Goal: Information Seeking & Learning: Check status

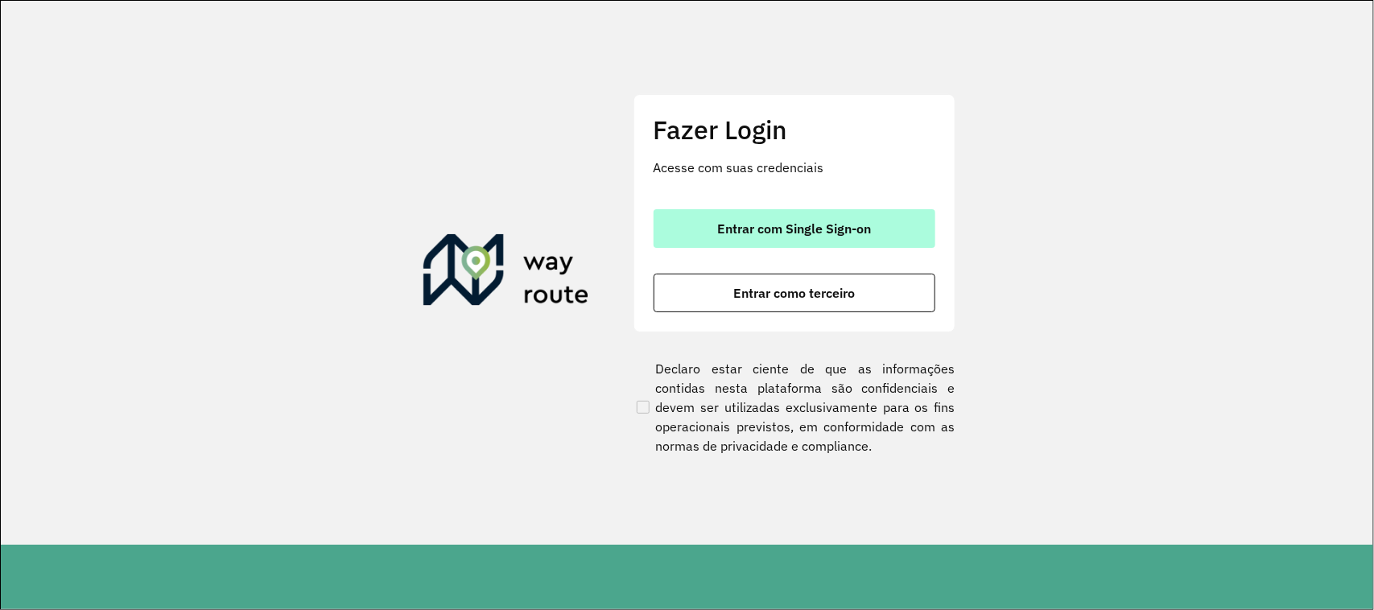
click at [871, 239] on button "Entrar com Single Sign-on" at bounding box center [795, 228] width 282 height 39
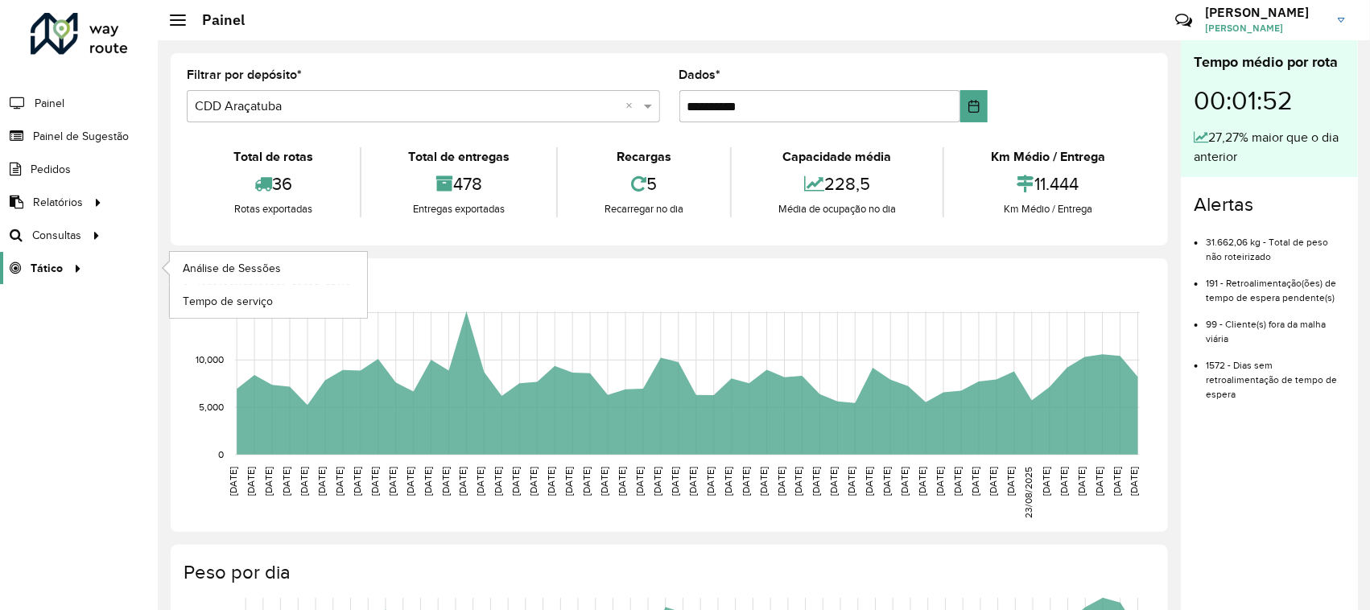
click at [63, 264] on div at bounding box center [75, 268] width 24 height 17
click at [246, 302] on font "Tempo de serviço" at bounding box center [229, 301] width 92 height 13
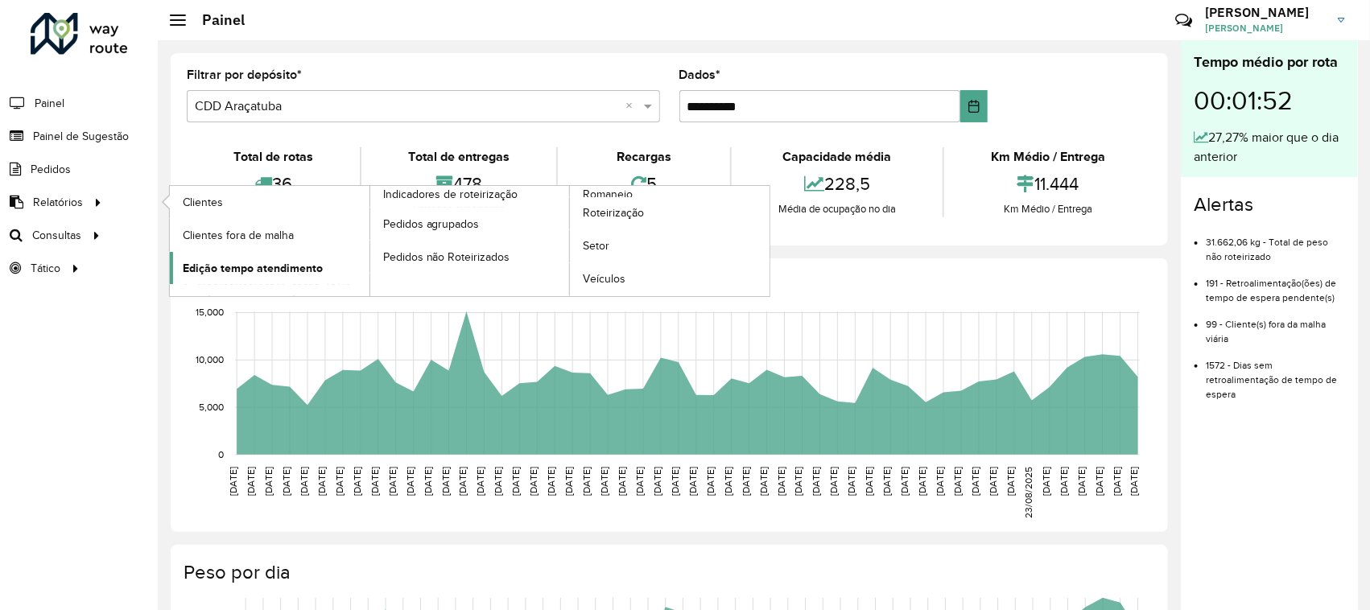
click at [311, 270] on font "Edição tempo atendimento" at bounding box center [253, 268] width 140 height 13
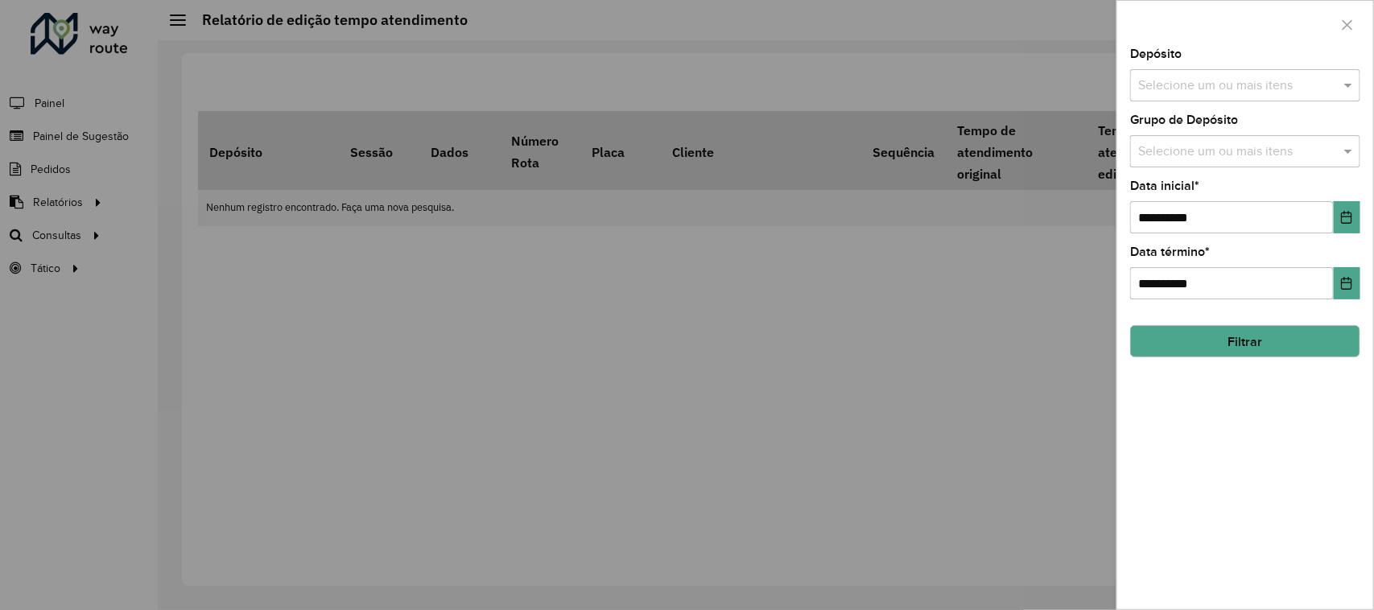
click at [1308, 85] on input "text" at bounding box center [1237, 85] width 206 height 19
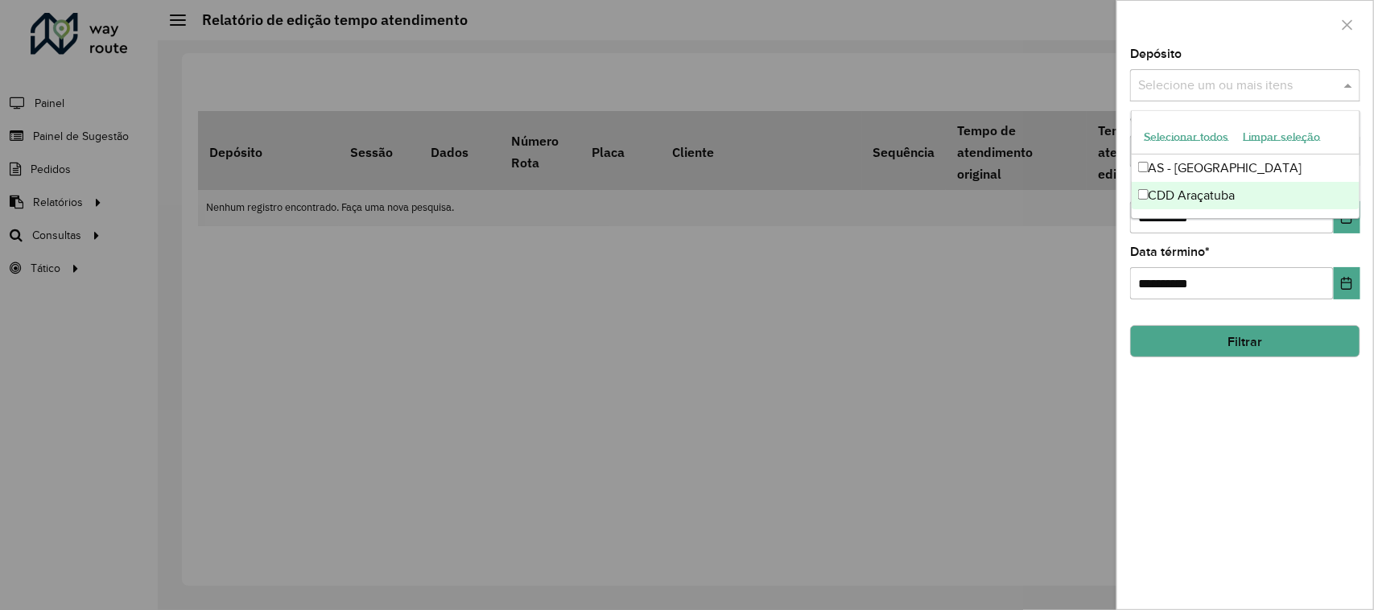
click at [1208, 188] on font "CDD Araçatuba" at bounding box center [1192, 195] width 87 height 14
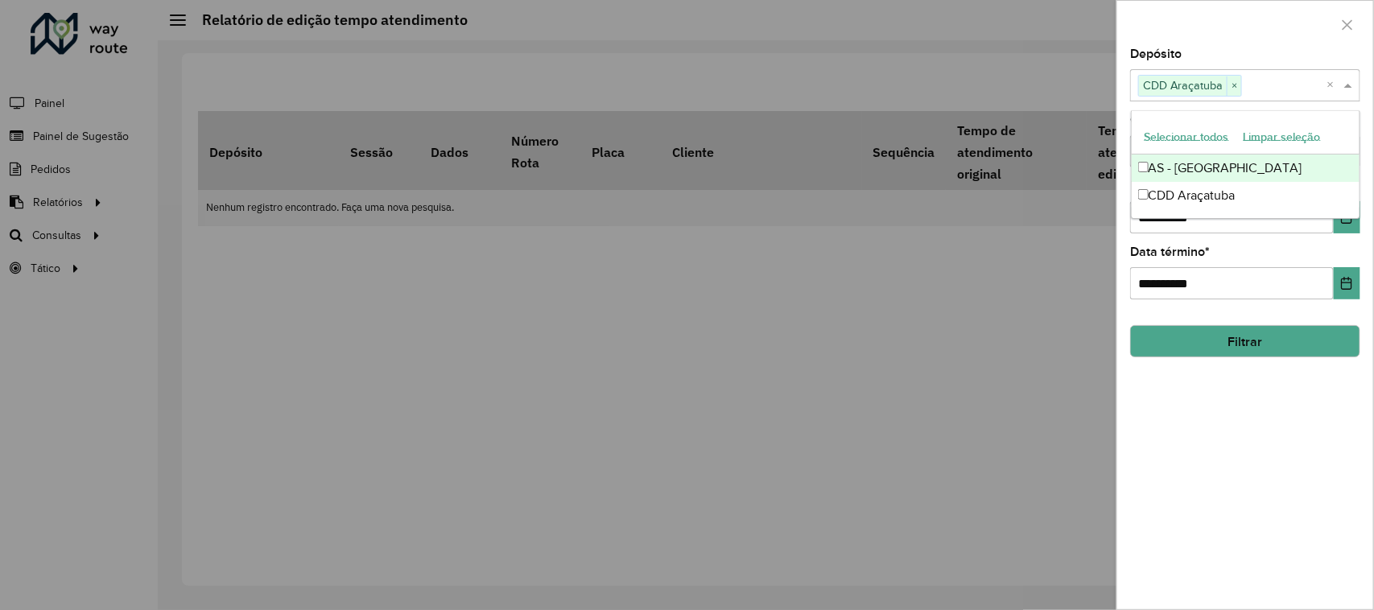
click at [1256, 42] on div at bounding box center [1245, 24] width 256 height 47
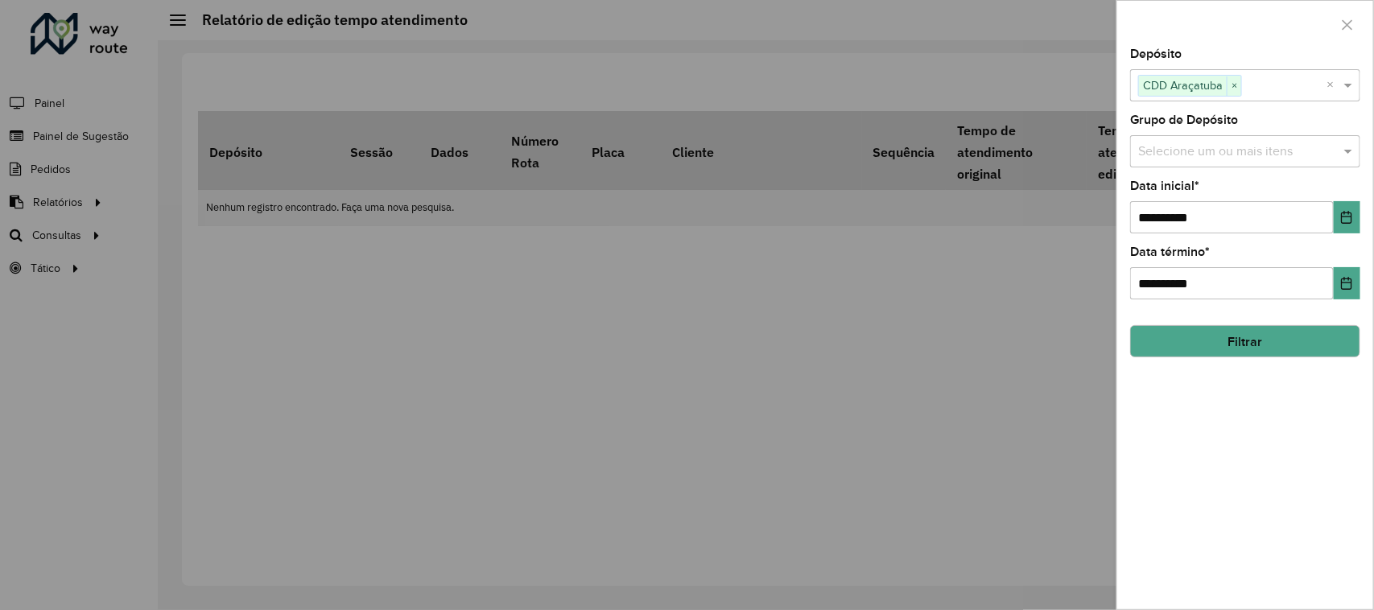
click at [1256, 147] on input "text" at bounding box center [1237, 151] width 206 height 19
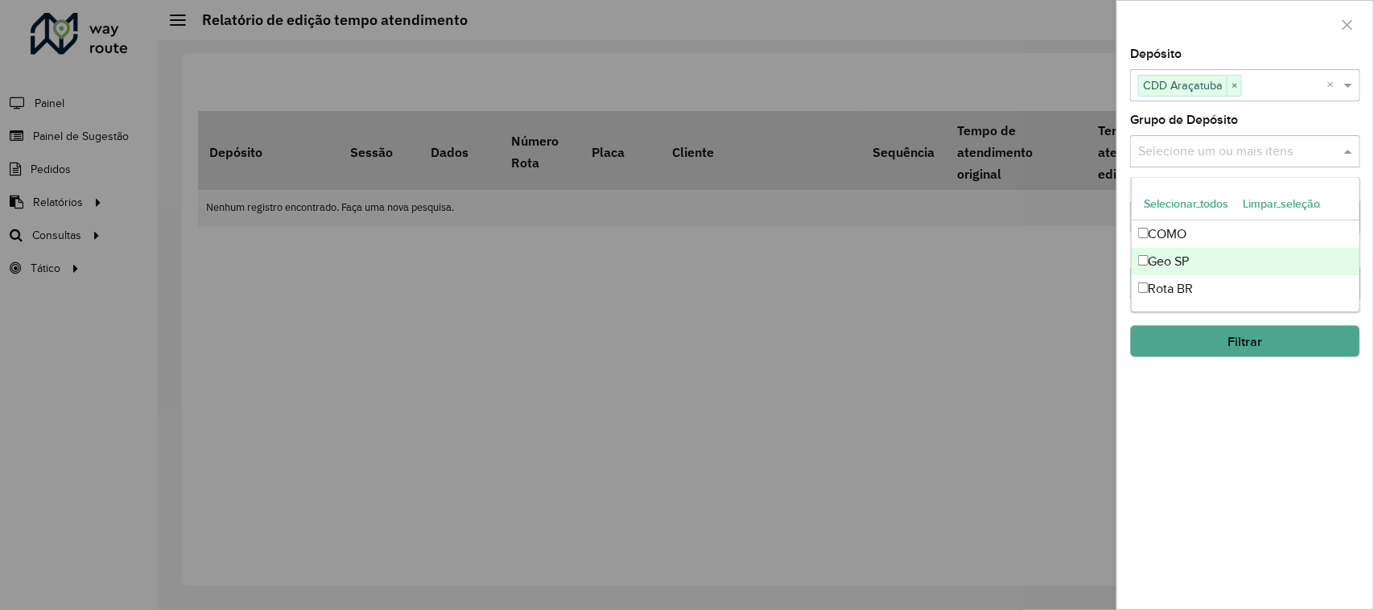
click at [1173, 262] on font "Geo SP" at bounding box center [1169, 261] width 41 height 14
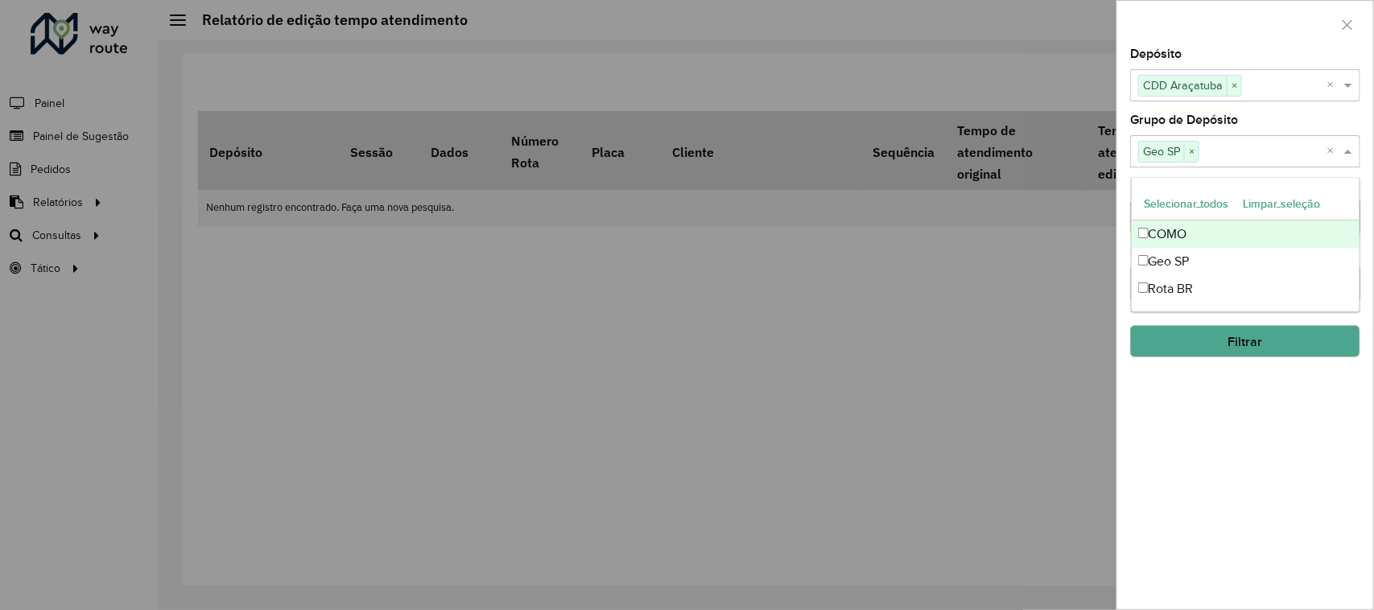
click at [1254, 31] on div at bounding box center [1245, 24] width 256 height 47
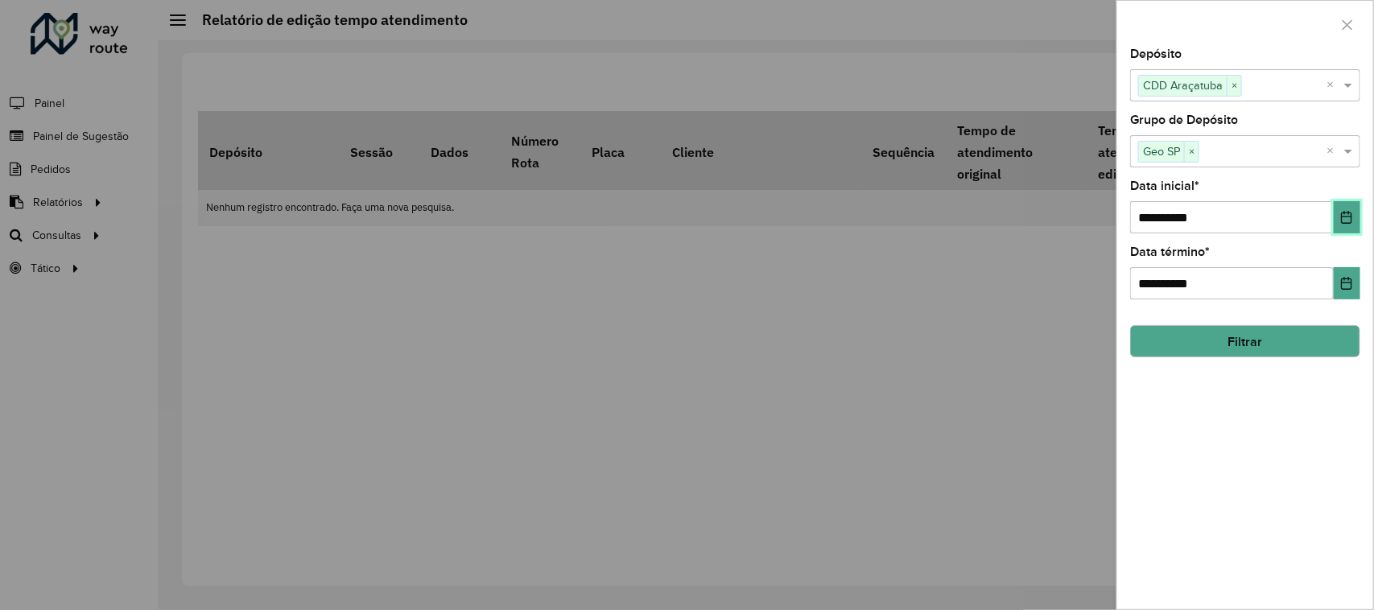
click at [1359, 223] on button "Escolha a data" at bounding box center [1347, 217] width 27 height 32
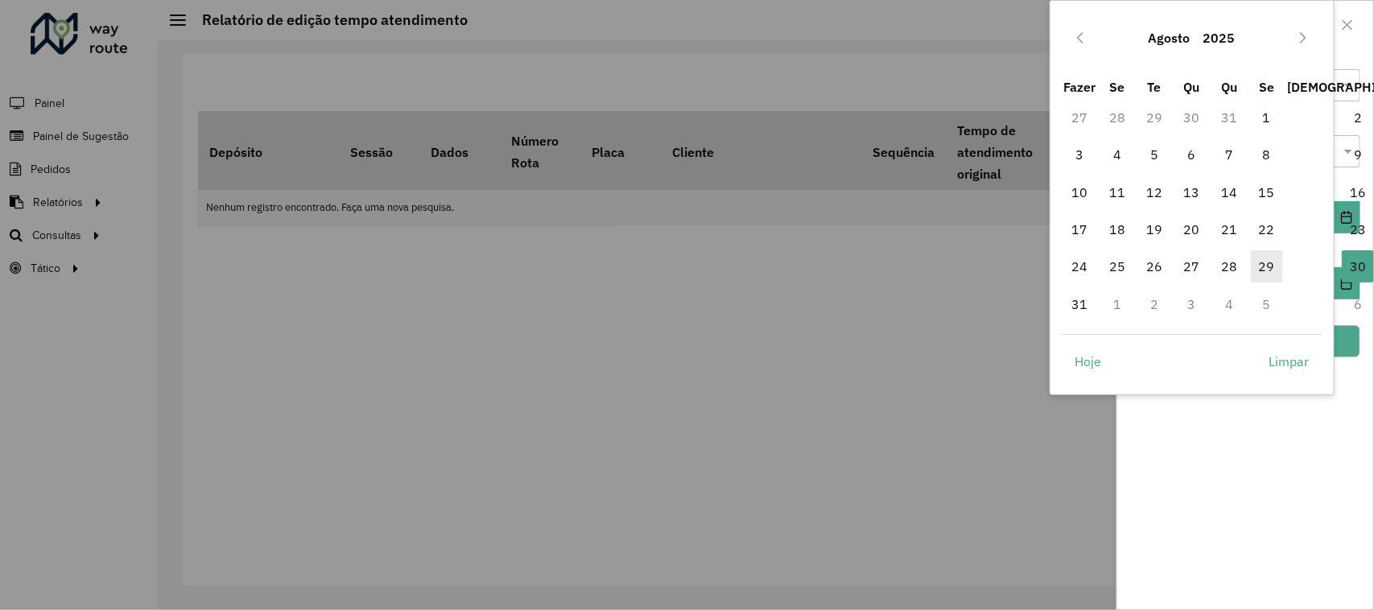
click at [1266, 257] on font "29" at bounding box center [1267, 266] width 16 height 19
type input "**********"
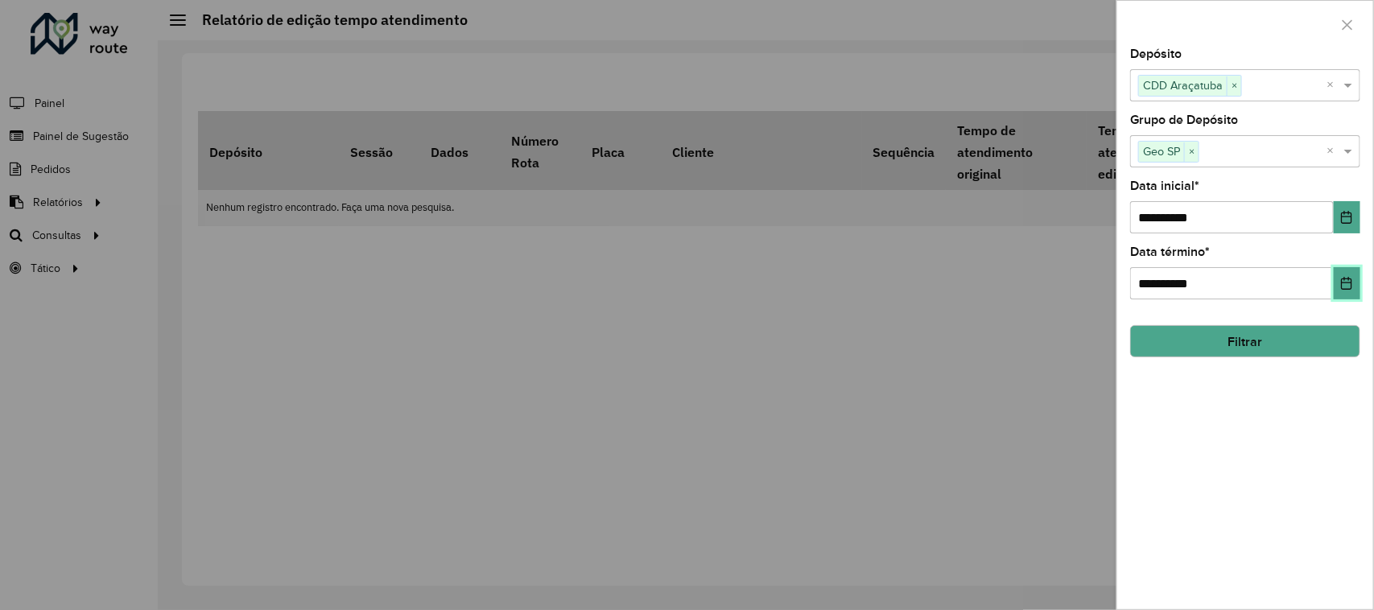
click at [1348, 286] on icon "Escolha a data" at bounding box center [1347, 283] width 10 height 13
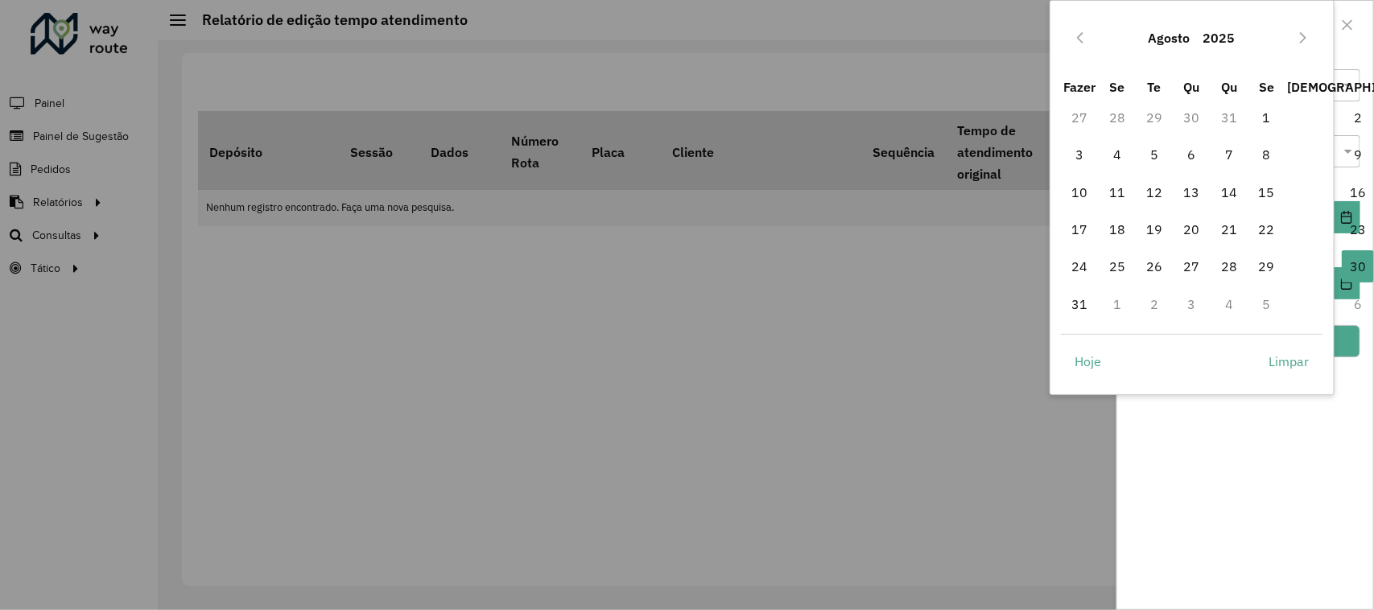
click at [1248, 255] on td "28" at bounding box center [1229, 266] width 37 height 37
click at [1257, 260] on span "29" at bounding box center [1267, 266] width 32 height 32
type input "**********"
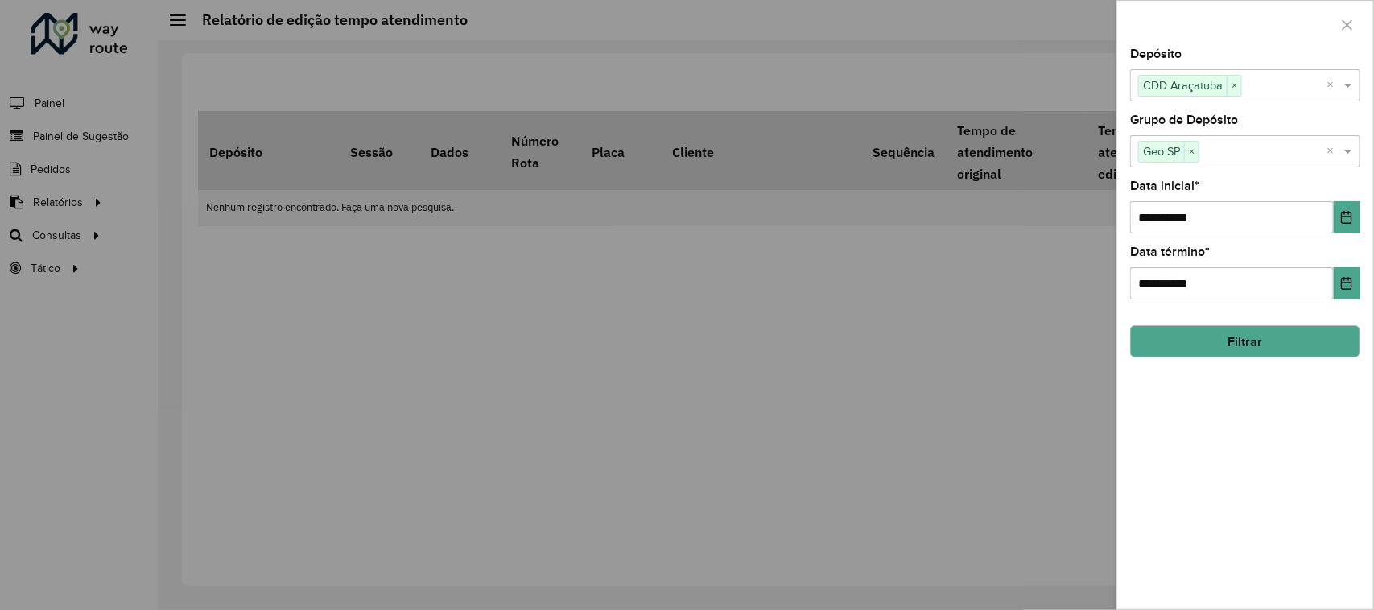
click at [1277, 334] on button "Filtrar" at bounding box center [1245, 341] width 230 height 32
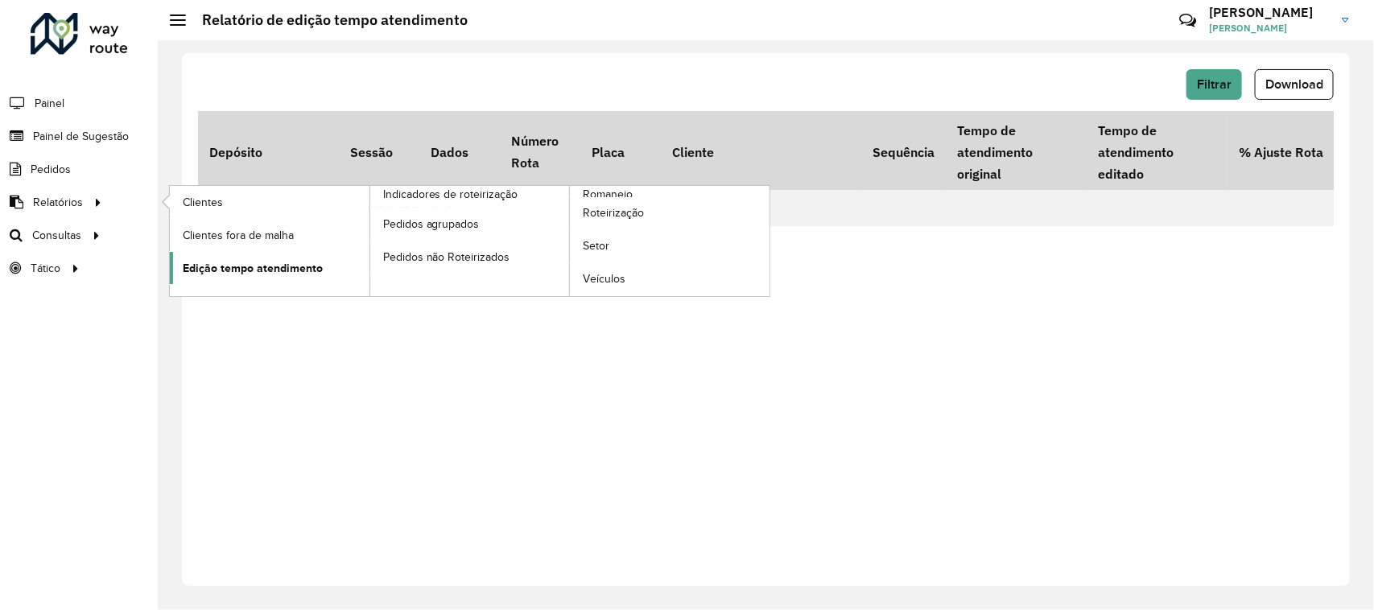
click at [266, 275] on font "Edição tempo atendimento" at bounding box center [253, 268] width 140 height 13
click at [266, 272] on font "Edição tempo atendimento" at bounding box center [253, 268] width 140 height 13
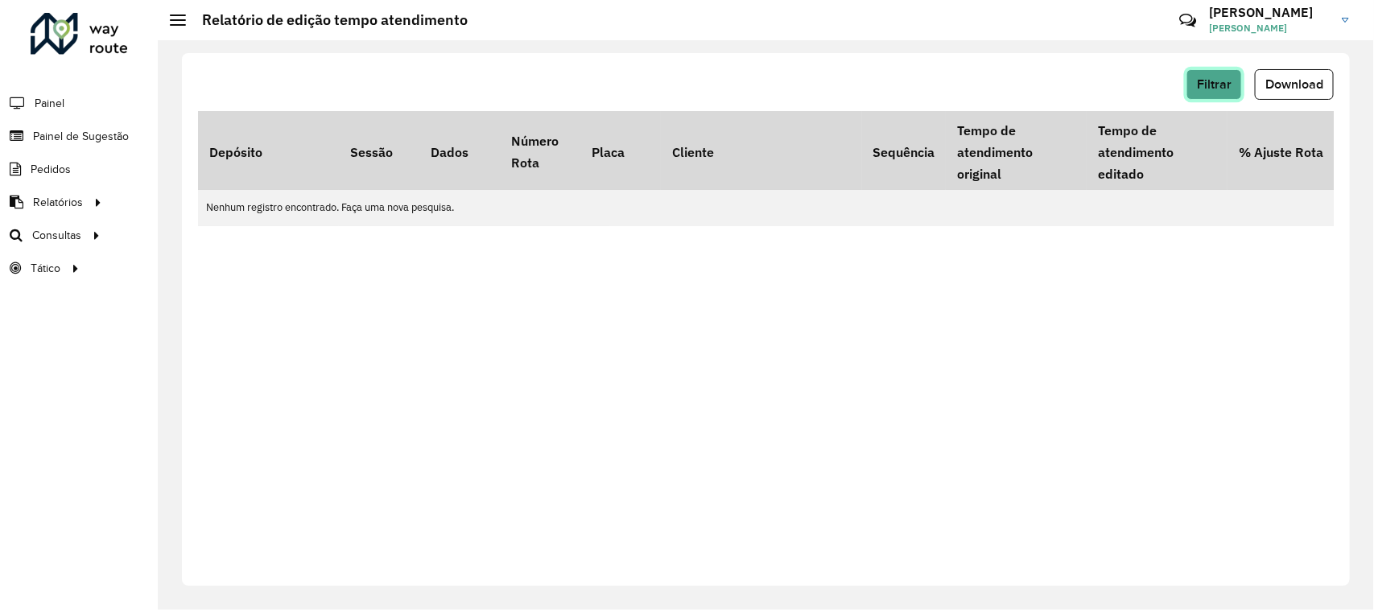
click at [1222, 97] on button "Filtrar" at bounding box center [1215, 84] width 56 height 31
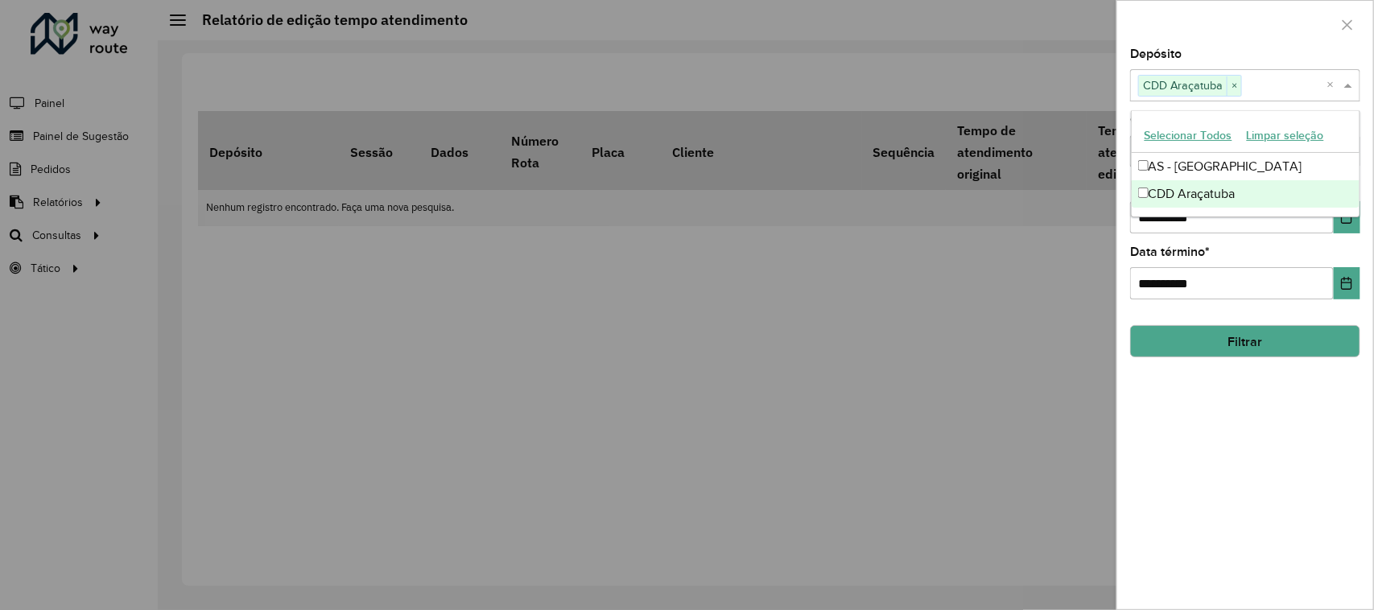
click at [1276, 90] on input "text" at bounding box center [1284, 85] width 85 height 19
click at [1202, 135] on font "Selecionar todos" at bounding box center [1187, 136] width 85 height 13
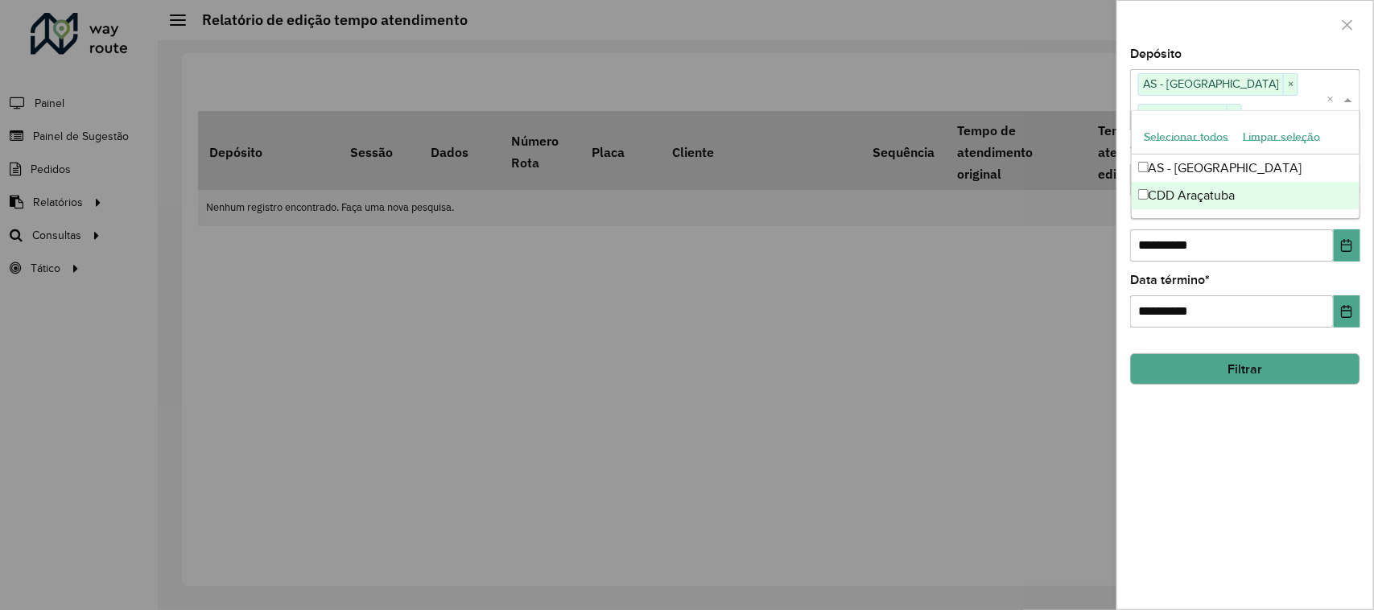
click at [1294, 35] on div at bounding box center [1245, 24] width 256 height 47
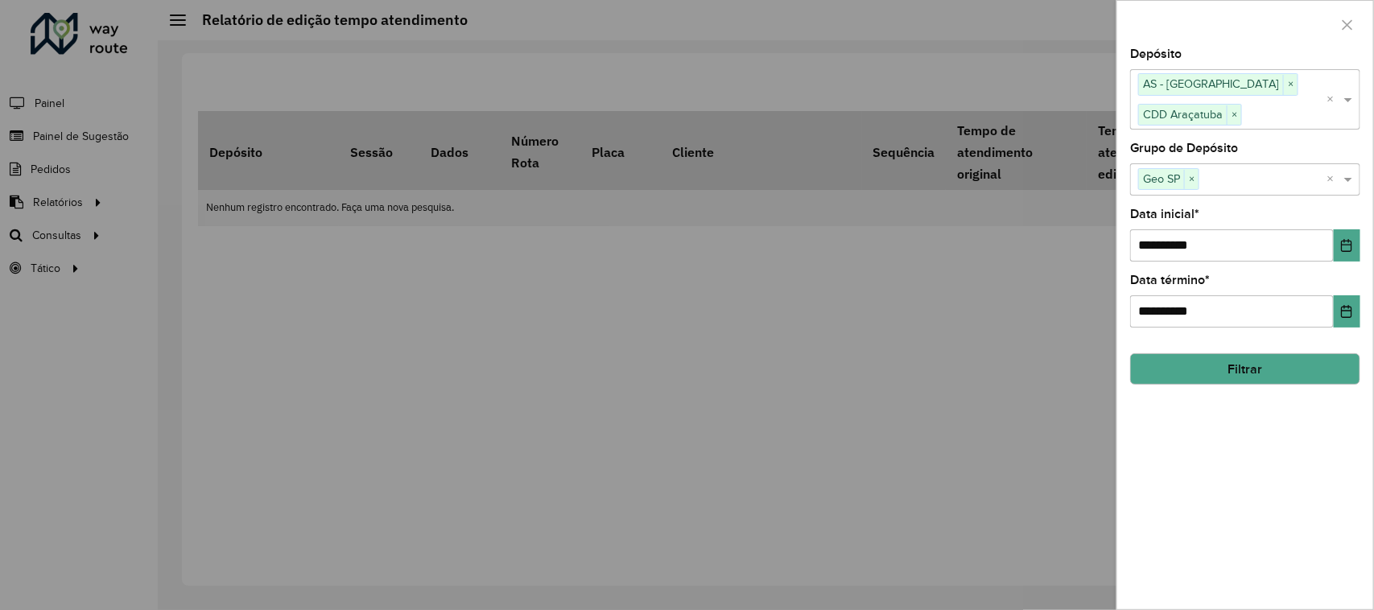
click at [1245, 189] on input "text" at bounding box center [1263, 179] width 127 height 19
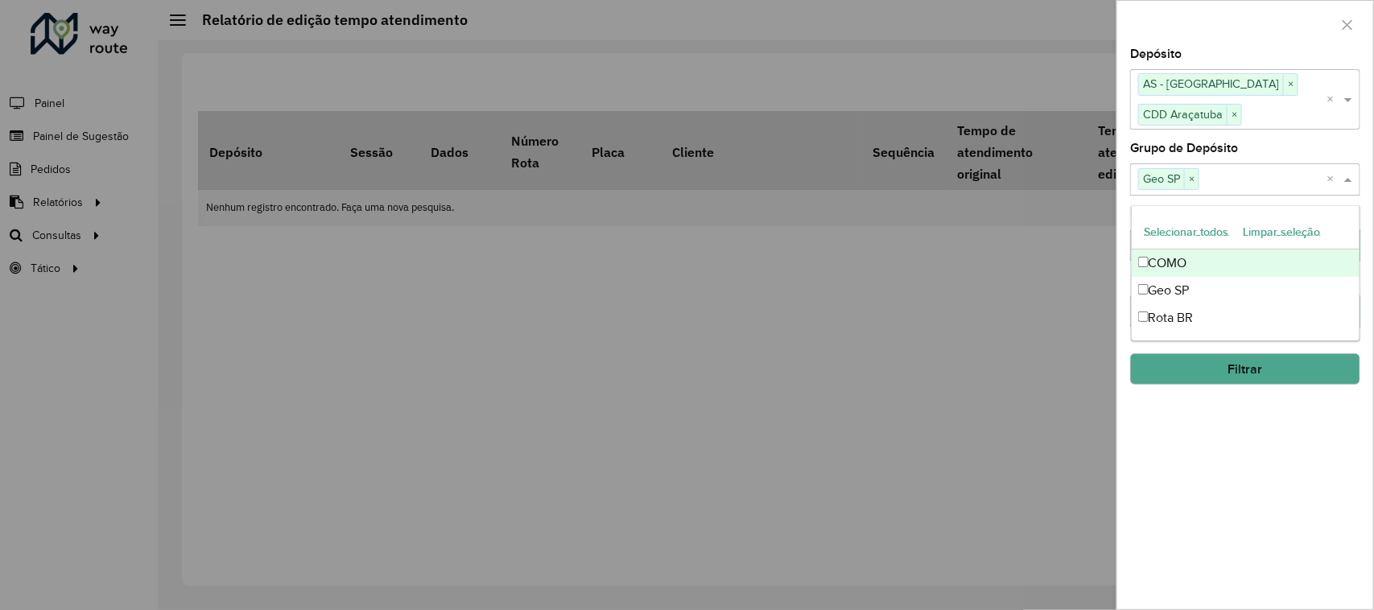
click at [1208, 234] on font "Selecionar todos" at bounding box center [1187, 231] width 85 height 13
click at [1204, 36] on div at bounding box center [1245, 24] width 256 height 47
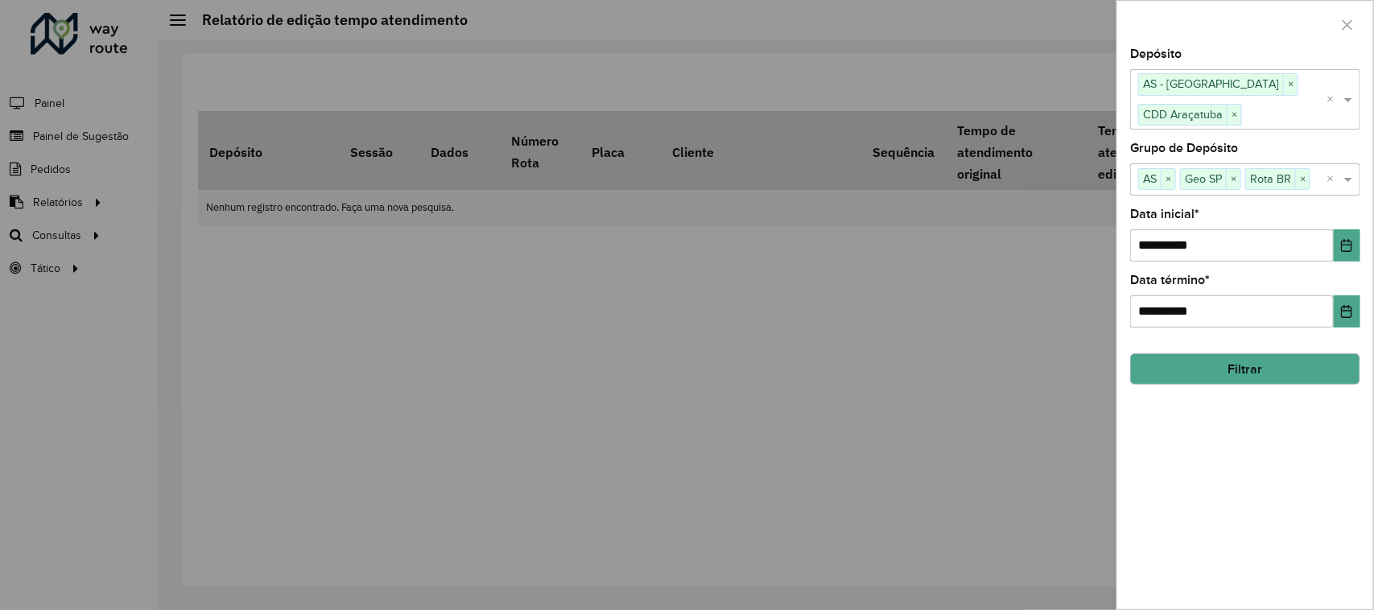
click at [1245, 371] on font "Filtrar" at bounding box center [1246, 369] width 35 height 14
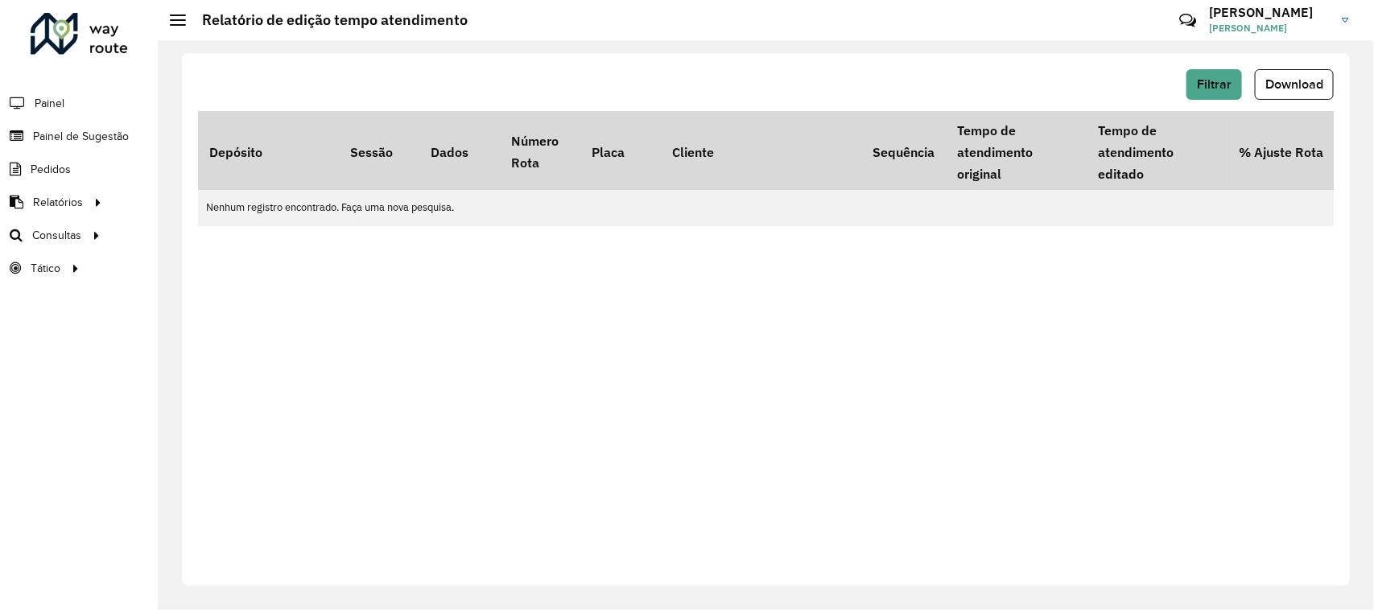
click at [419, 205] on font "Nenhum registro encontrado. Faça uma nova pesquisa." at bounding box center [330, 207] width 248 height 14
click at [57, 166] on font "Pedidos" at bounding box center [52, 169] width 42 height 13
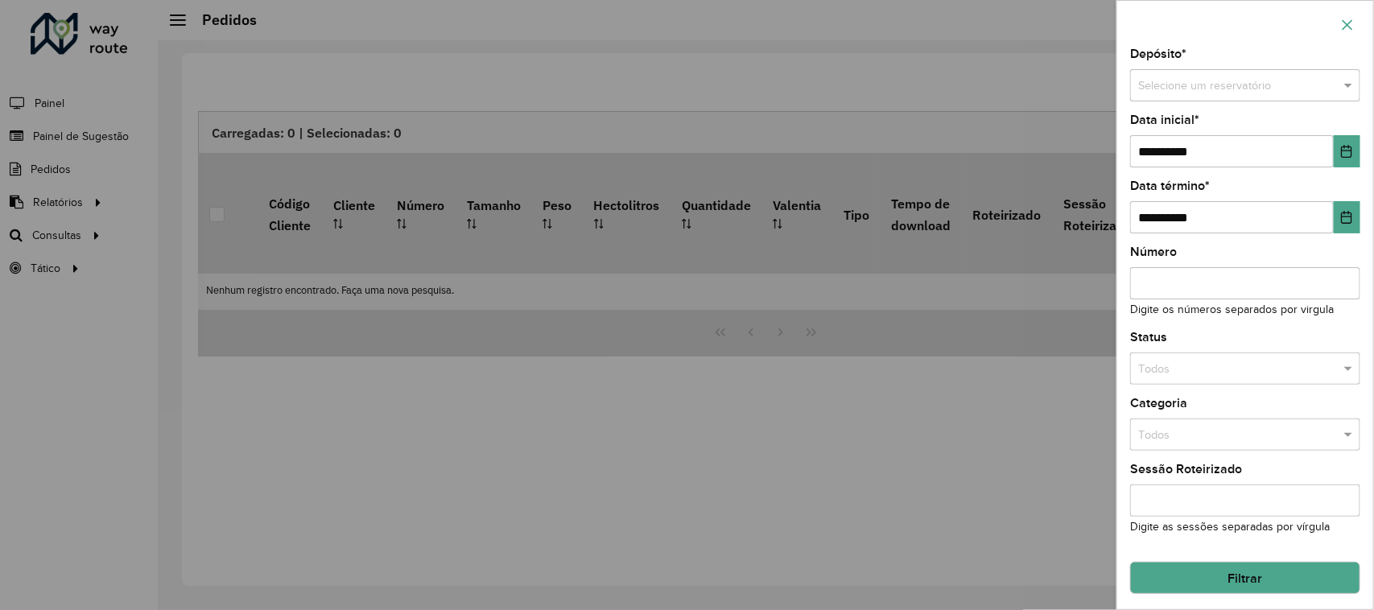
click at [1361, 12] on button "button" at bounding box center [1348, 25] width 26 height 26
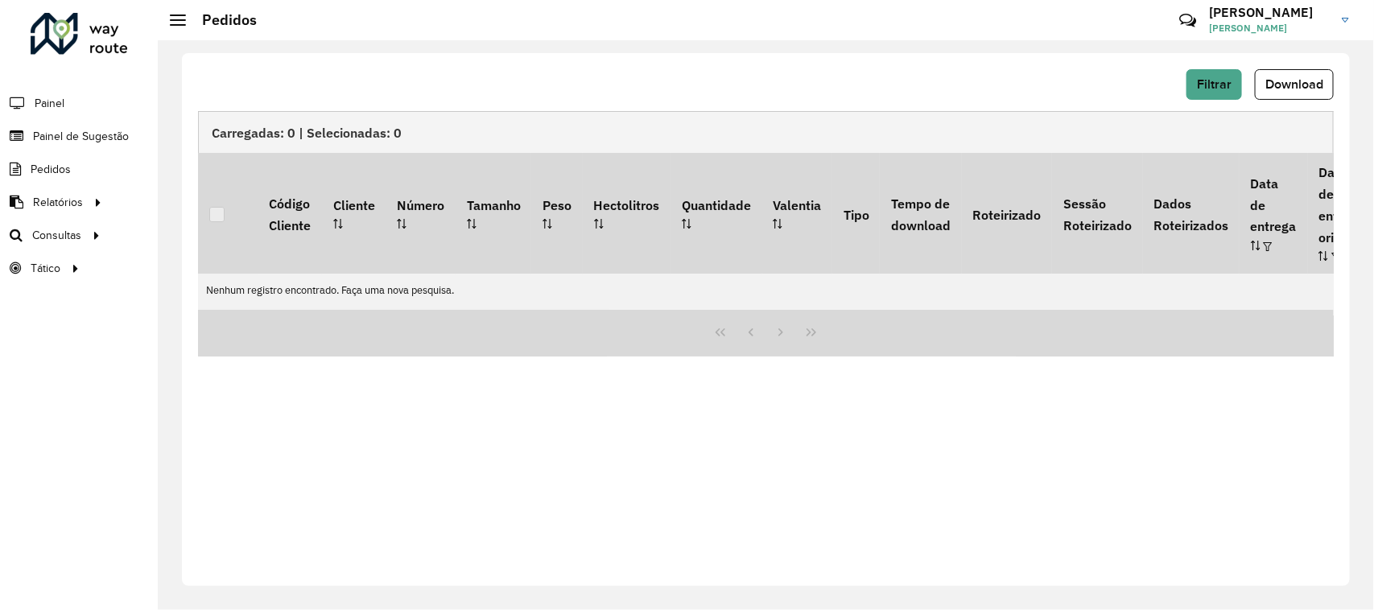
click at [69, 105] on li "Painel" at bounding box center [79, 103] width 158 height 34
click at [52, 105] on font "Painel" at bounding box center [51, 103] width 33 height 13
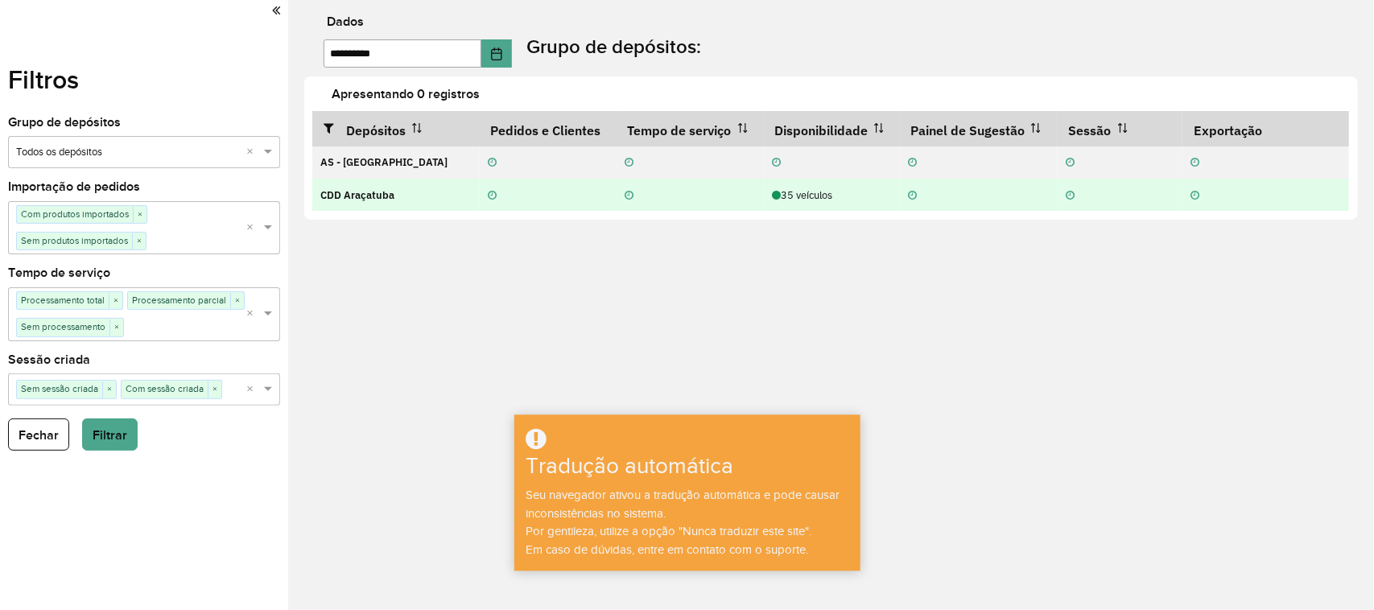
click at [783, 197] on font "35 veículos" at bounding box center [807, 195] width 52 height 14
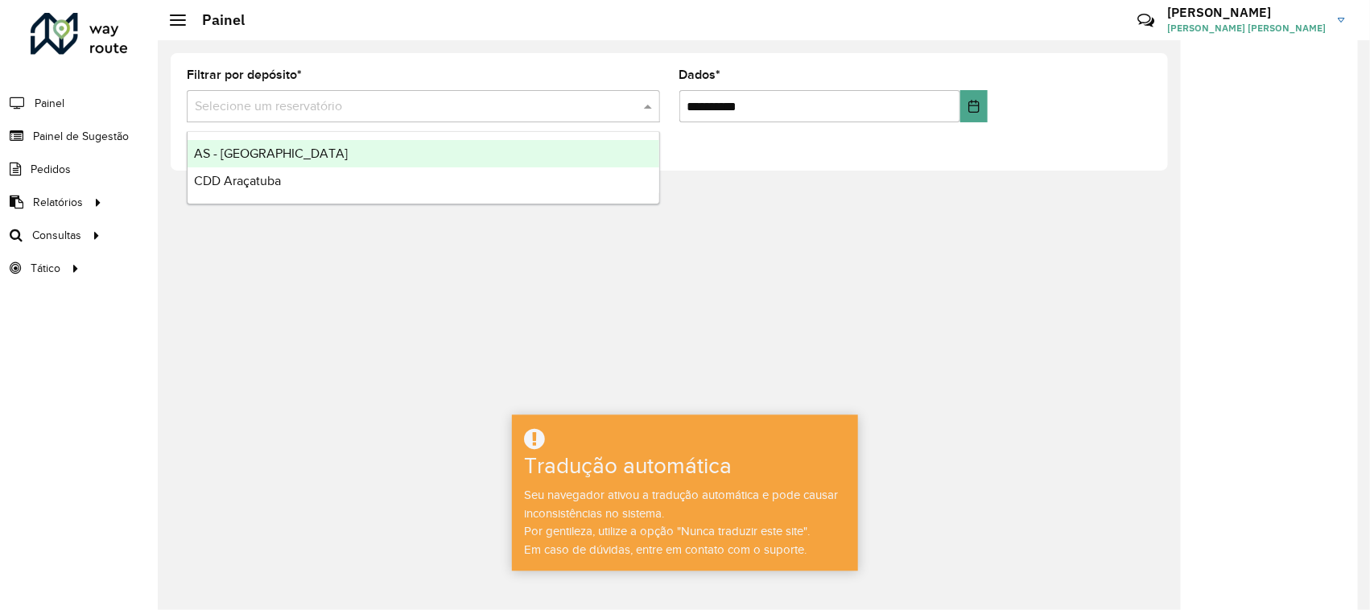
click at [609, 98] on input "text" at bounding box center [407, 106] width 425 height 19
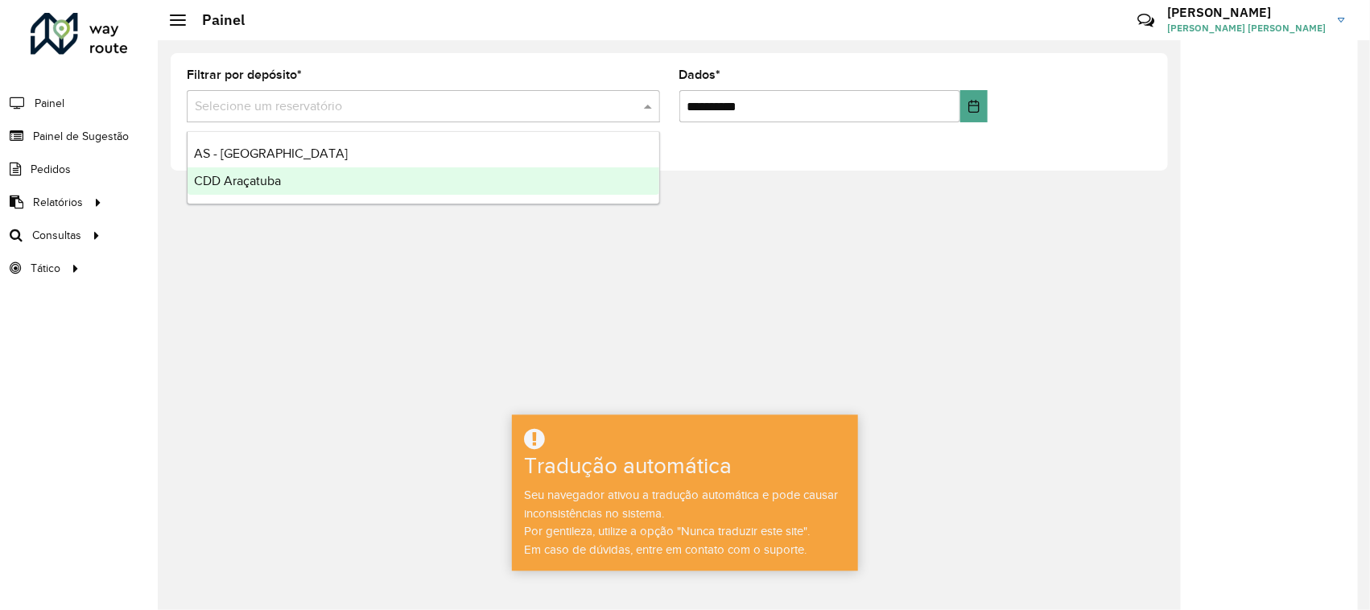
click at [584, 173] on div "CDD Araçatuba" at bounding box center [424, 180] width 472 height 27
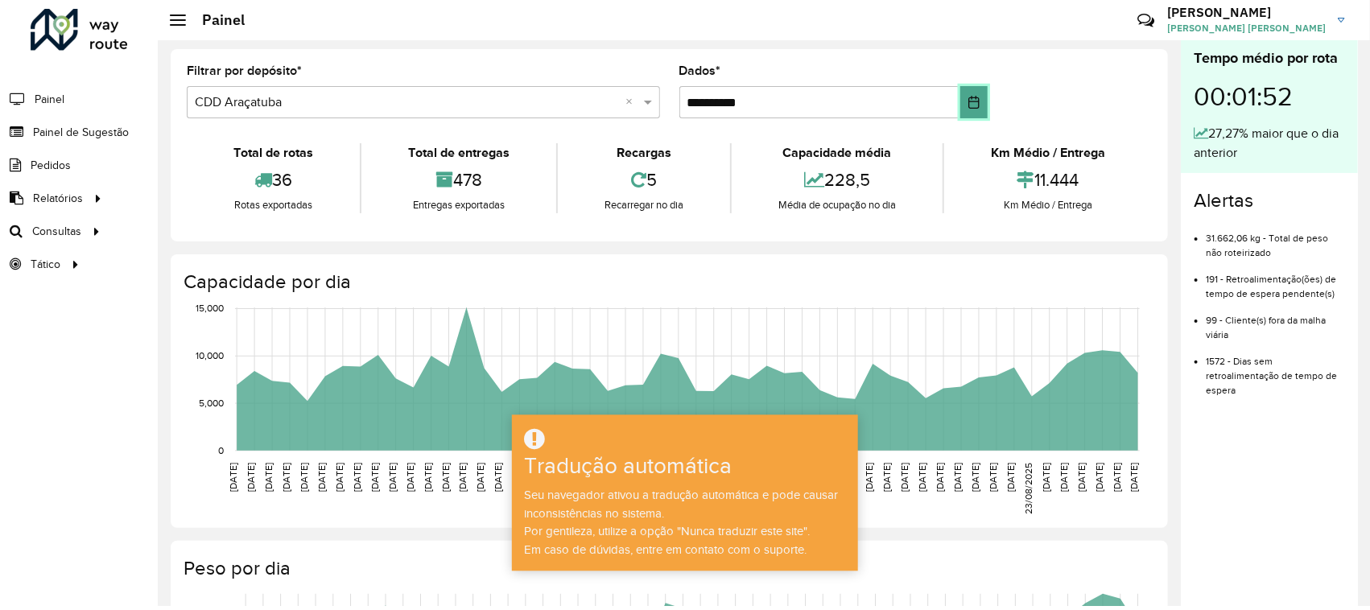
click at [976, 96] on icon "Escolha a data" at bounding box center [974, 102] width 13 height 13
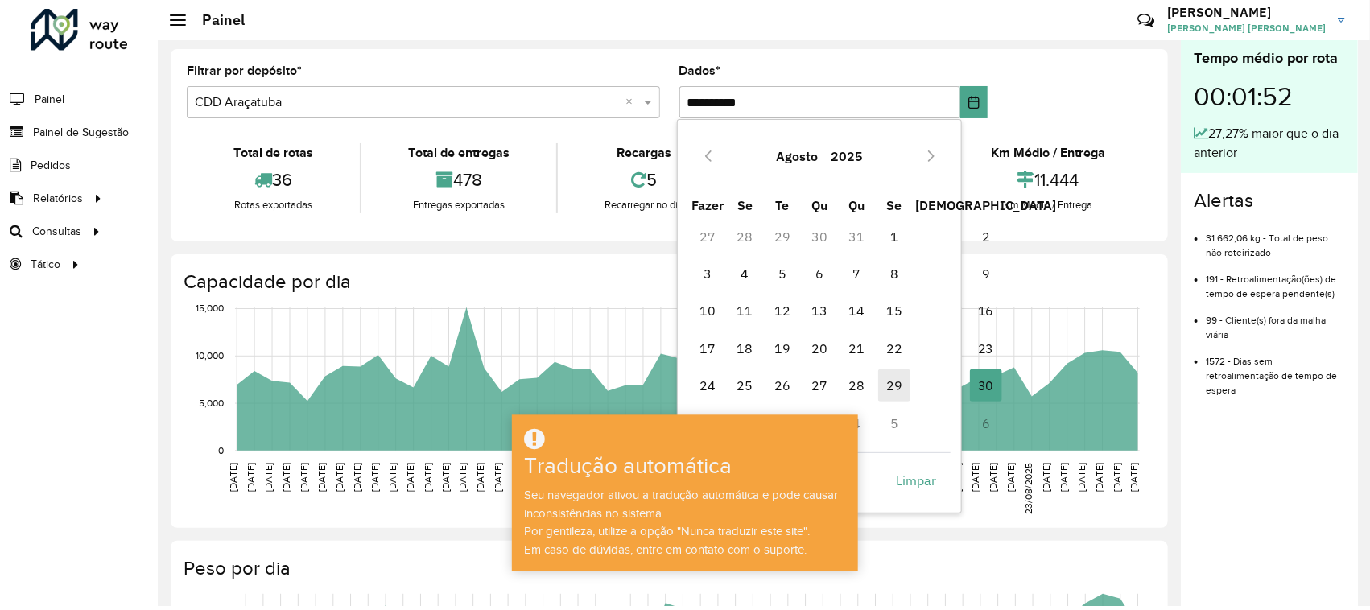
click at [899, 396] on span "29" at bounding box center [894, 386] width 32 height 32
type input "**********"
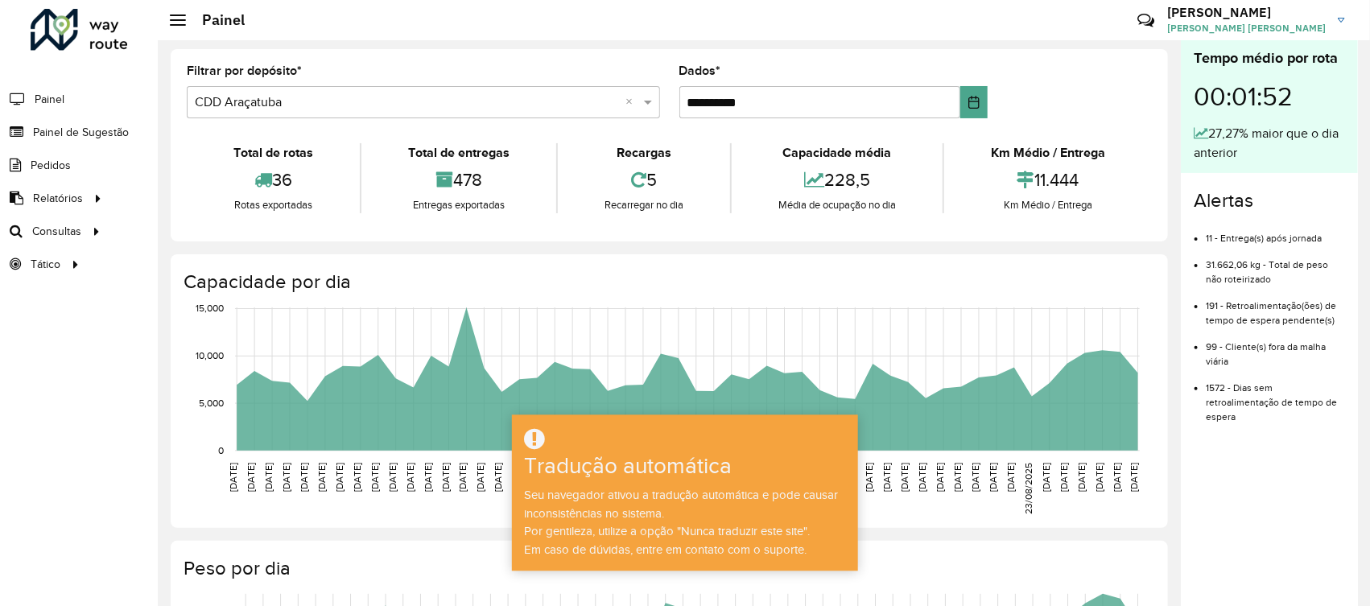
click at [1253, 399] on font "1572 - Dias sem retroalimentação de tempo de espera" at bounding box center [1271, 401] width 131 height 39
click at [1194, 376] on ul "11 - Entrega(s) após jornada 31.662,06 kg - Total de peso não roteirizado 191 -…" at bounding box center [1269, 321] width 151 height 205
click at [1210, 386] on font "1572 - Dias sem retroalimentação de tempo de espera" at bounding box center [1271, 401] width 131 height 39
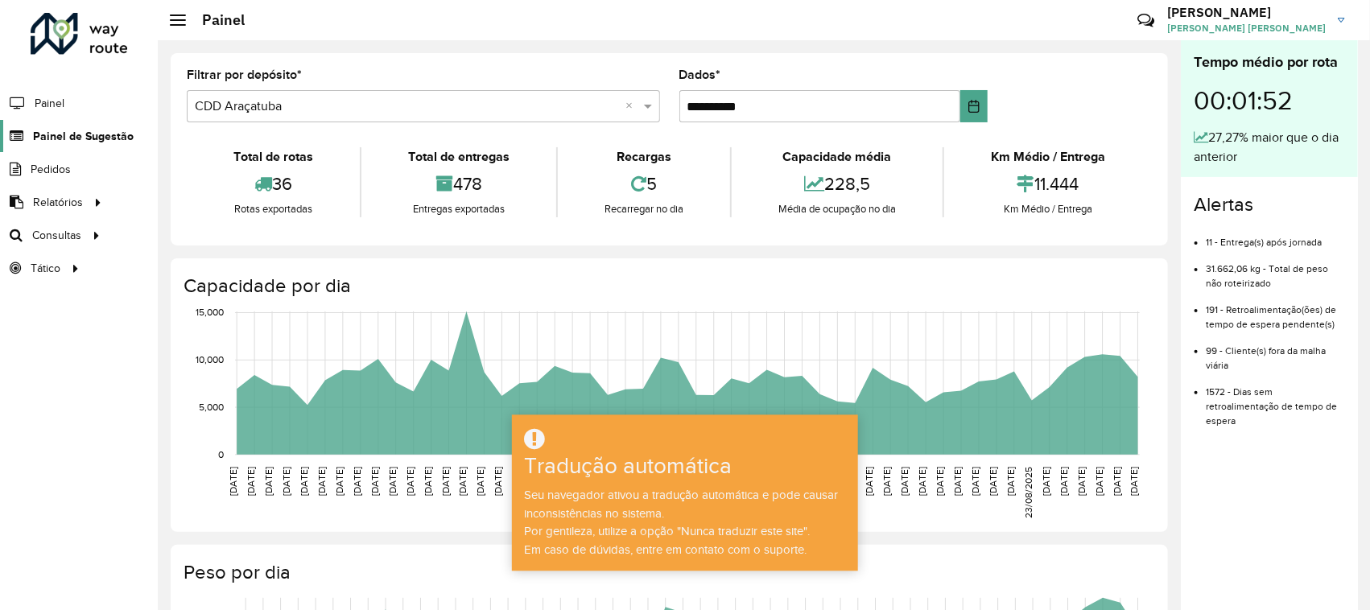
click at [89, 133] on font "Painel de Sugestão" at bounding box center [83, 136] width 101 height 13
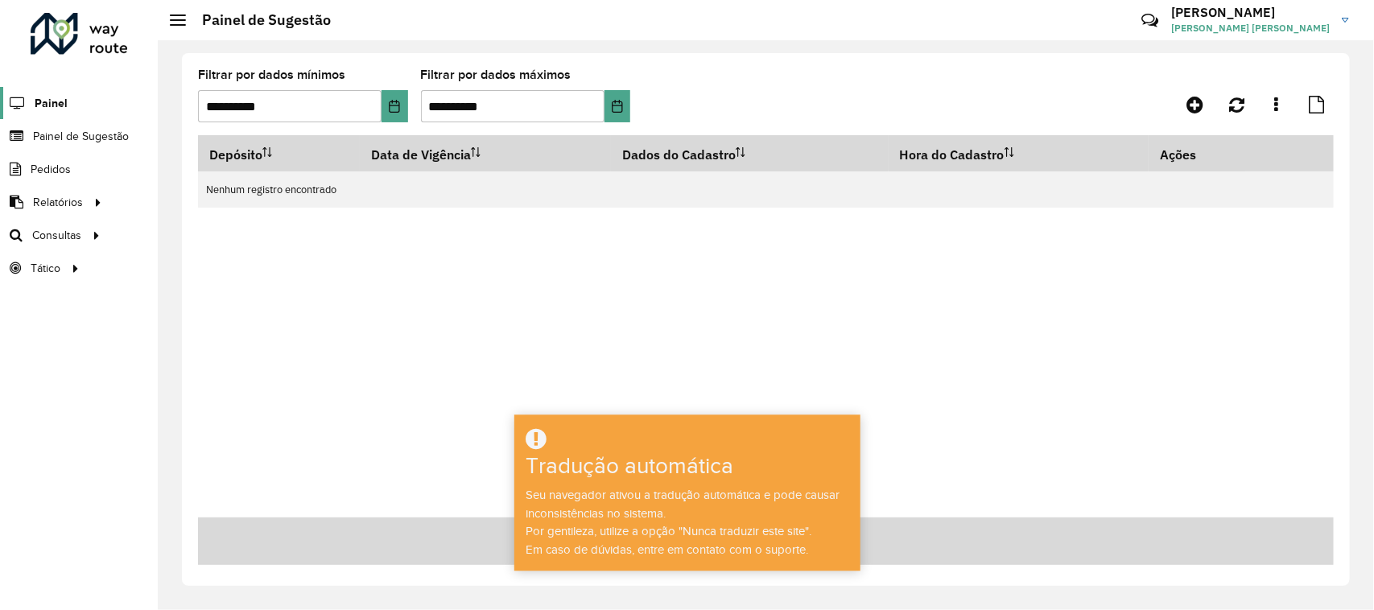
click at [39, 91] on link "Painel" at bounding box center [34, 103] width 68 height 32
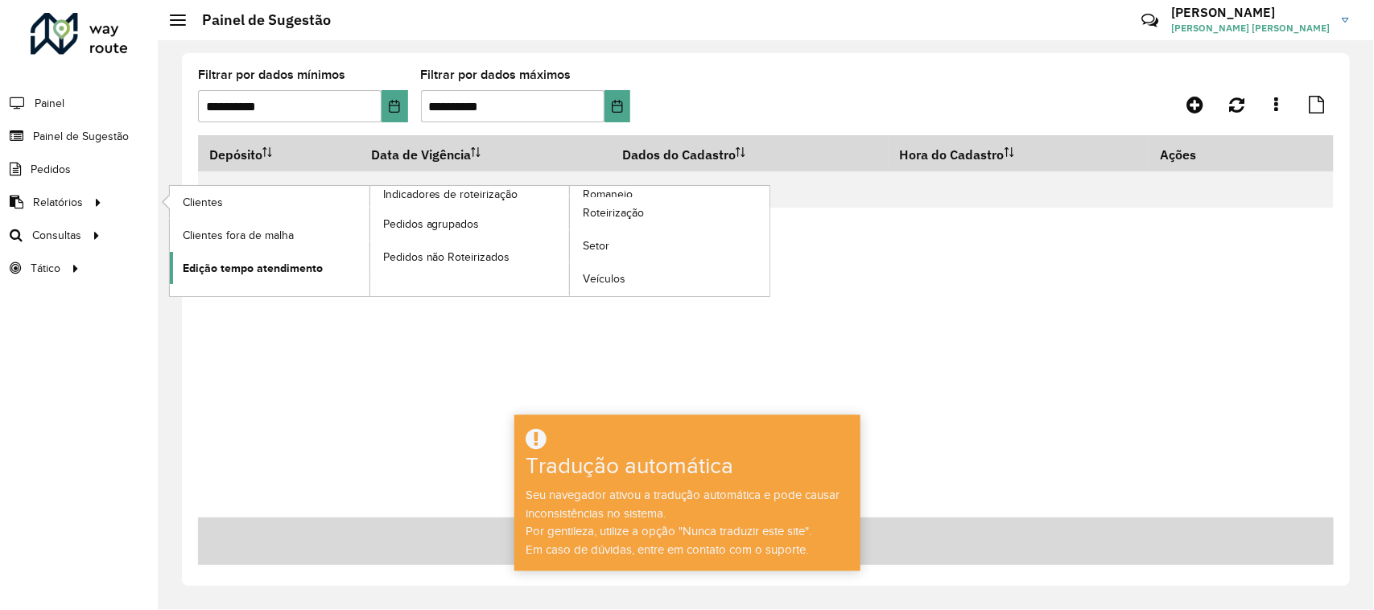
click at [304, 267] on font "Edição tempo atendimento" at bounding box center [253, 268] width 140 height 13
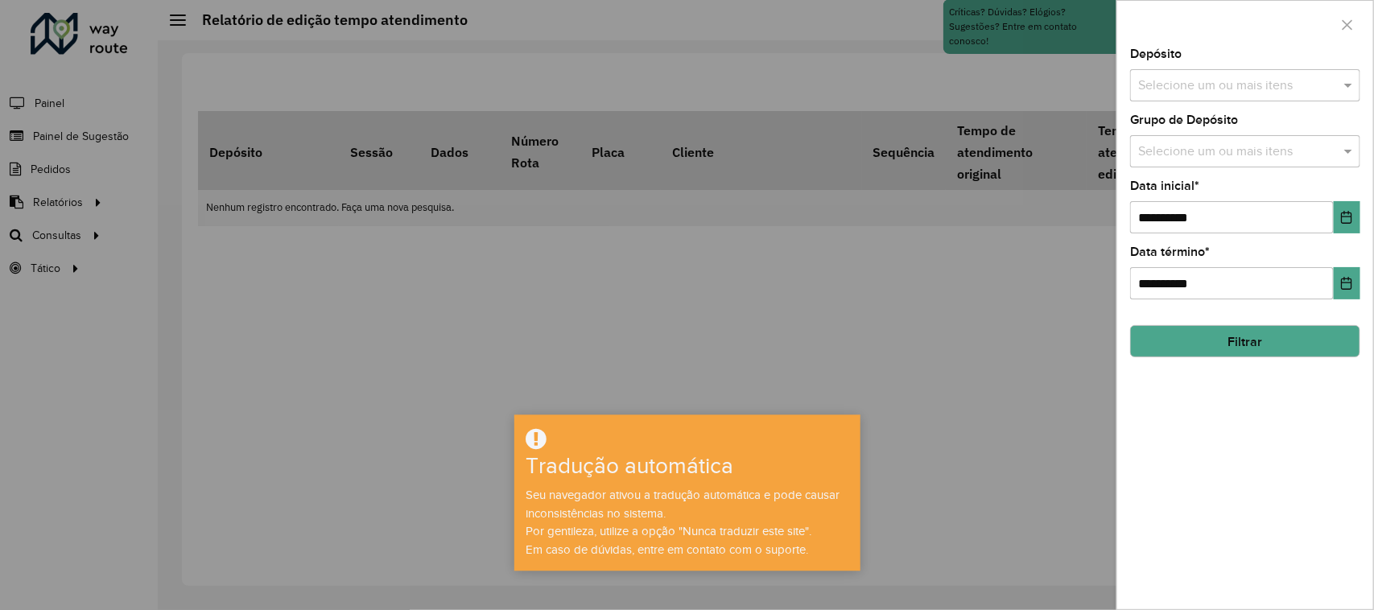
click at [1274, 85] on input "text" at bounding box center [1237, 85] width 206 height 19
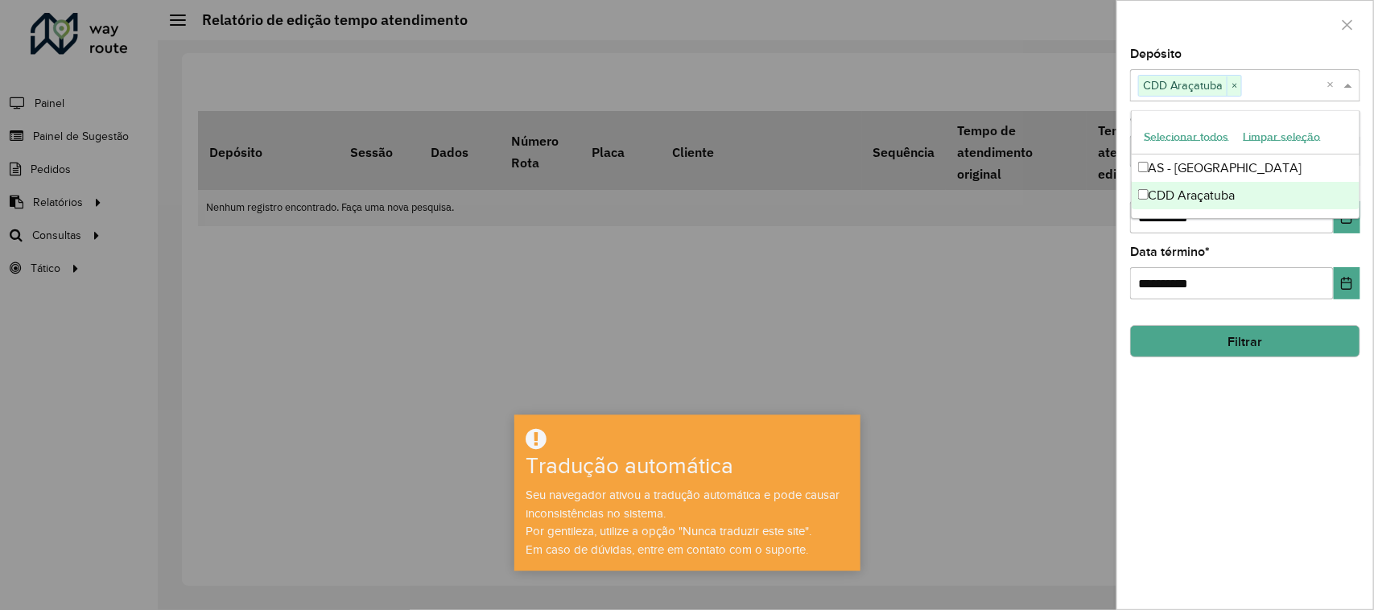
click at [1059, 260] on div at bounding box center [687, 305] width 1374 height 610
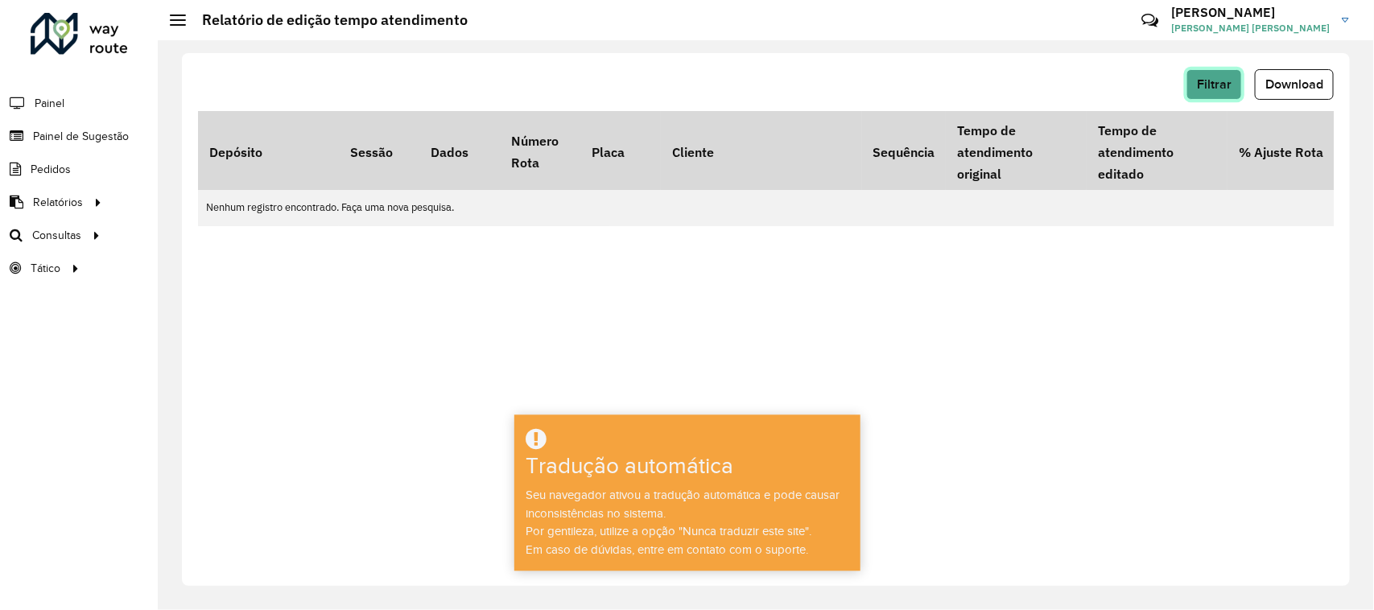
click at [1229, 85] on font "Filtrar" at bounding box center [1214, 84] width 35 height 14
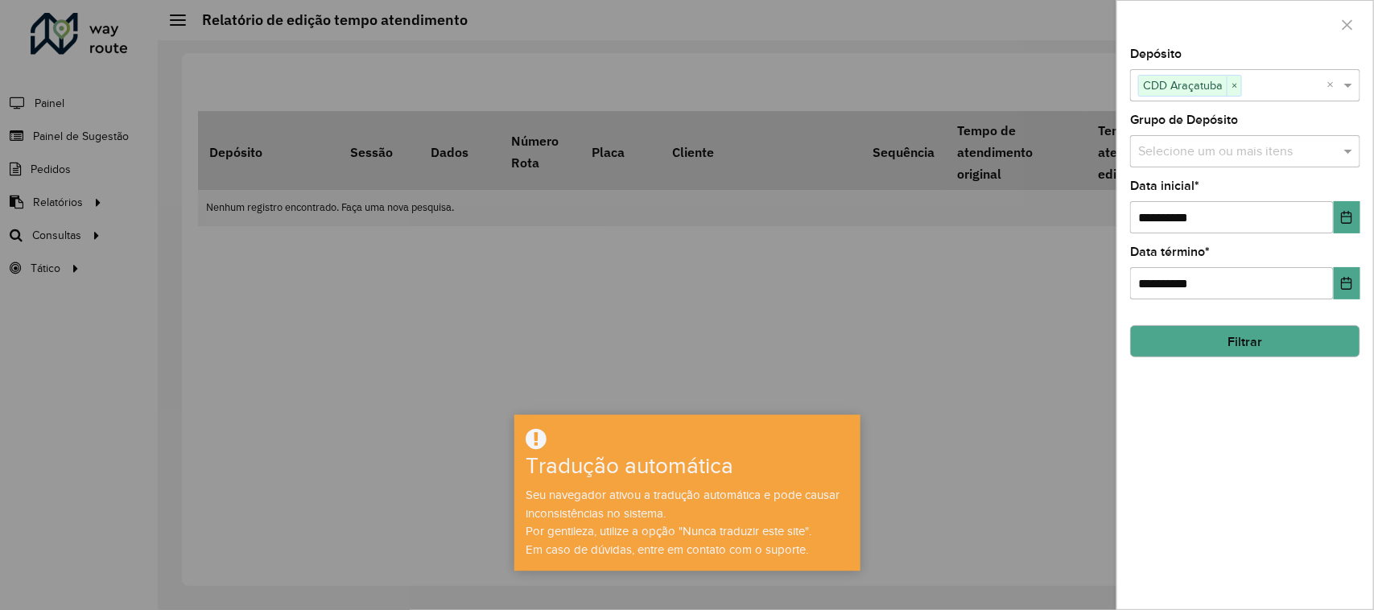
click at [882, 372] on div at bounding box center [687, 305] width 1374 height 610
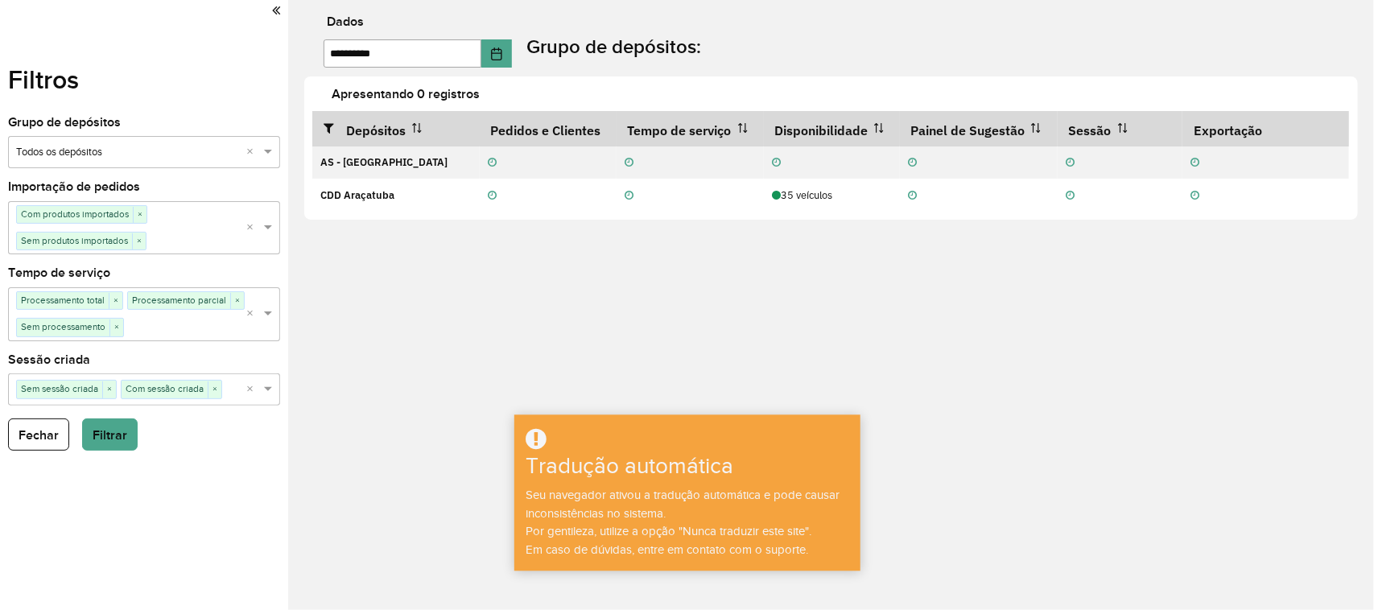
click at [270, 2] on div at bounding box center [144, 11] width 272 height 22
click at [280, 10] on div "Filtros Grupo de depósitos Selecione um grupo × Todos os depósitos × Importação…" at bounding box center [144, 305] width 288 height 610
click at [276, 10] on icon at bounding box center [276, 10] width 8 height 14
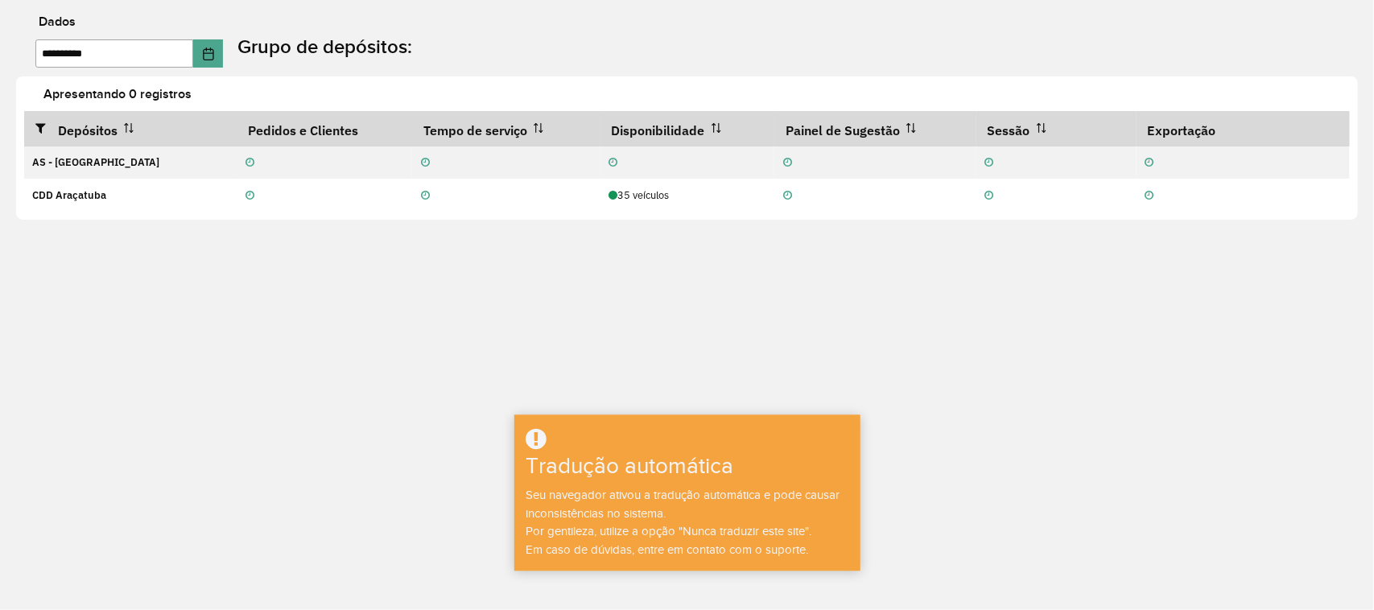
click at [27, 8] on div "**********" at bounding box center [687, 305] width 1374 height 610
click at [0, 22] on div "**********" at bounding box center [687, 305] width 1374 height 610
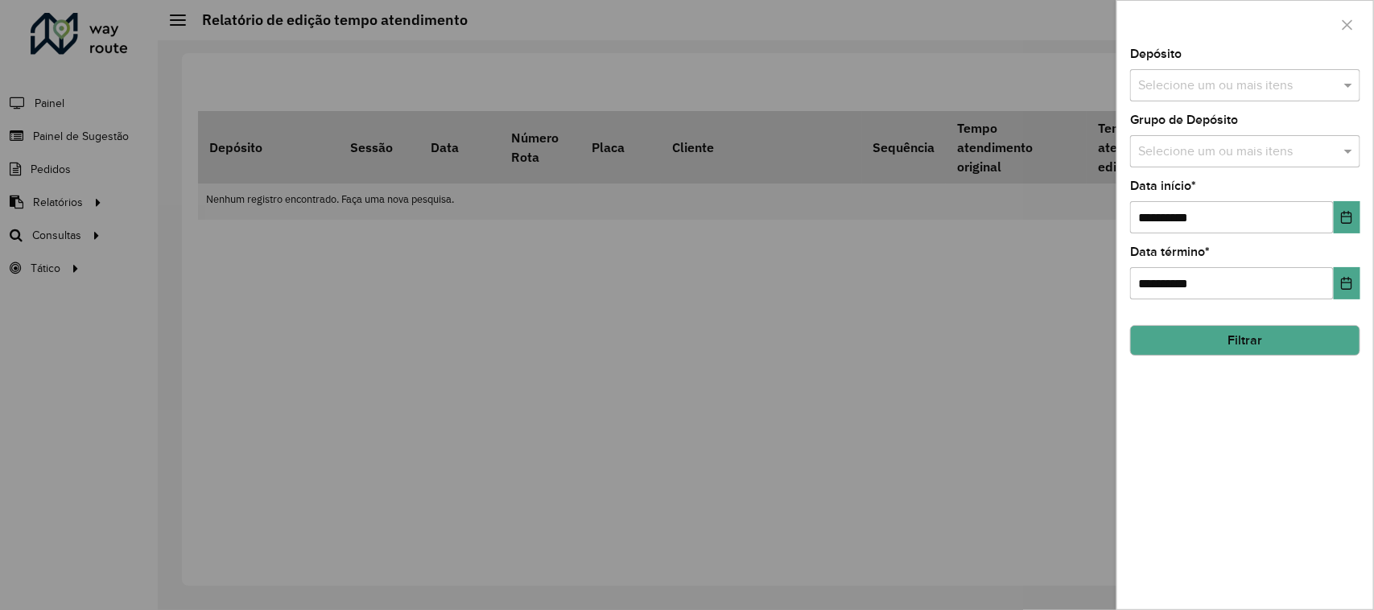
click at [1245, 75] on div "Selecione um ou mais itens" at bounding box center [1245, 85] width 230 height 32
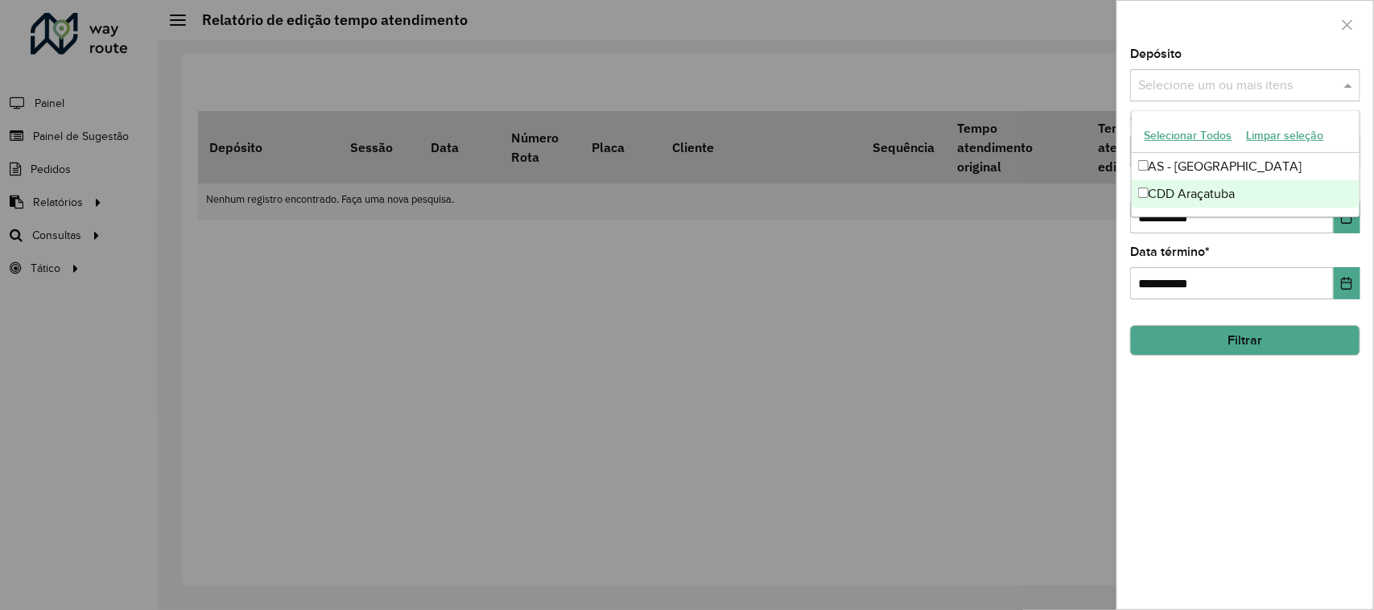
click at [1177, 194] on div "CDD Araçatuba" at bounding box center [1246, 193] width 229 height 27
click at [1073, 304] on div at bounding box center [687, 305] width 1374 height 610
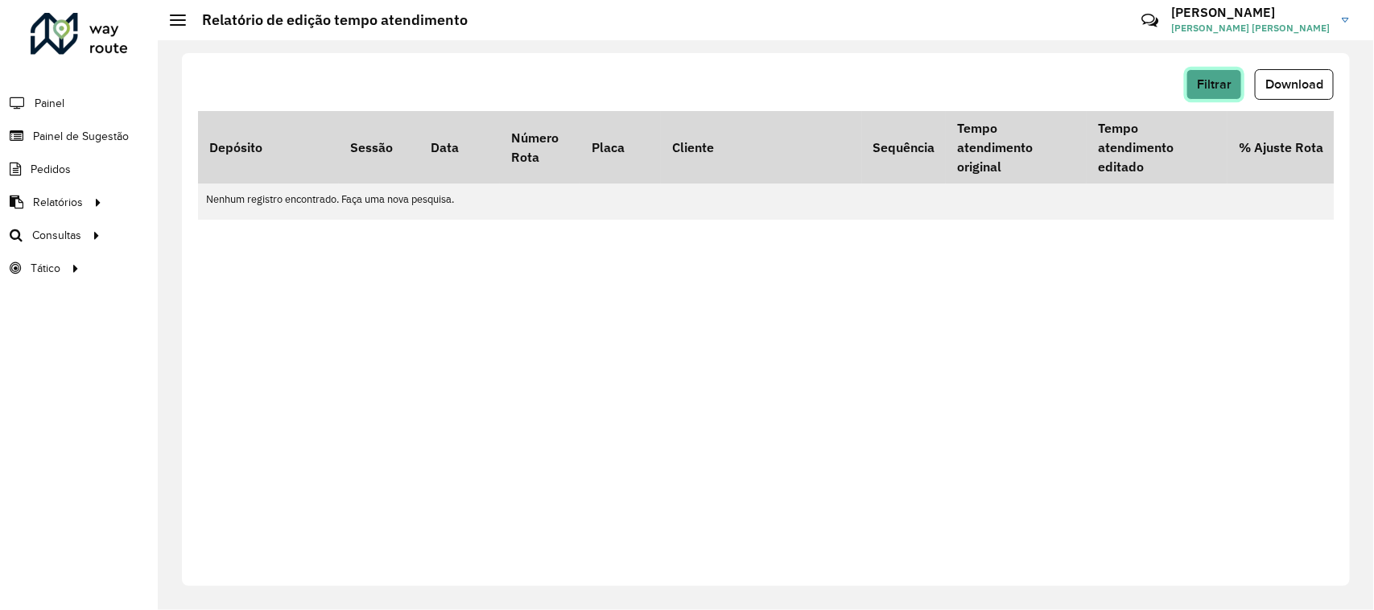
click at [1202, 98] on button "Filtrar" at bounding box center [1215, 84] width 56 height 31
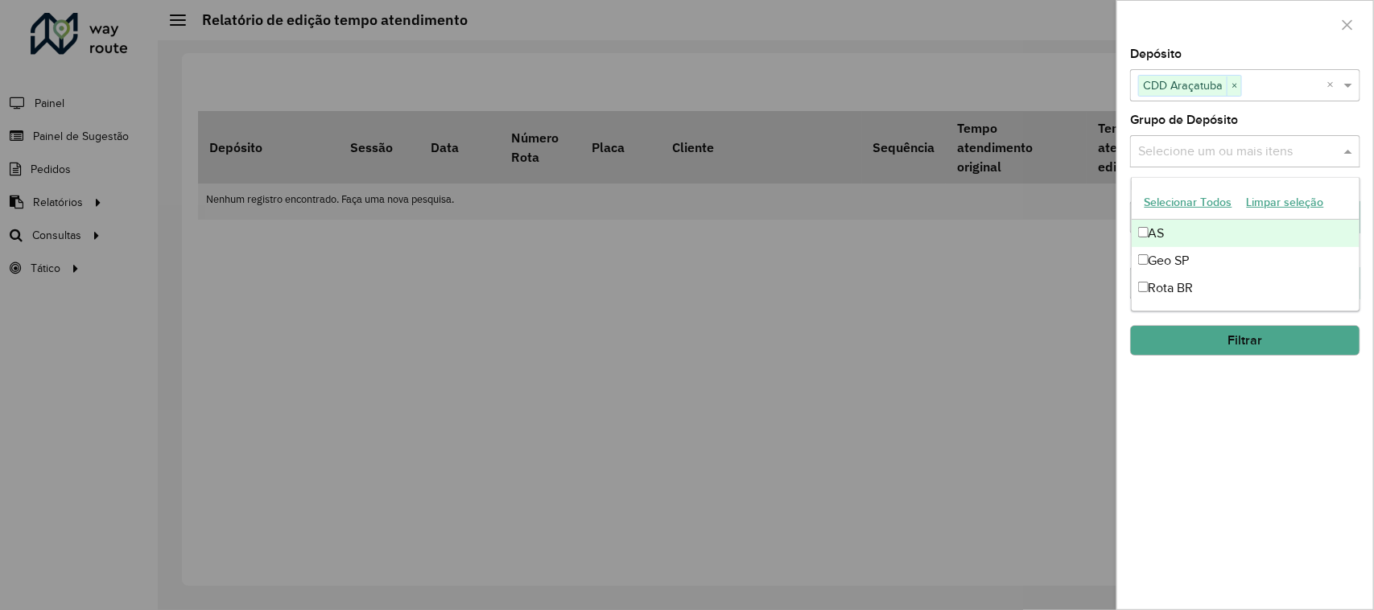
click at [1228, 155] on input "text" at bounding box center [1237, 151] width 206 height 19
click at [1200, 204] on button "Selecionar Todos" at bounding box center [1189, 202] width 102 height 25
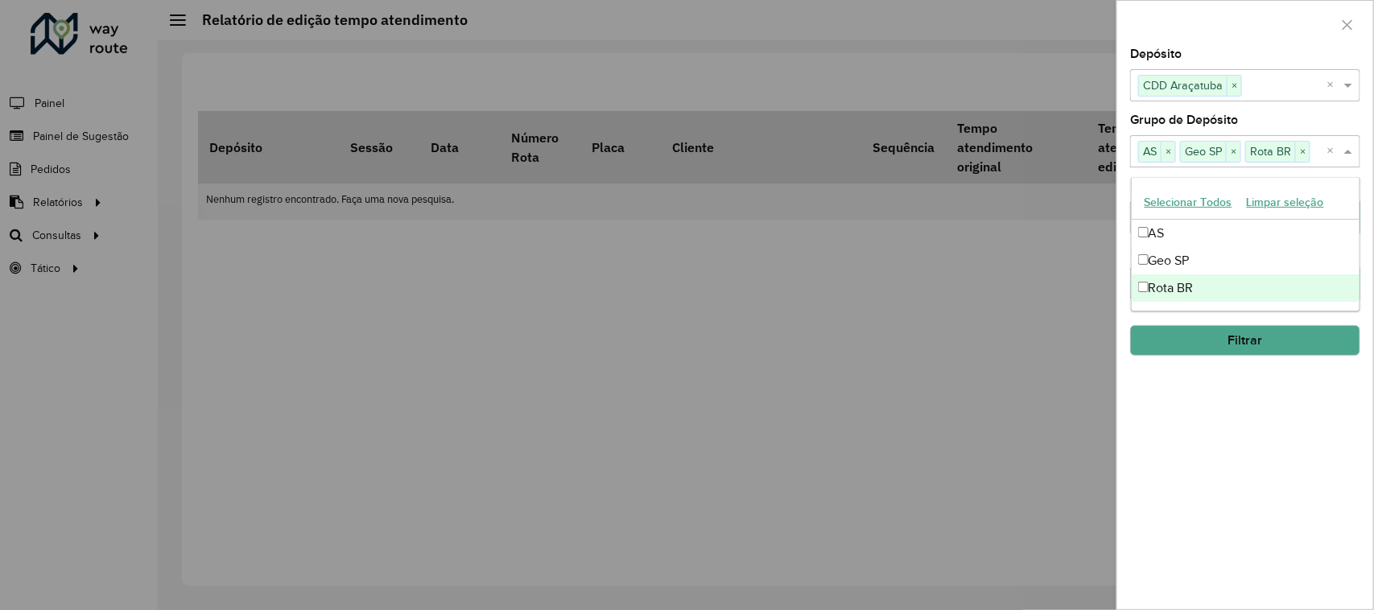
click at [1278, 460] on div "**********" at bounding box center [1245, 328] width 256 height 561
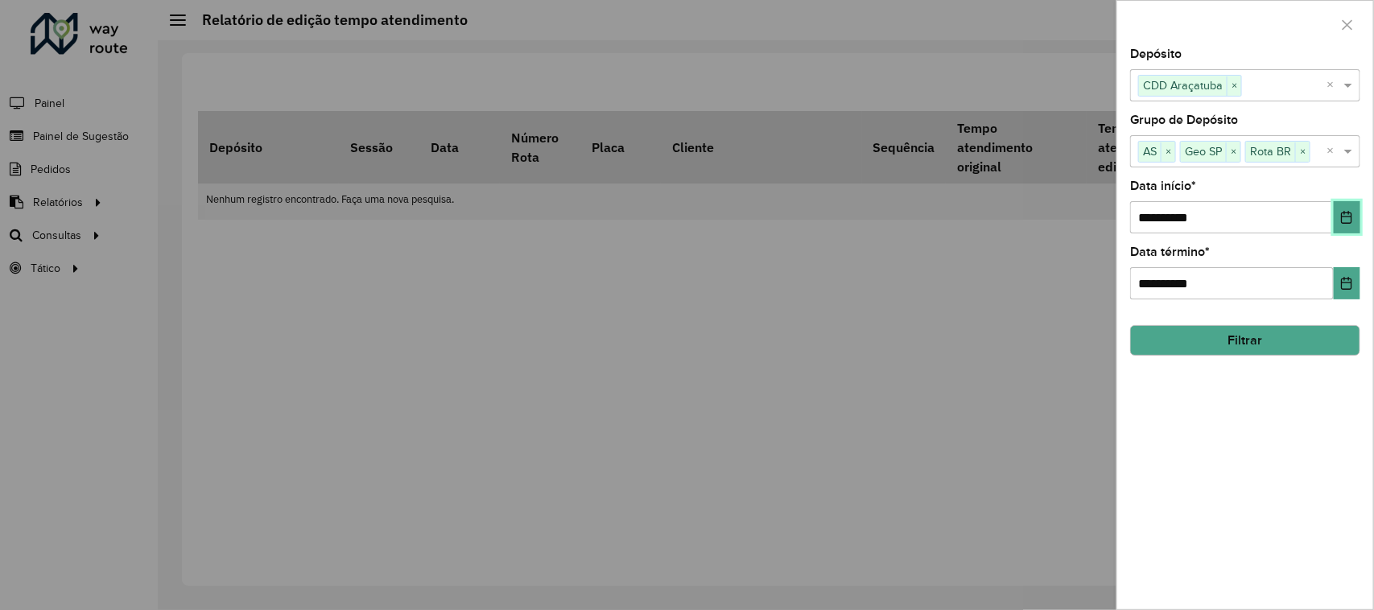
click at [1340, 218] on icon "Choose Date" at bounding box center [1346, 217] width 13 height 13
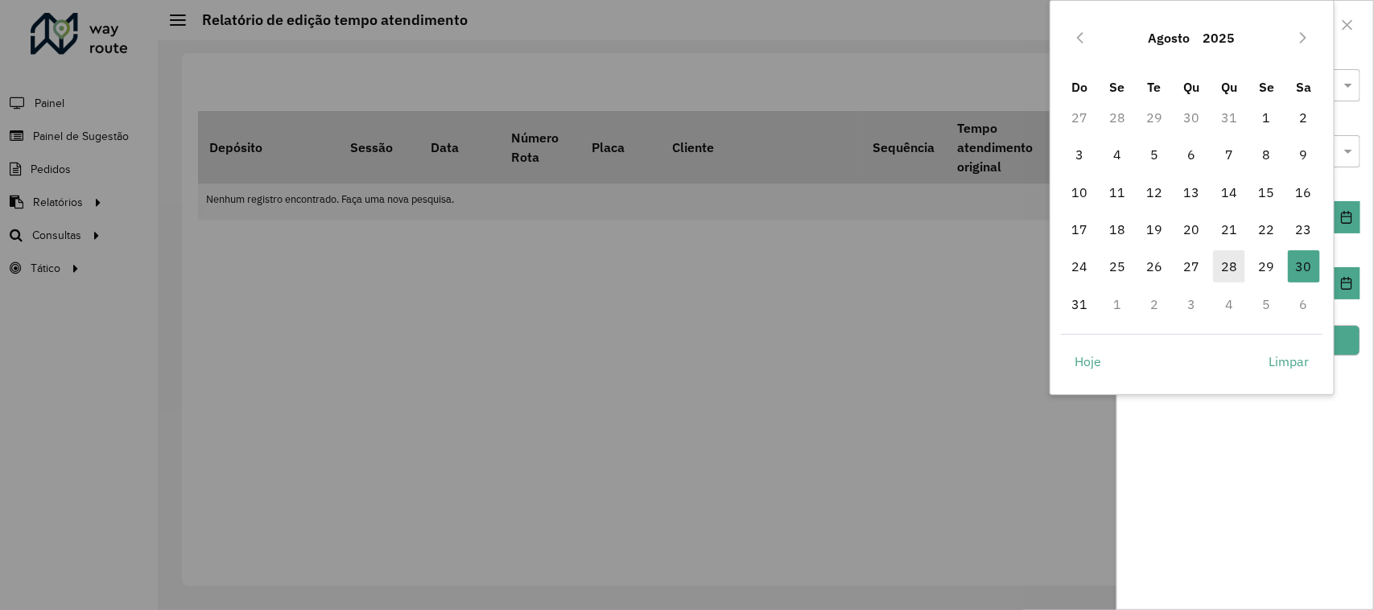
click at [1224, 266] on span "28" at bounding box center [1229, 266] width 32 height 32
type input "**********"
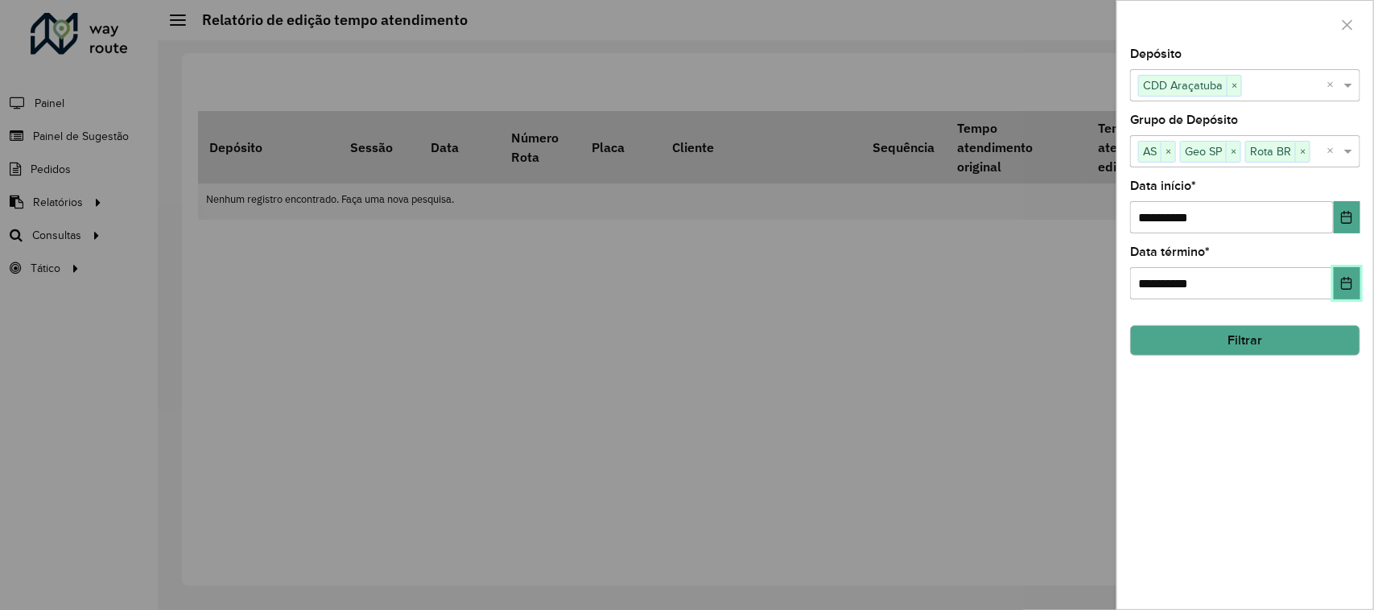
click at [1339, 284] on button "Choose Date" at bounding box center [1347, 283] width 27 height 32
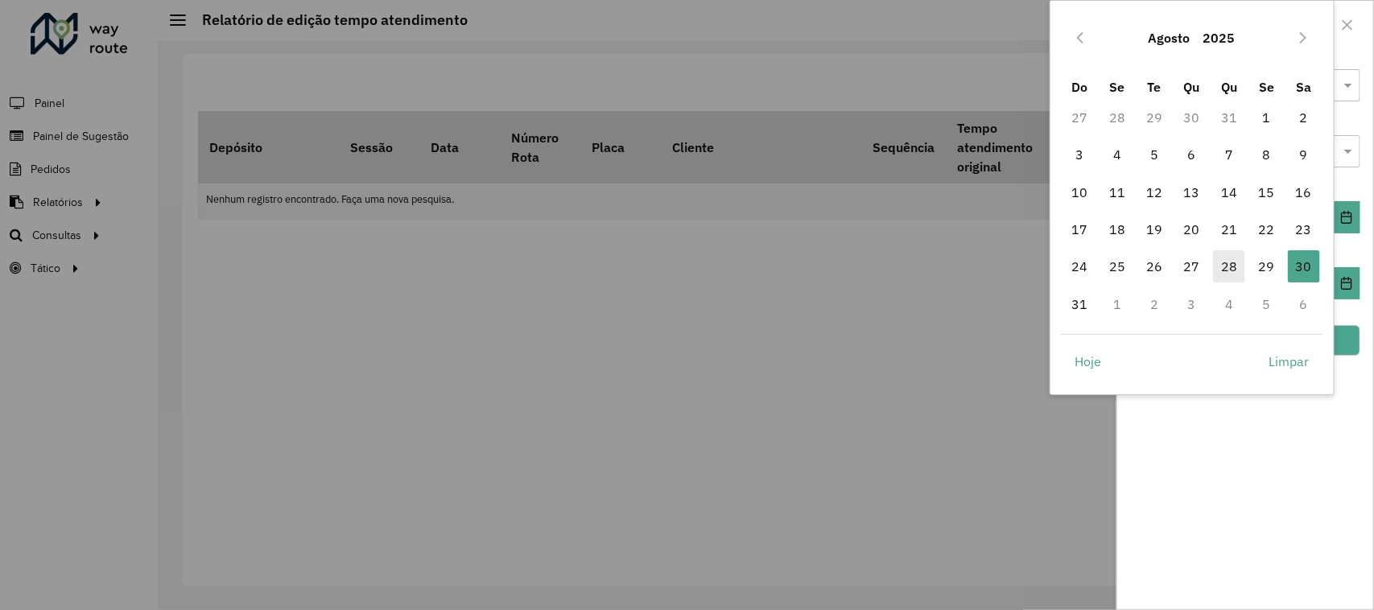
click at [1233, 270] on span "28" at bounding box center [1229, 266] width 32 height 32
type input "**********"
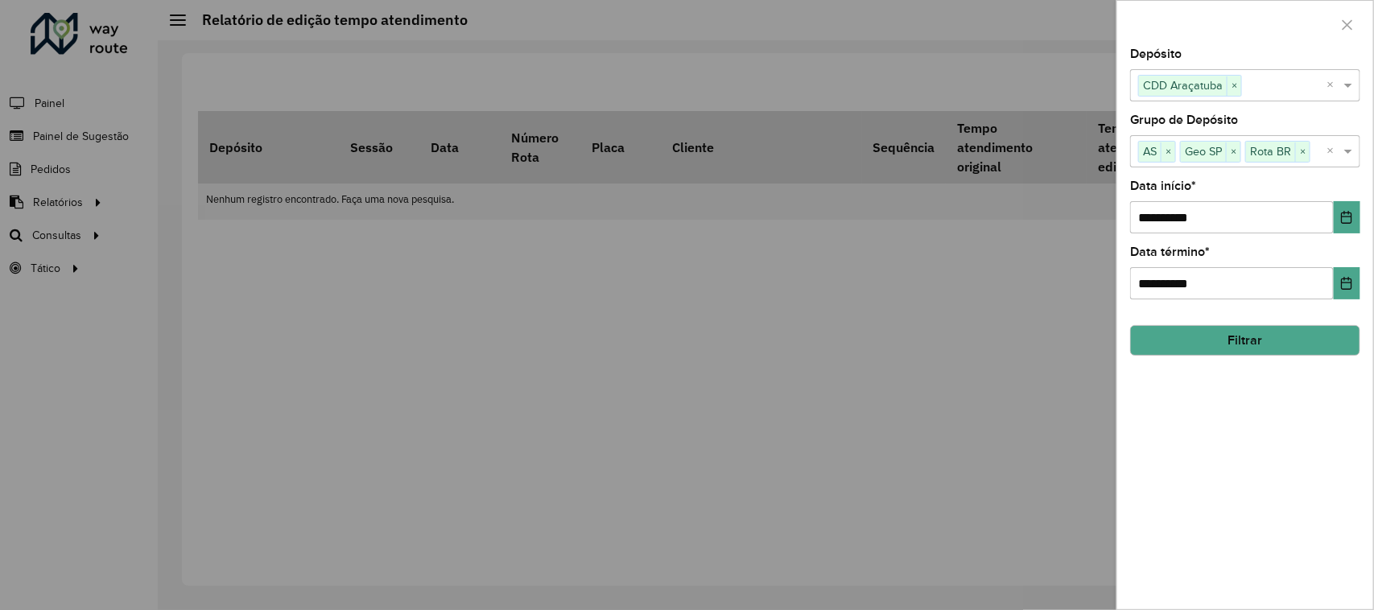
click at [1224, 476] on div "**********" at bounding box center [1245, 328] width 256 height 561
click at [1217, 327] on button "Filtrar" at bounding box center [1245, 340] width 230 height 31
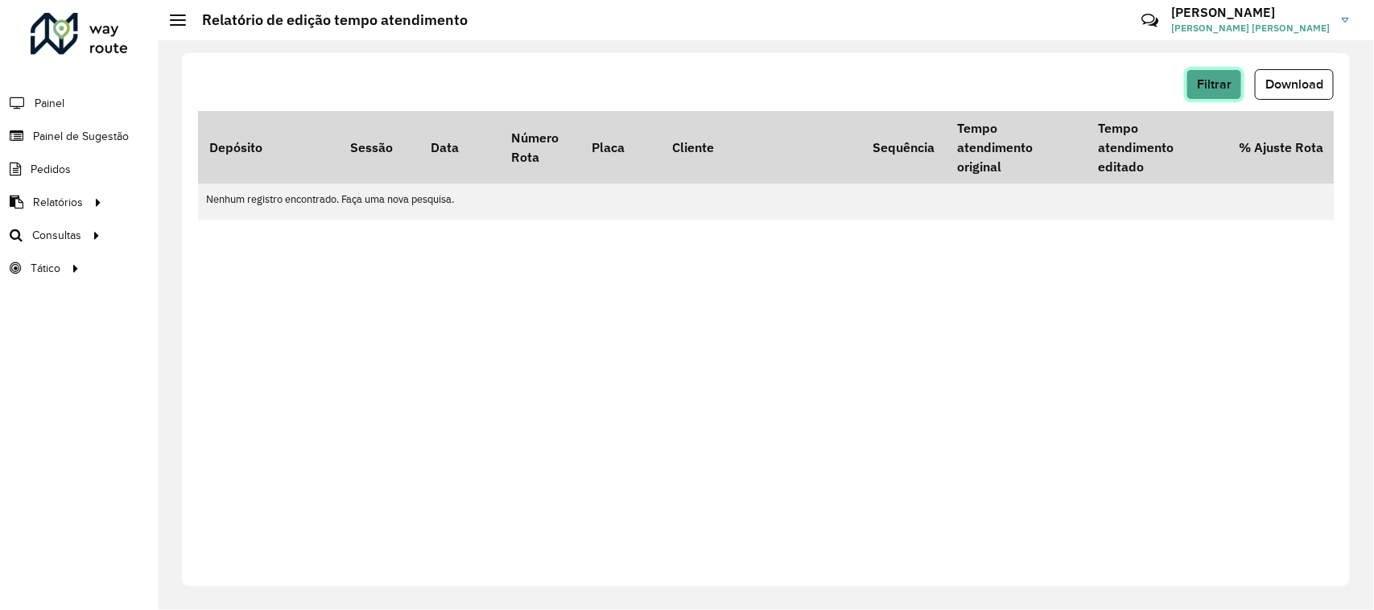
click at [1238, 83] on button "Filtrar" at bounding box center [1215, 84] width 56 height 31
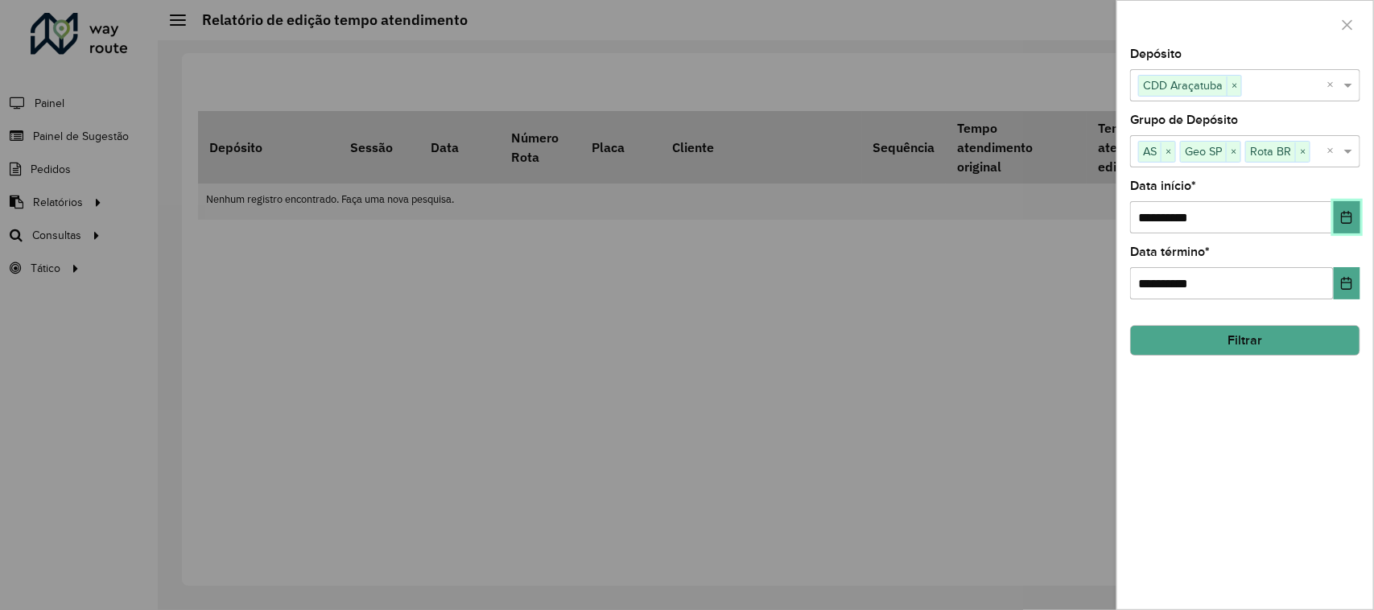
click at [1345, 221] on icon "Choose Date" at bounding box center [1346, 217] width 13 height 13
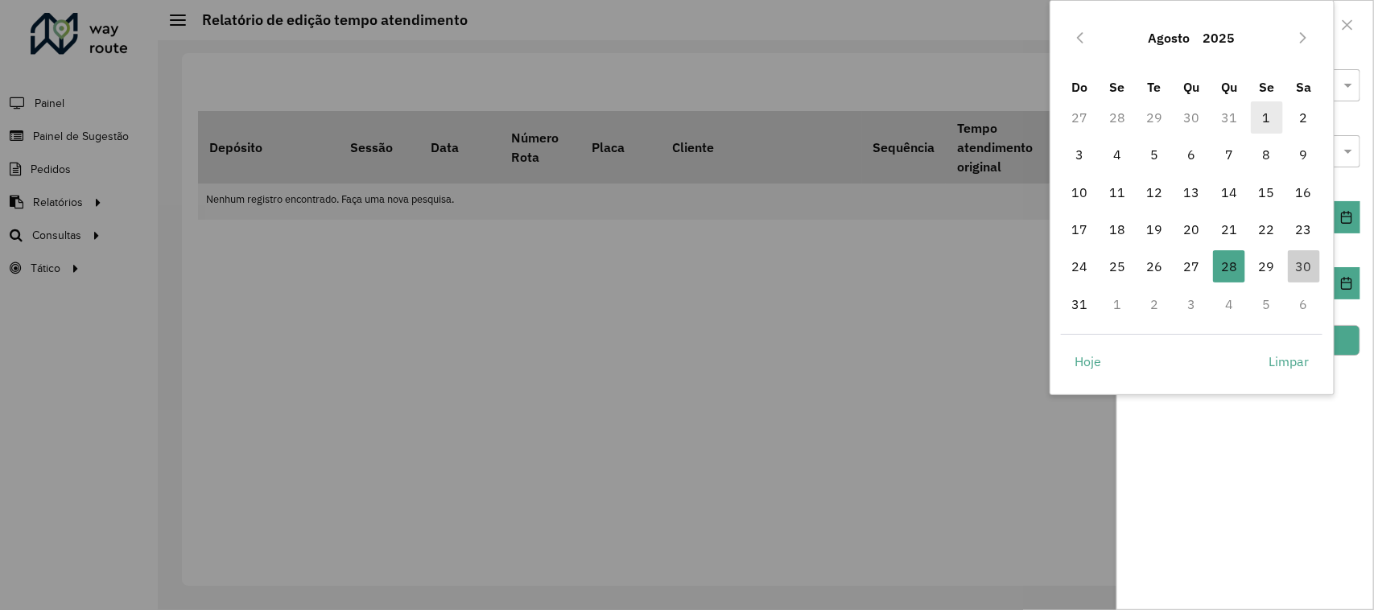
click at [1270, 117] on span "1" at bounding box center [1267, 117] width 32 height 32
type input "**********"
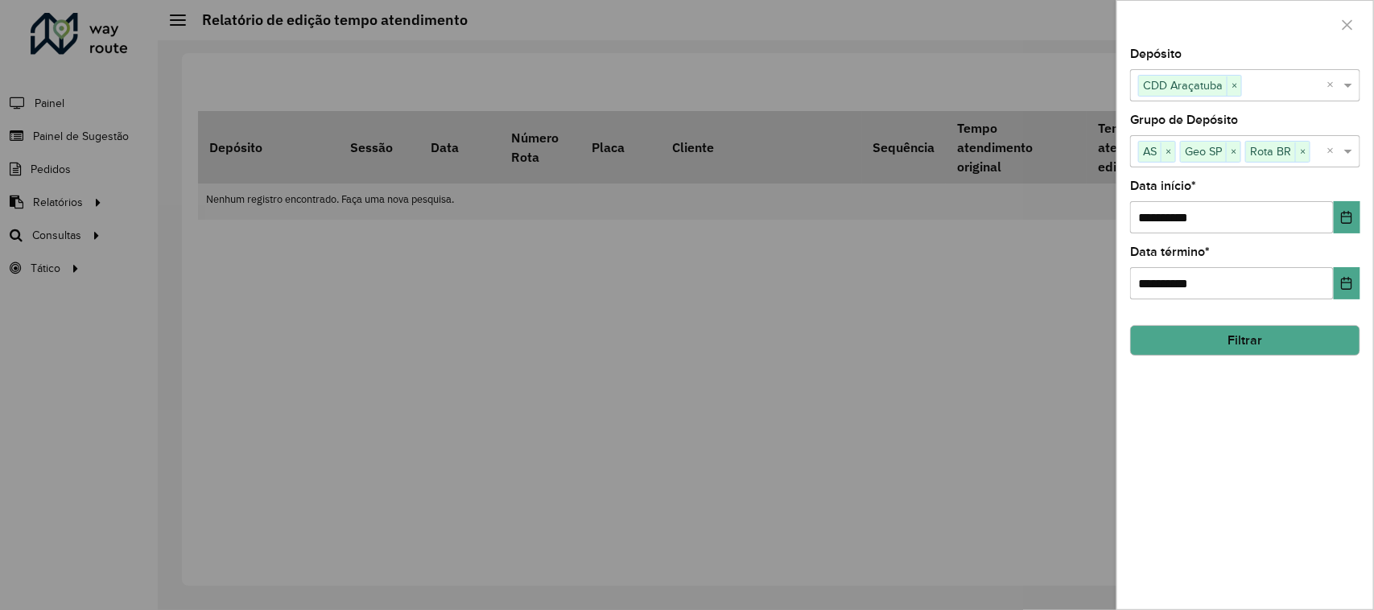
click at [1224, 331] on button "Filtrar" at bounding box center [1245, 340] width 230 height 31
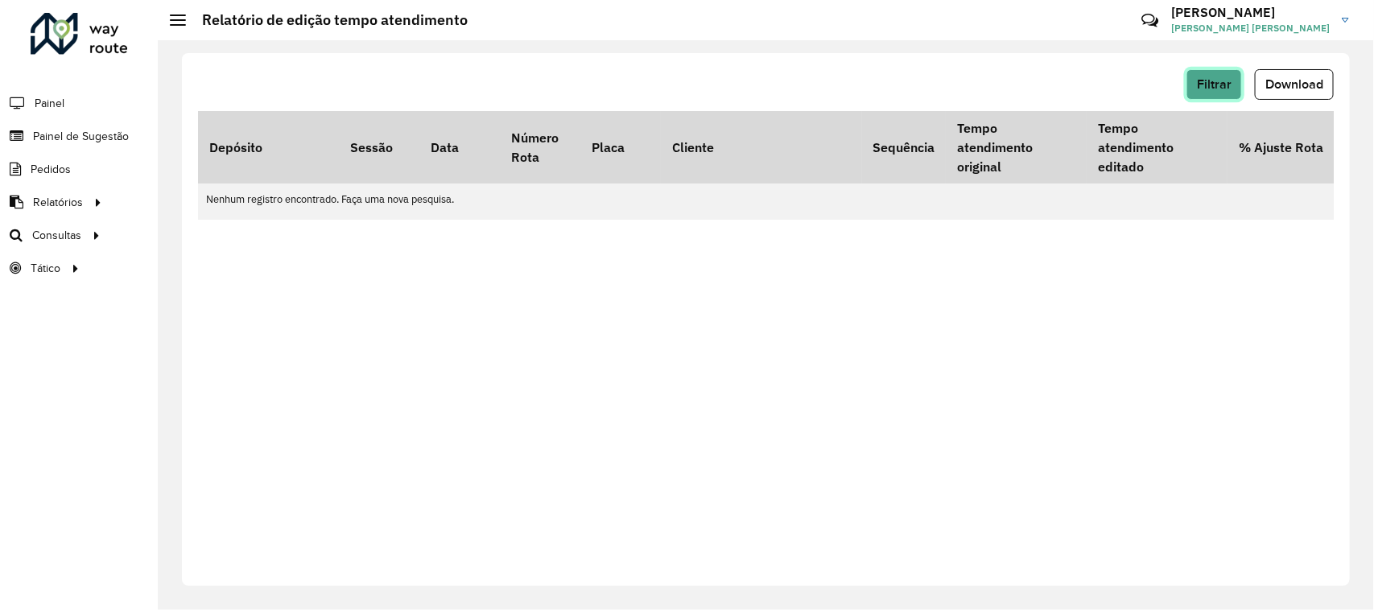
click at [1220, 74] on button "Filtrar" at bounding box center [1215, 84] width 56 height 31
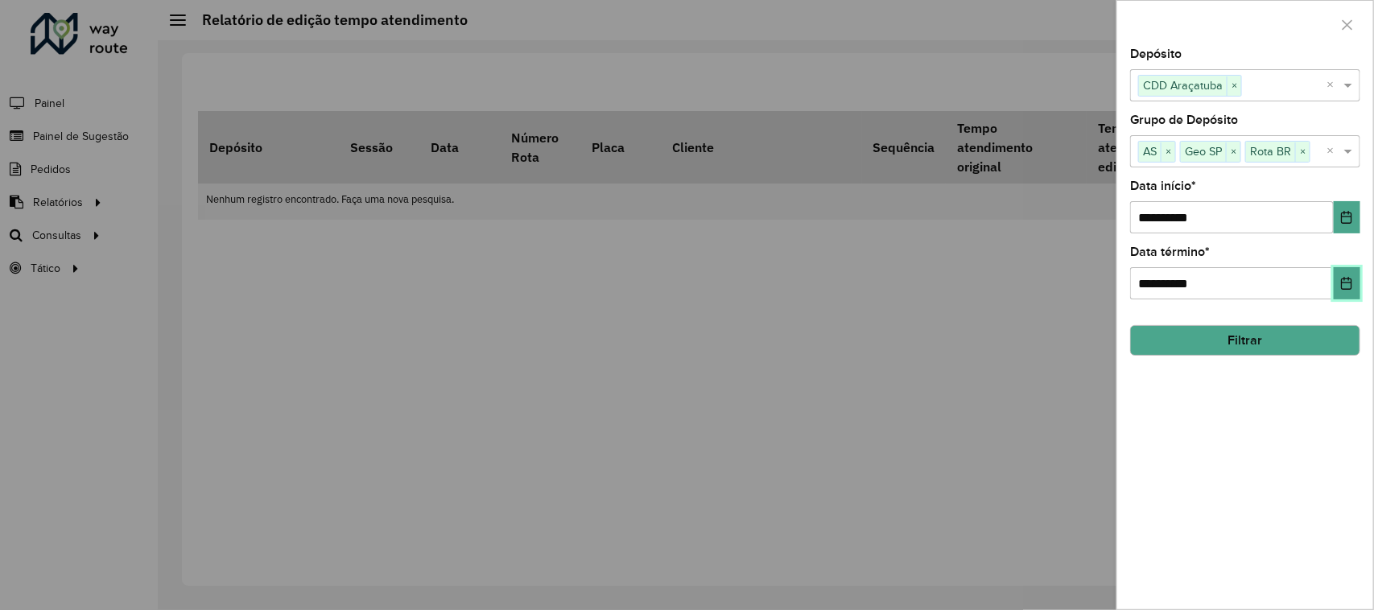
click at [1348, 287] on icon "Choose Date" at bounding box center [1346, 283] width 13 height 13
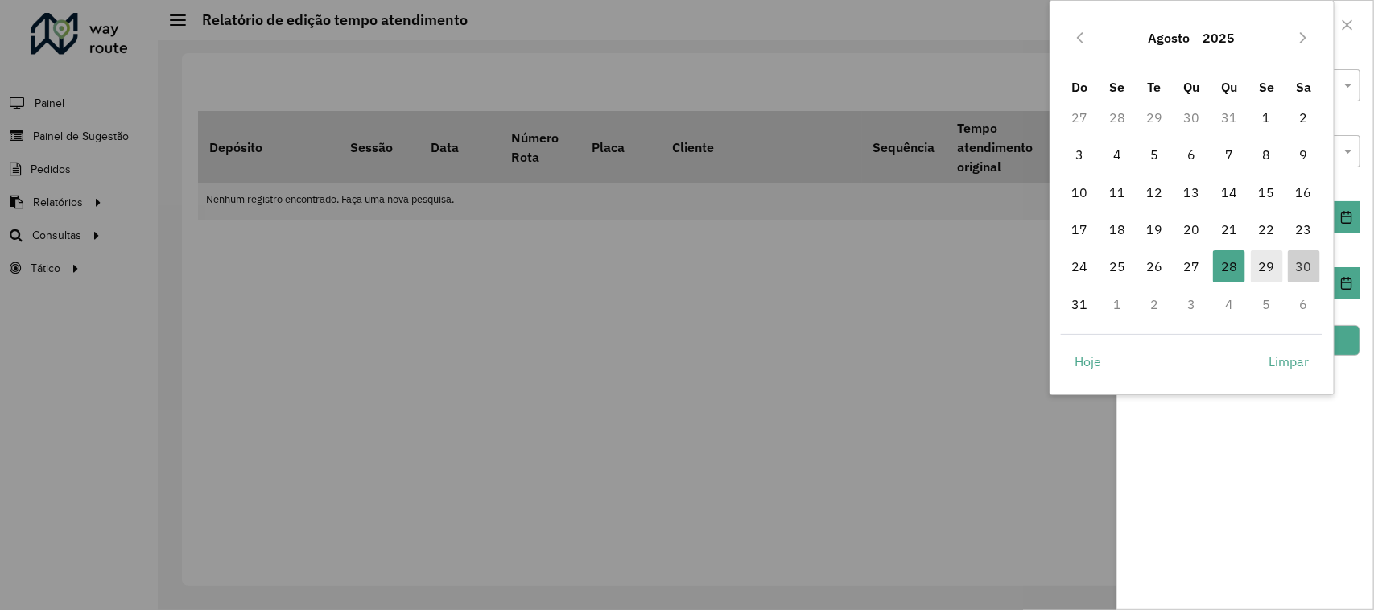
click at [1277, 262] on span "29" at bounding box center [1267, 266] width 32 height 32
type input "**********"
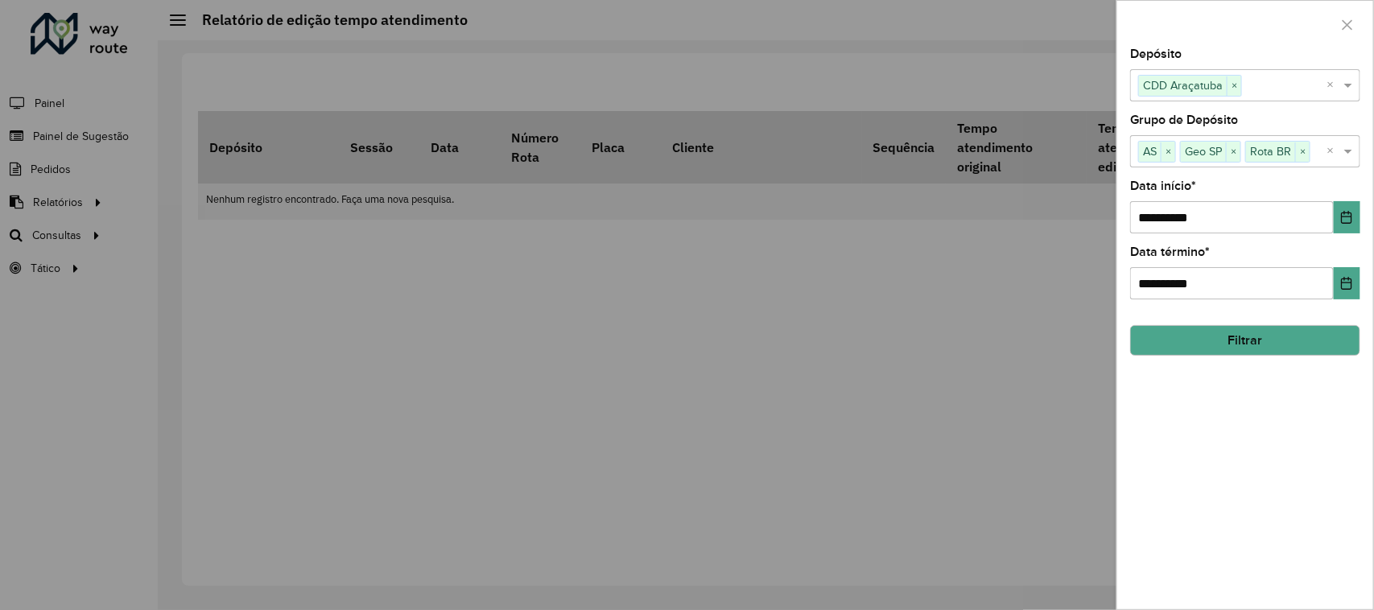
click at [1335, 445] on div "**********" at bounding box center [1245, 328] width 256 height 561
click at [1245, 342] on button "Filtrar" at bounding box center [1245, 340] width 230 height 31
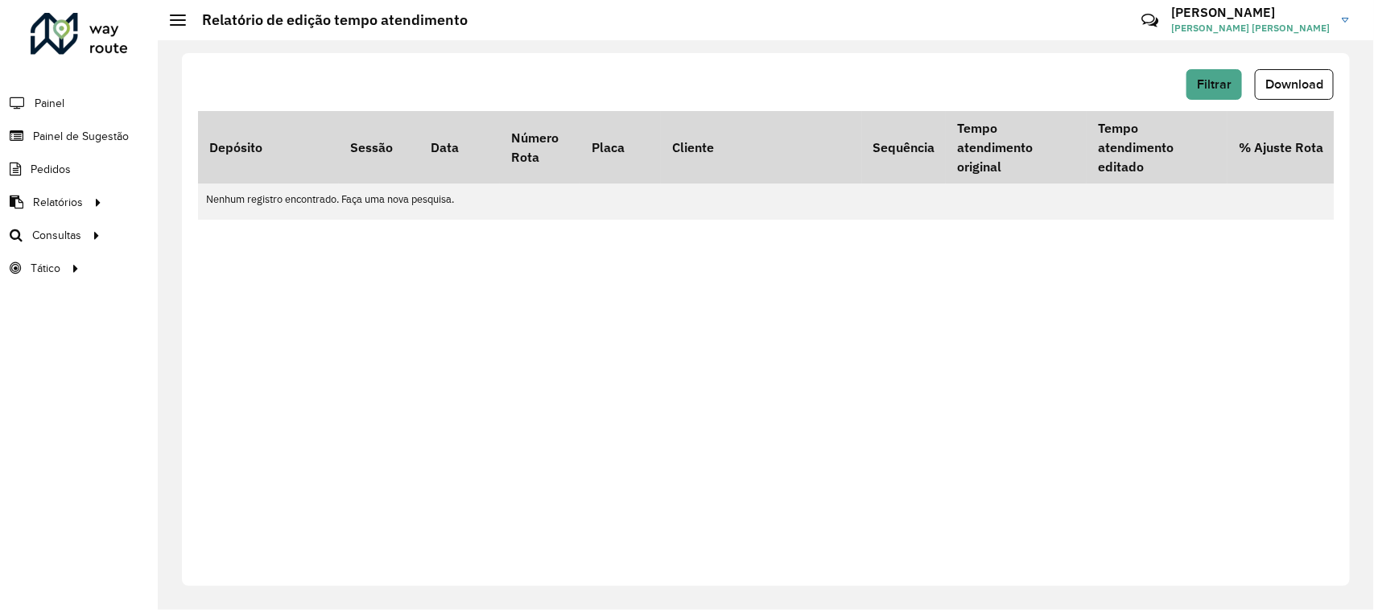
click at [342, 65] on div "Filtrar Download Depósito Sessão Data Número Rota Placa Cliente Sequência Tempo…" at bounding box center [766, 319] width 1168 height 533
click at [254, 147] on th "Depósito" at bounding box center [268, 147] width 141 height 72
click at [408, 204] on td "Nenhum registro encontrado. Faça uma nova pesquisa." at bounding box center [885, 199] width 1374 height 31
click at [194, 17] on h2 "Relatório de edição tempo atendimento" at bounding box center [327, 20] width 282 height 18
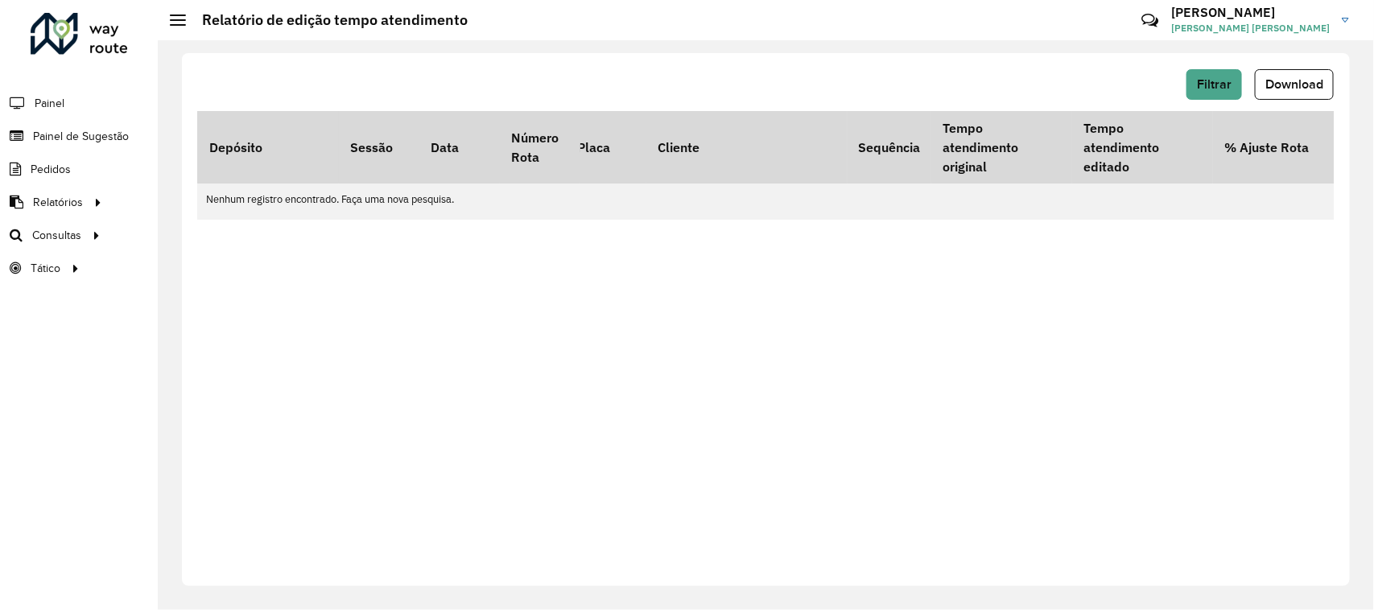
click at [178, 17] on div at bounding box center [178, 19] width 16 height 11
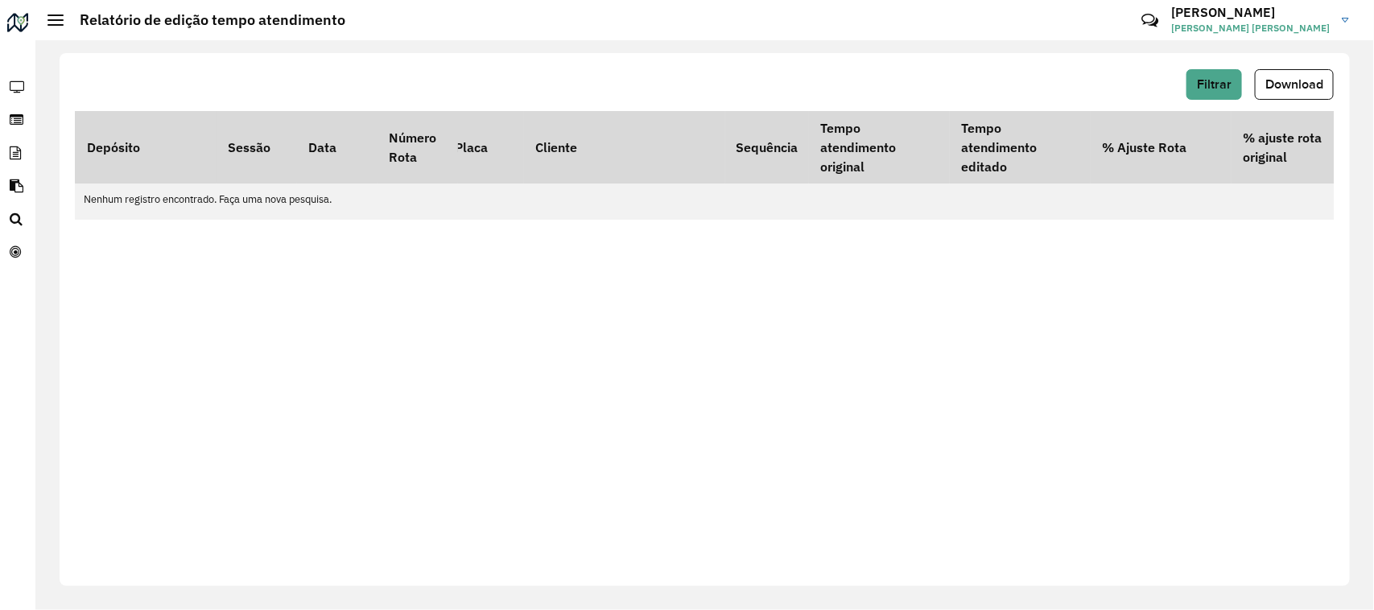
click at [45, 19] on hb-header "Relatório de edição tempo atendimento Críticas? Dúvidas? Elogios? Sugestões? En…" at bounding box center [704, 20] width 1339 height 40
click at [57, 20] on span at bounding box center [55, 20] width 16 height 2
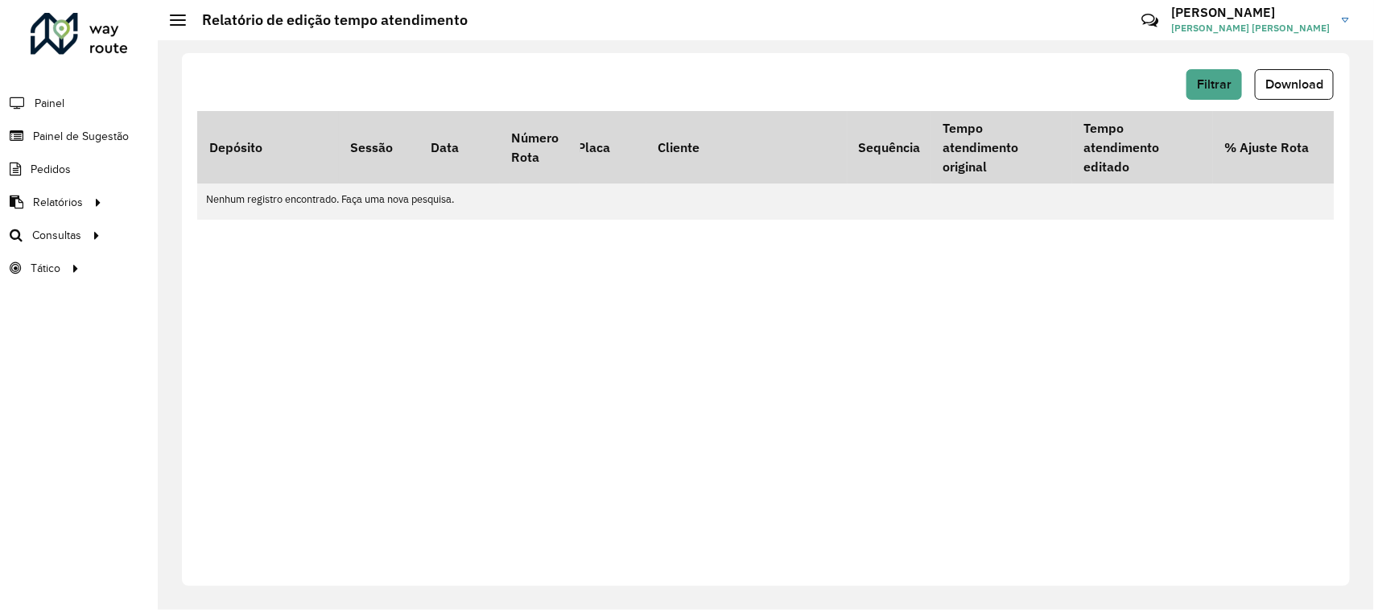
click at [1330, 16] on h3 "Lucas" at bounding box center [1250, 12] width 159 height 15
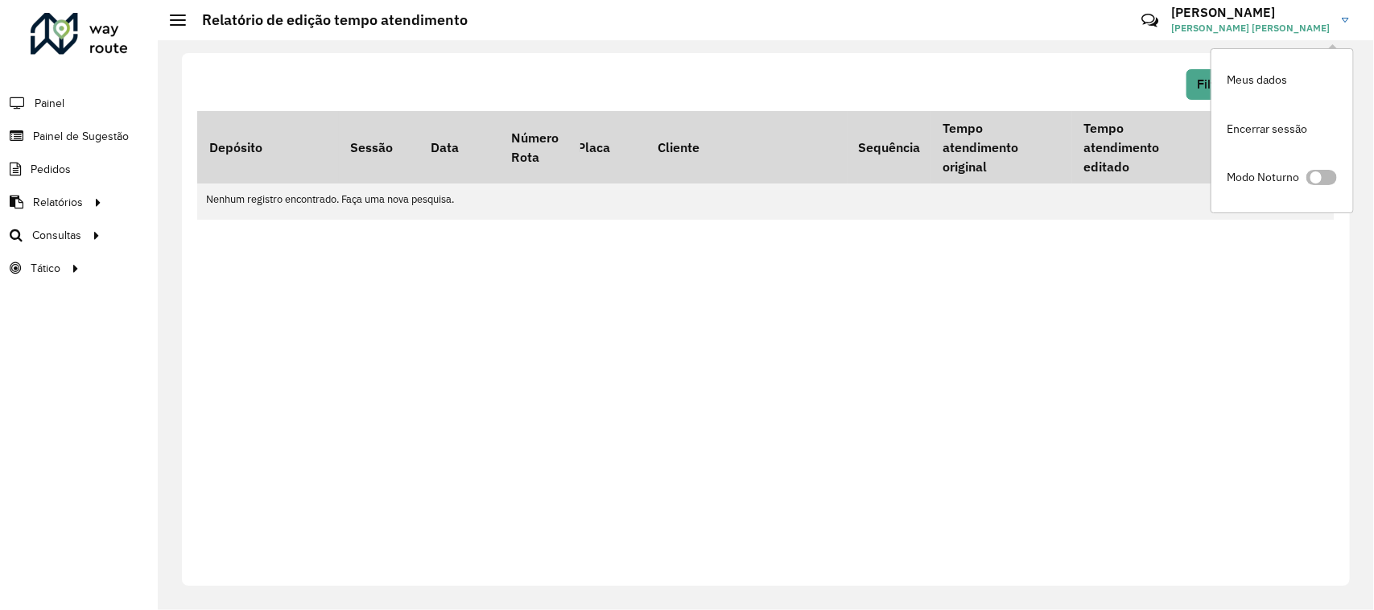
click at [1324, 174] on span at bounding box center [1322, 177] width 31 height 15
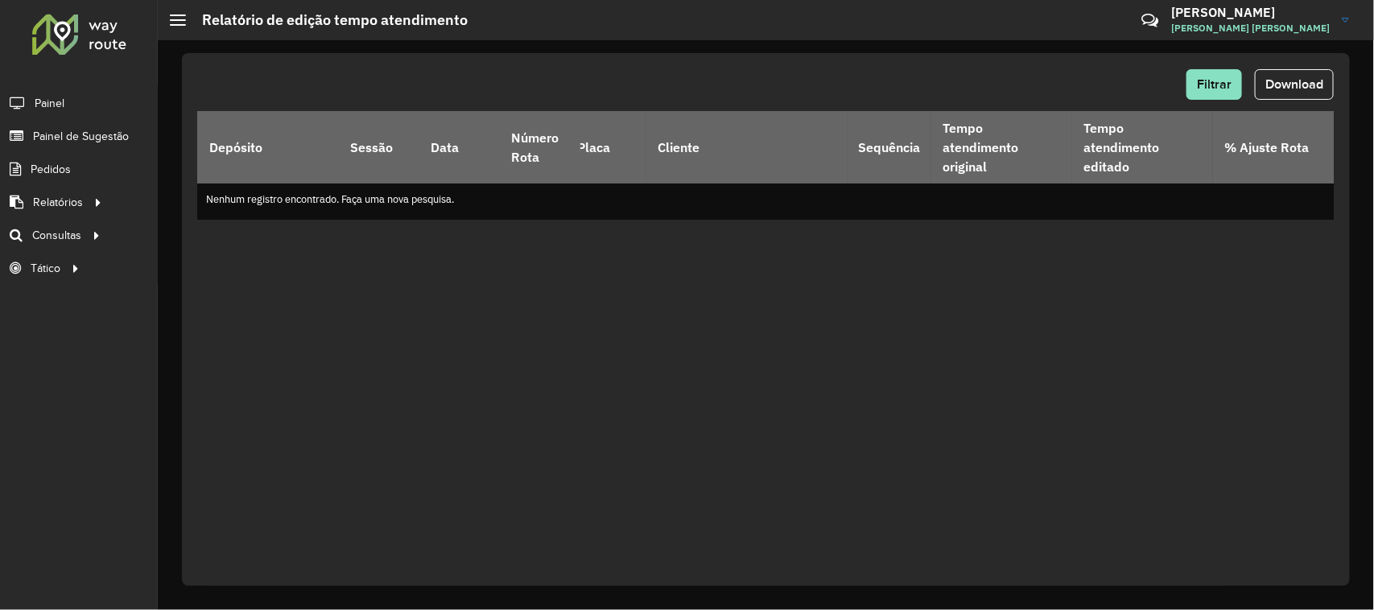
click at [1337, 18] on link "Lucas Lucas Moreira Rosa" at bounding box center [1266, 20] width 190 height 42
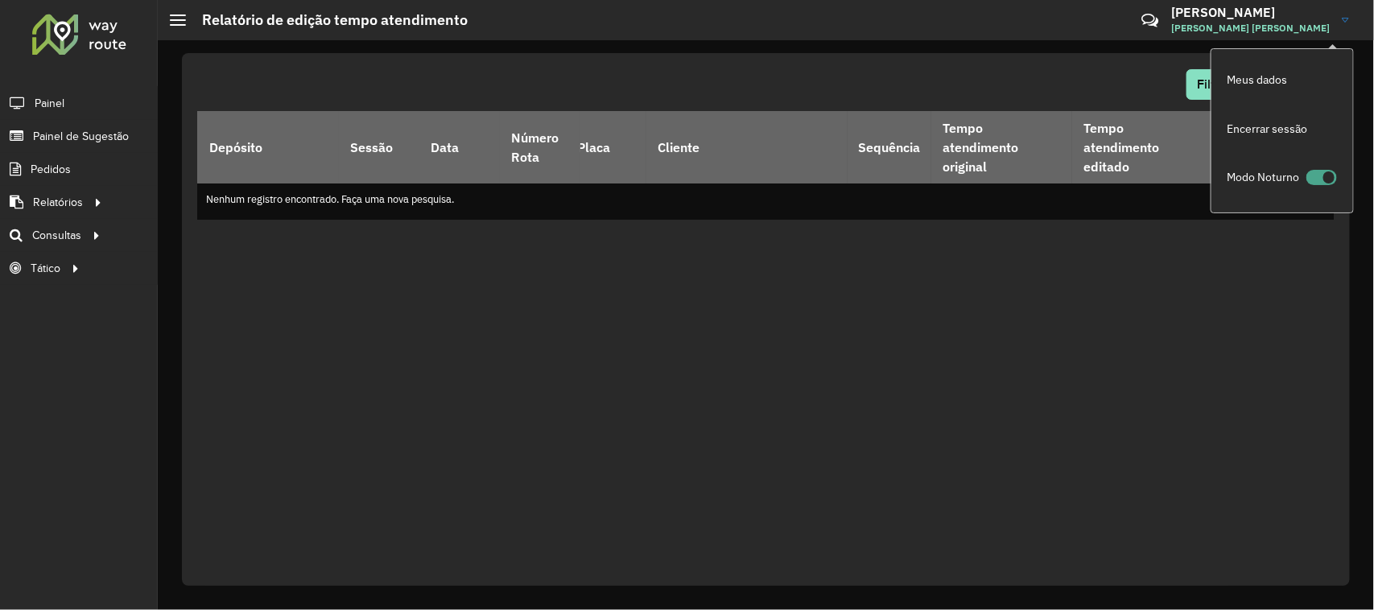
click at [1321, 177] on span at bounding box center [1322, 177] width 31 height 15
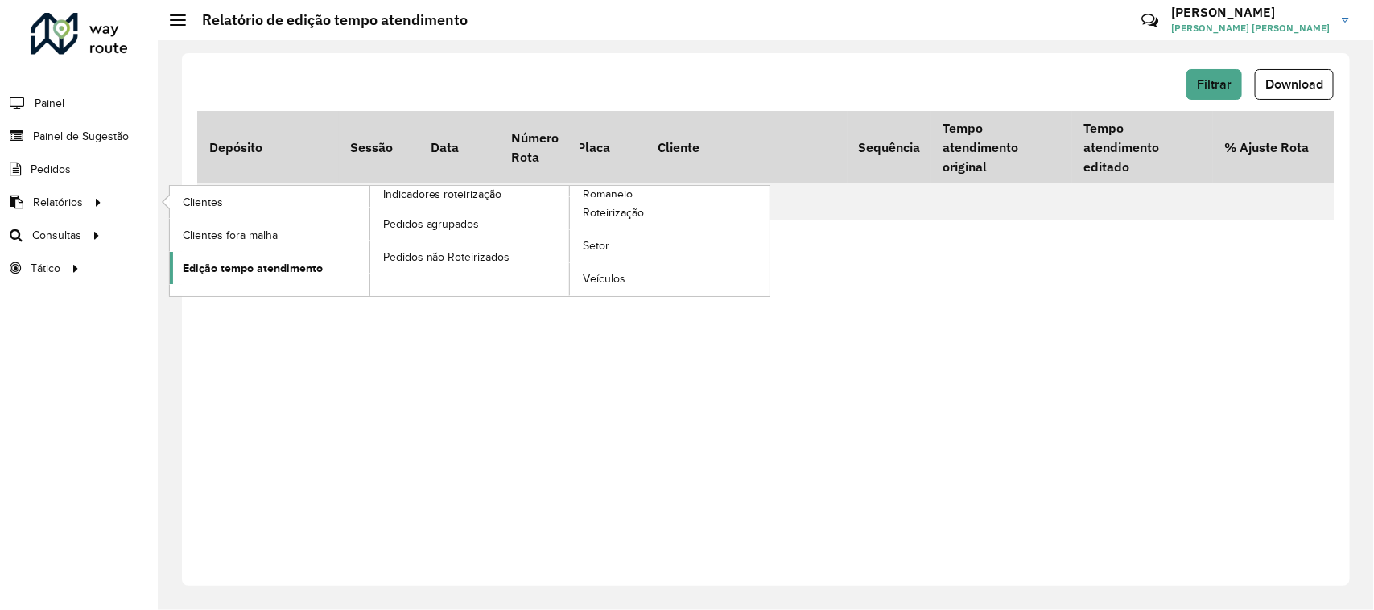
click at [183, 268] on span "Edição tempo atendimento" at bounding box center [253, 268] width 140 height 17
click at [613, 213] on span "Roteirização" at bounding box center [615, 212] width 65 height 17
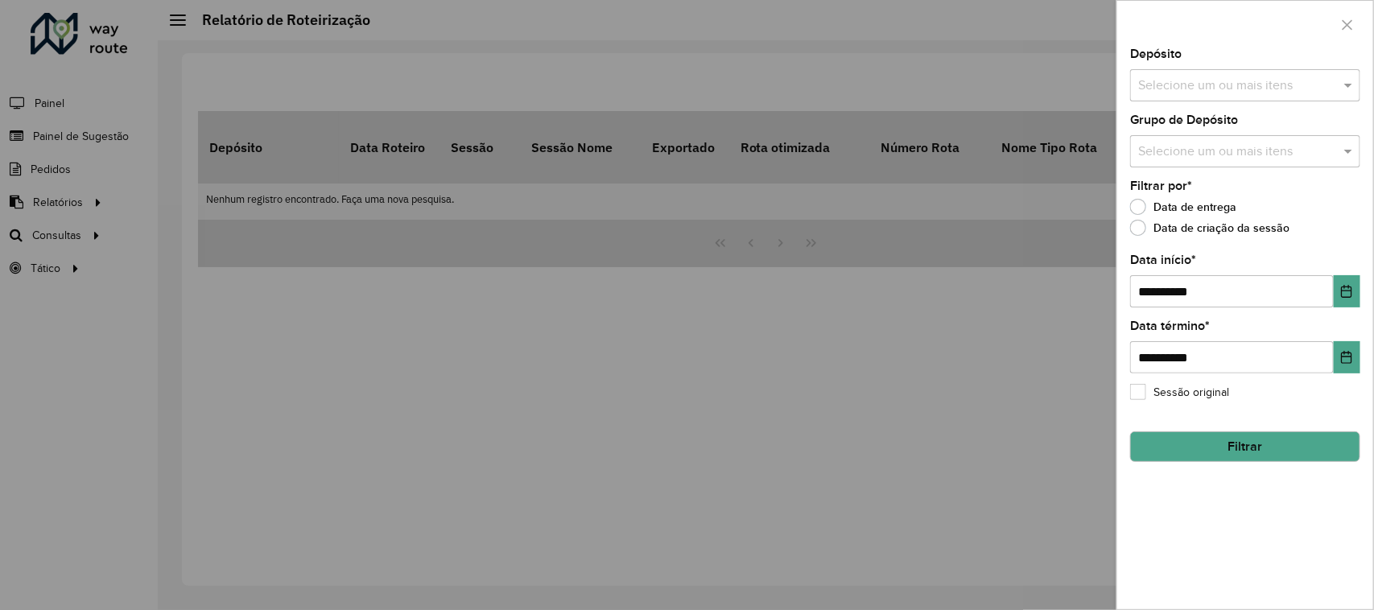
click at [1307, 75] on div "Selecione um ou mais itens" at bounding box center [1245, 85] width 230 height 32
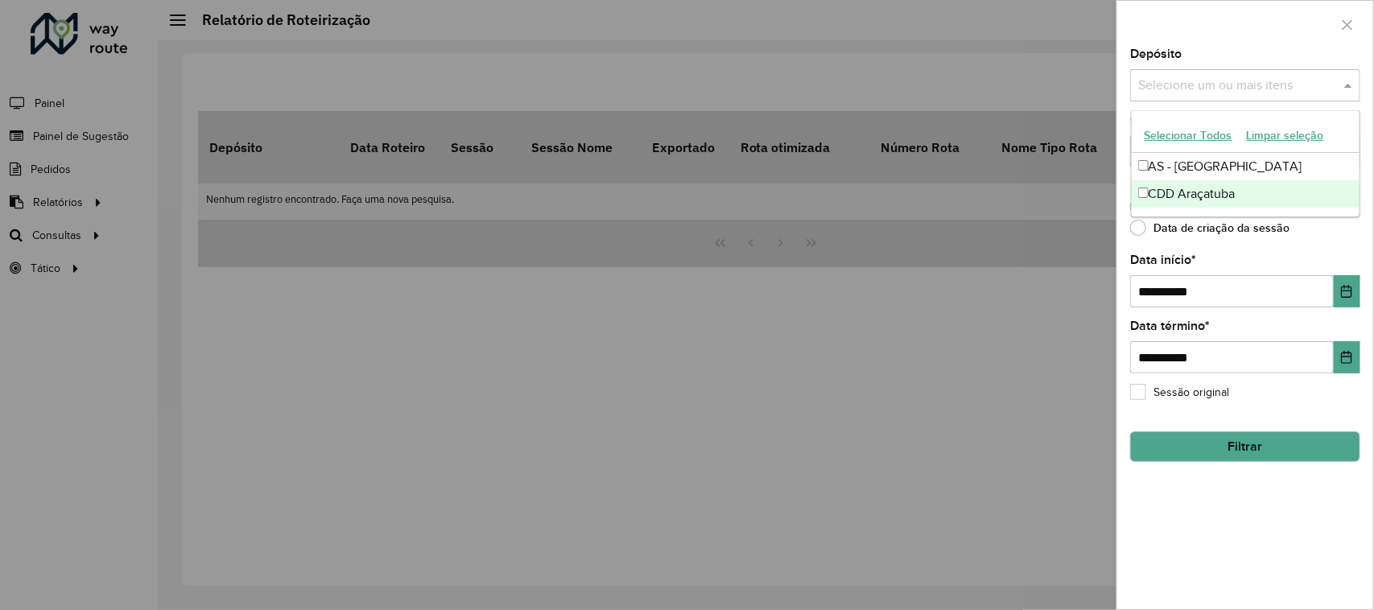
click at [1221, 183] on div "CDD Araçatuba" at bounding box center [1246, 193] width 229 height 27
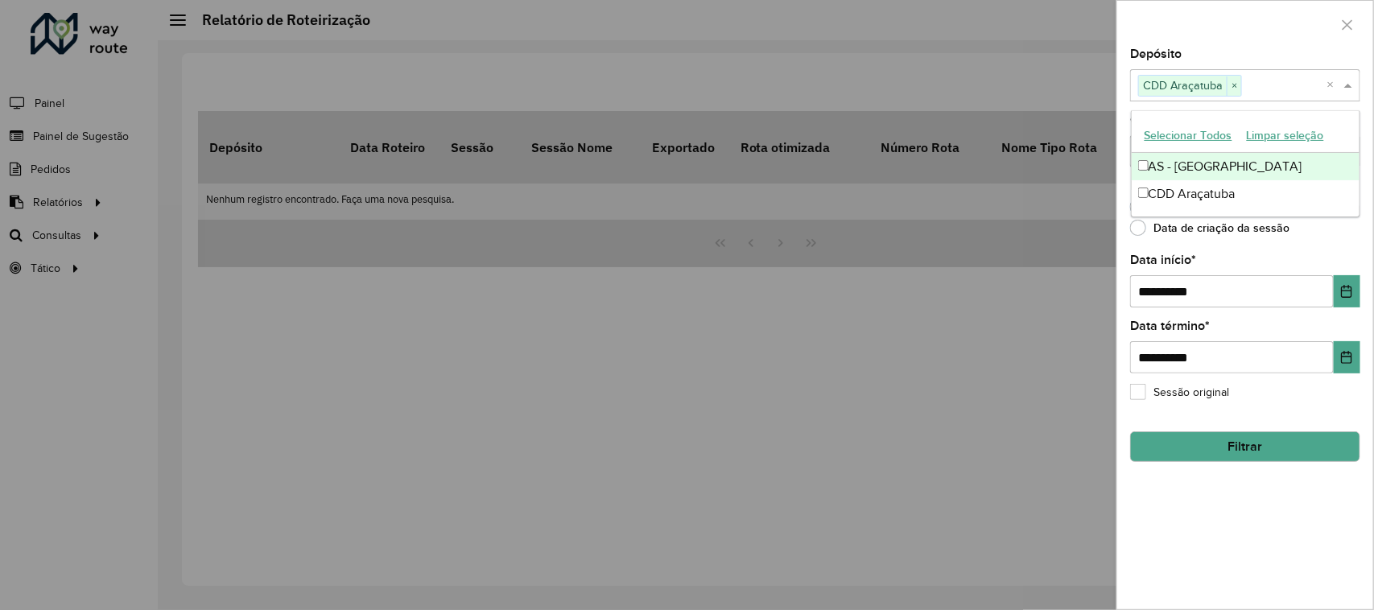
click at [1220, 17] on div at bounding box center [1245, 24] width 256 height 47
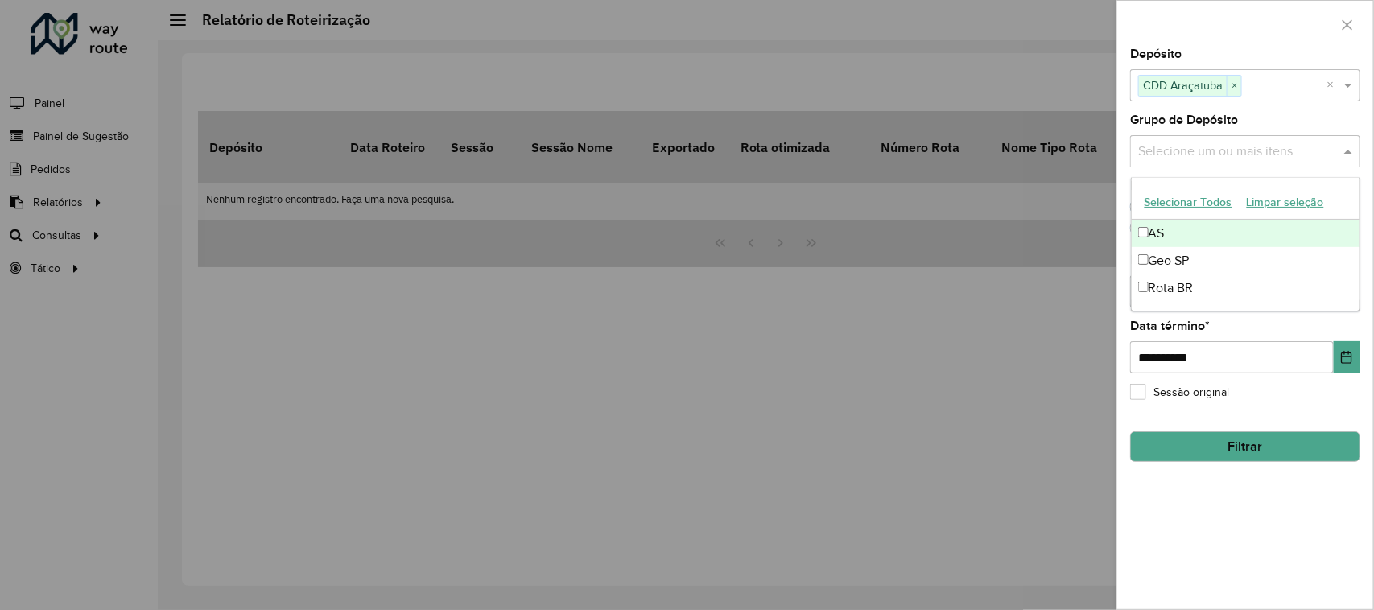
click at [1249, 153] on input "text" at bounding box center [1237, 151] width 206 height 19
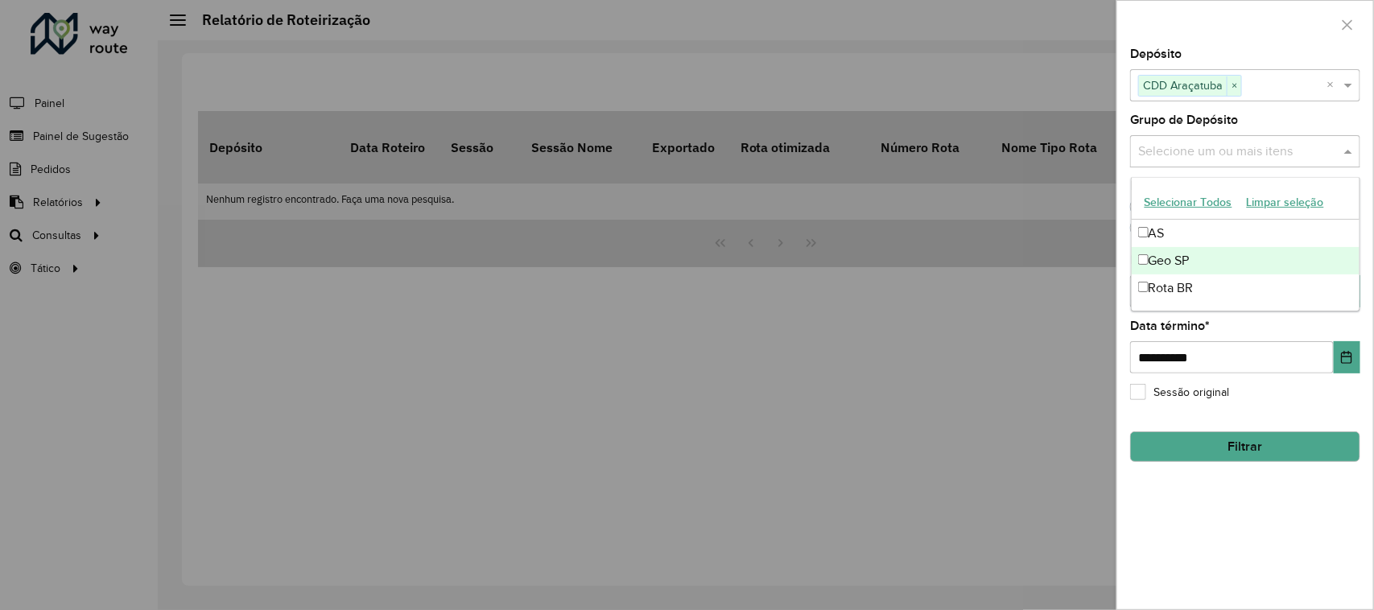
click at [1220, 258] on div "Geo SP" at bounding box center [1246, 260] width 229 height 27
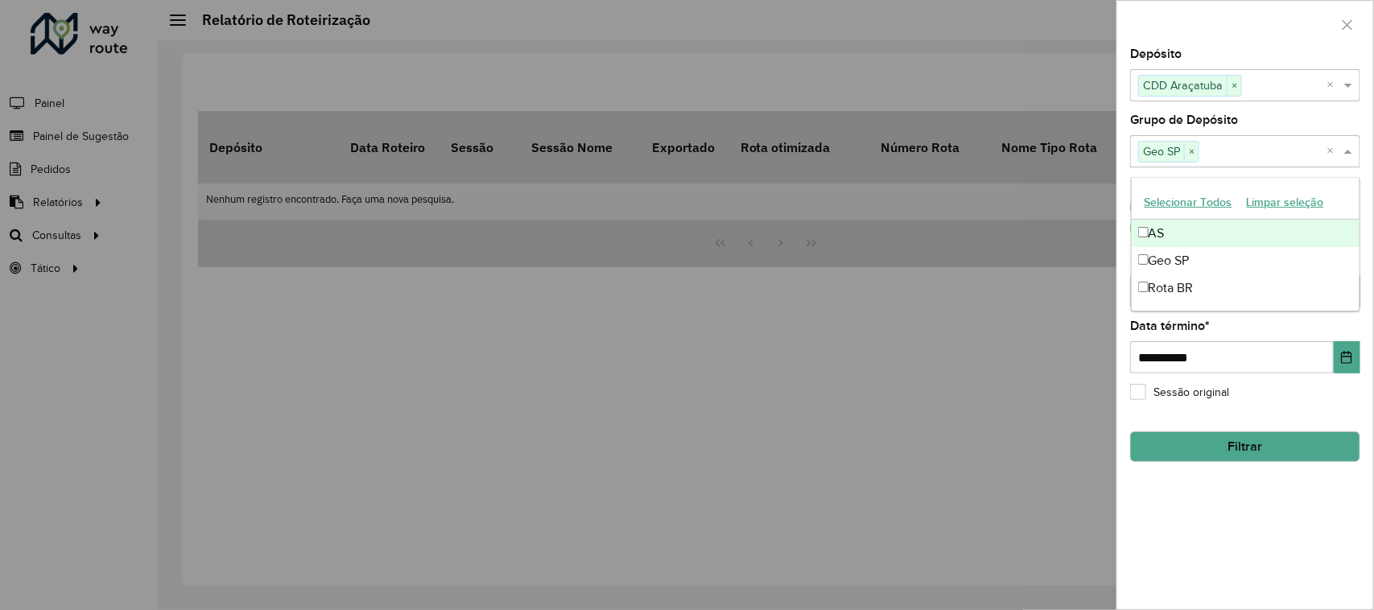
click at [1236, 34] on div at bounding box center [1245, 24] width 256 height 47
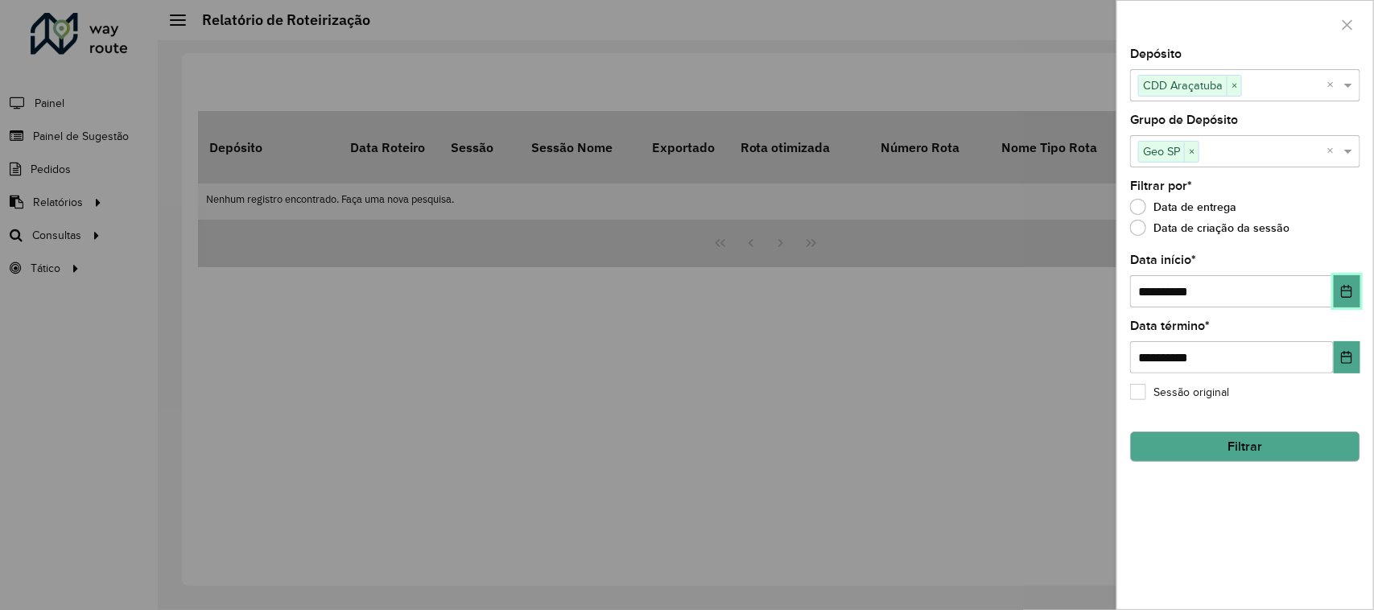
click at [1343, 287] on icon "Choose Date" at bounding box center [1346, 291] width 13 height 13
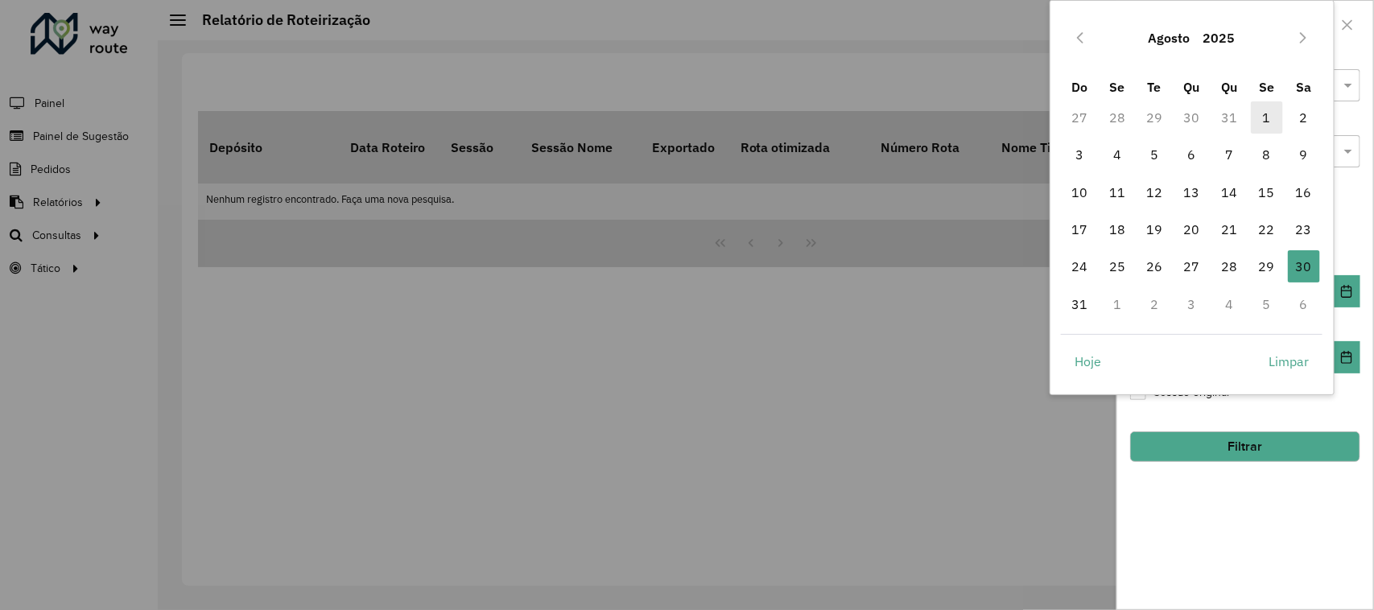
click at [1262, 126] on span "1" at bounding box center [1267, 117] width 32 height 32
type input "**********"
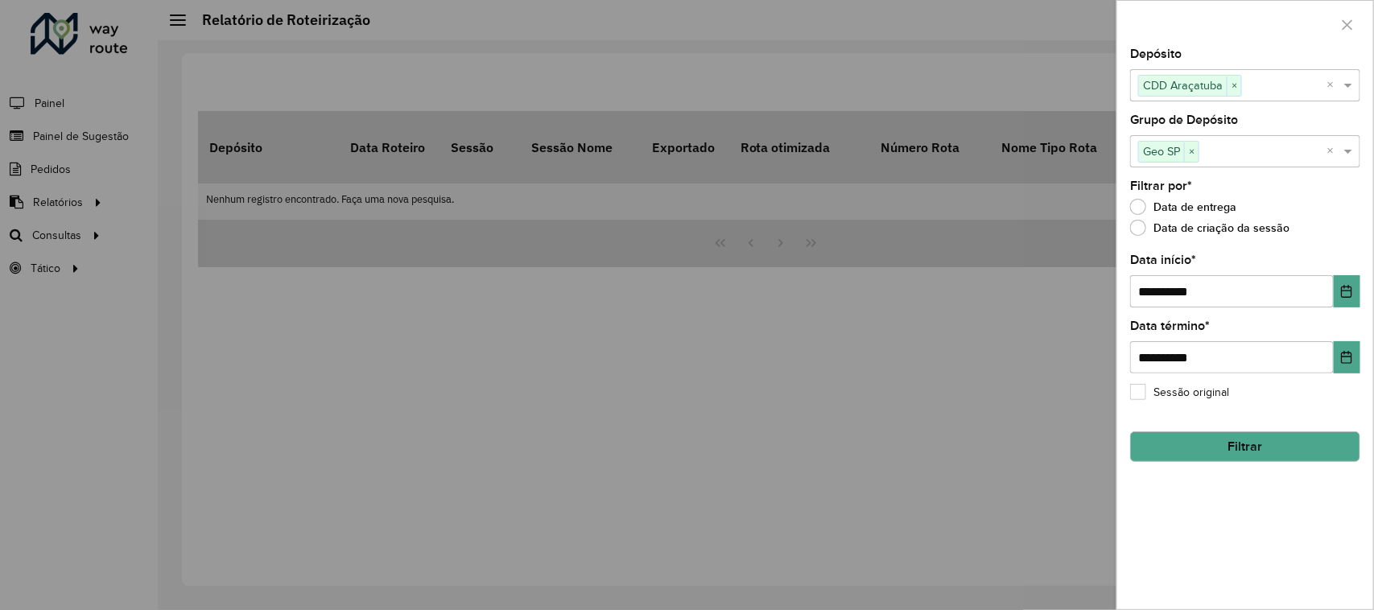
click at [1253, 452] on button "Filtrar" at bounding box center [1245, 447] width 230 height 31
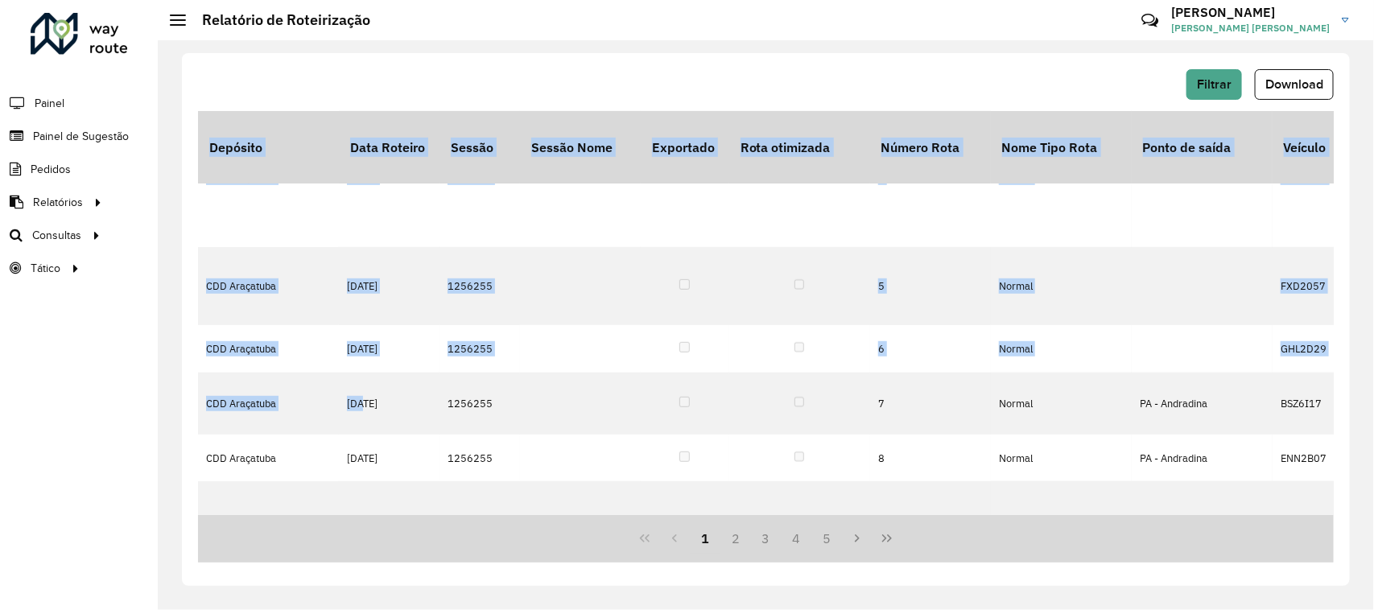
scroll to position [654, 0]
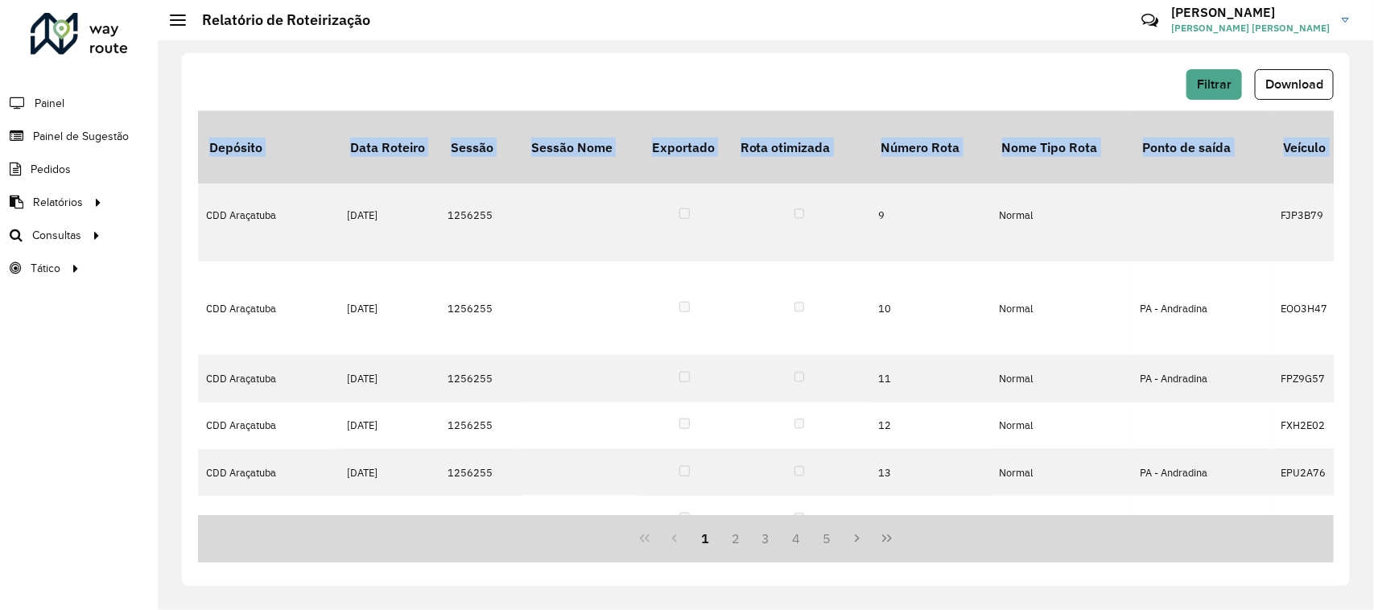
drag, startPoint x: 359, startPoint y: 511, endPoint x: 322, endPoint y: 520, distance: 38.1
click at [322, 520] on div "Depósito Data Roteiro Sessão Sessão Nome Exportado Rota otimizada Número Rota N…" at bounding box center [766, 337] width 1136 height 452
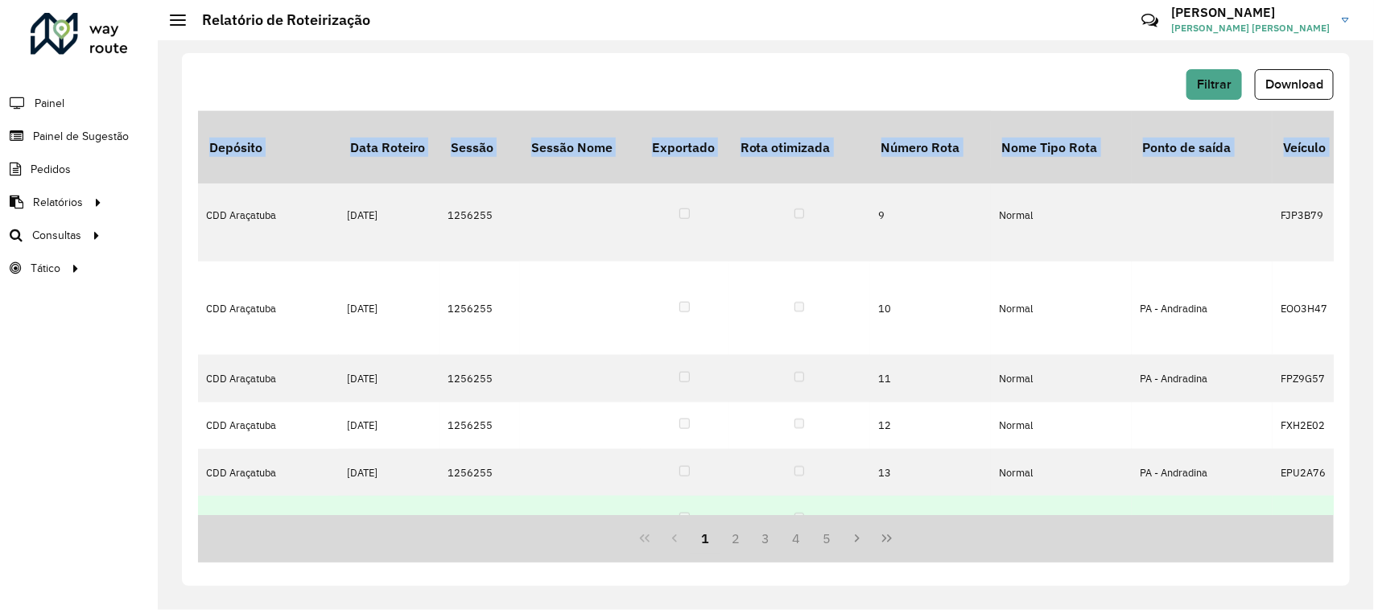
scroll to position [0, 0]
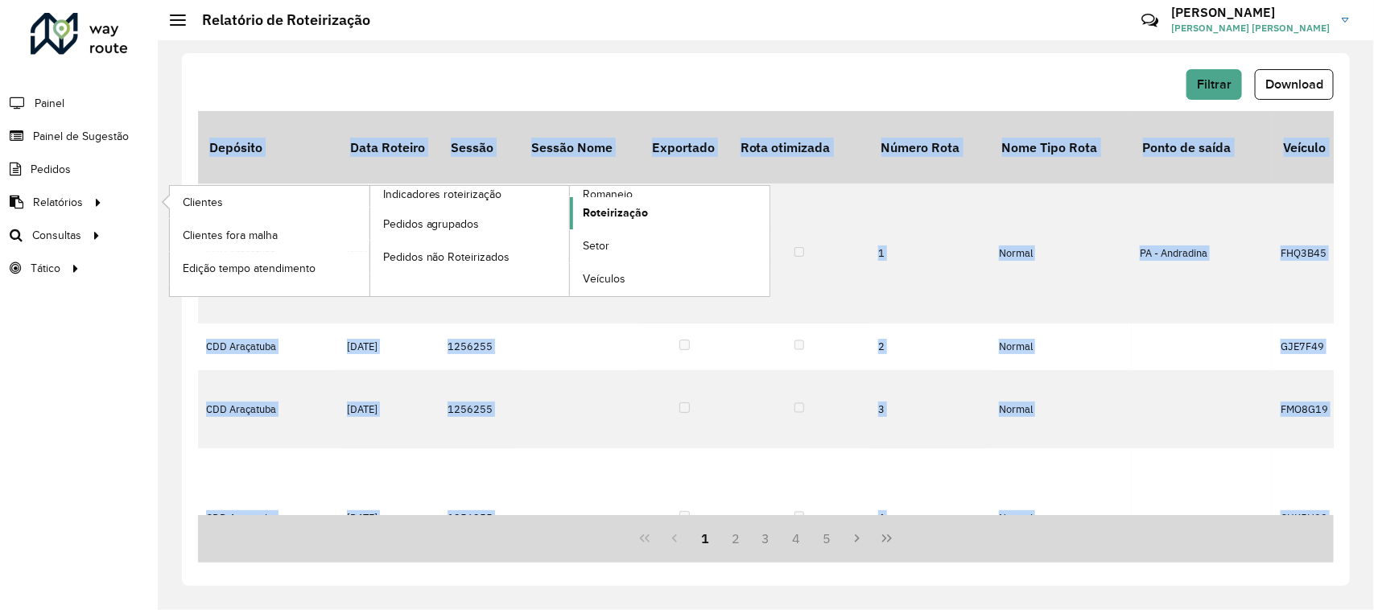
click at [605, 215] on span "Roteirização" at bounding box center [615, 212] width 65 height 17
click at [606, 215] on span "Roteirização" at bounding box center [615, 212] width 65 height 17
click at [605, 214] on span "Roteirização" at bounding box center [615, 212] width 65 height 17
click at [583, 207] on span "Roteirização" at bounding box center [615, 212] width 65 height 17
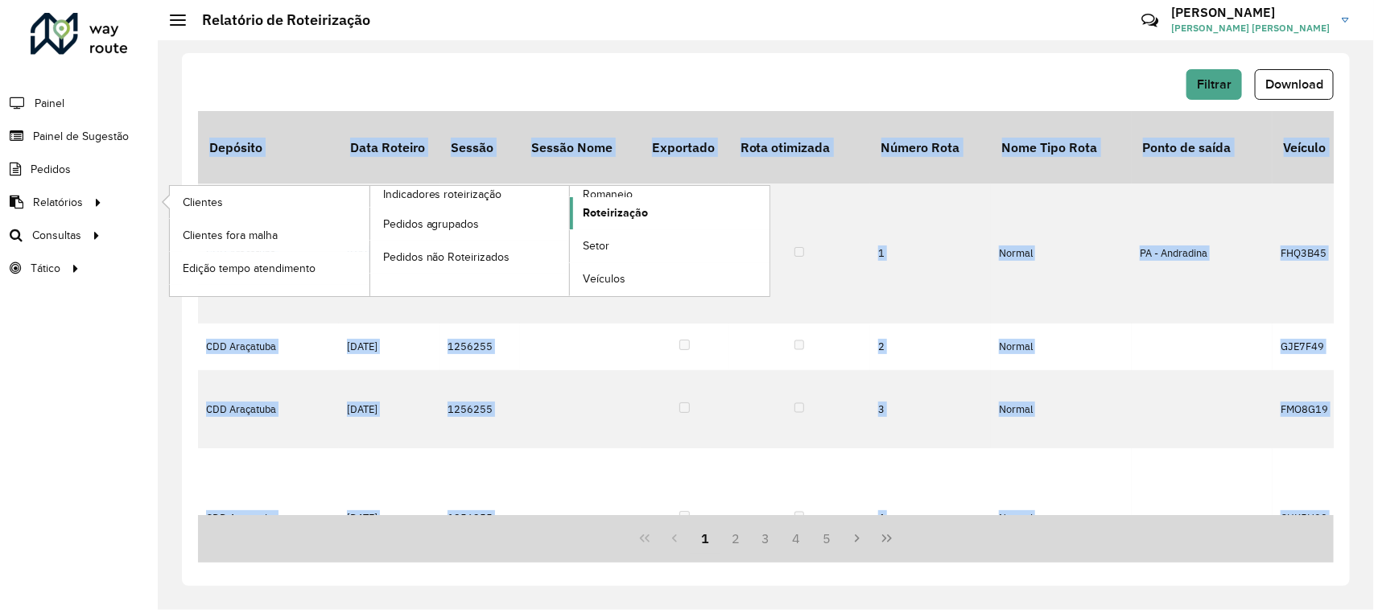
click at [600, 208] on span "Roteirização" at bounding box center [615, 212] width 65 height 17
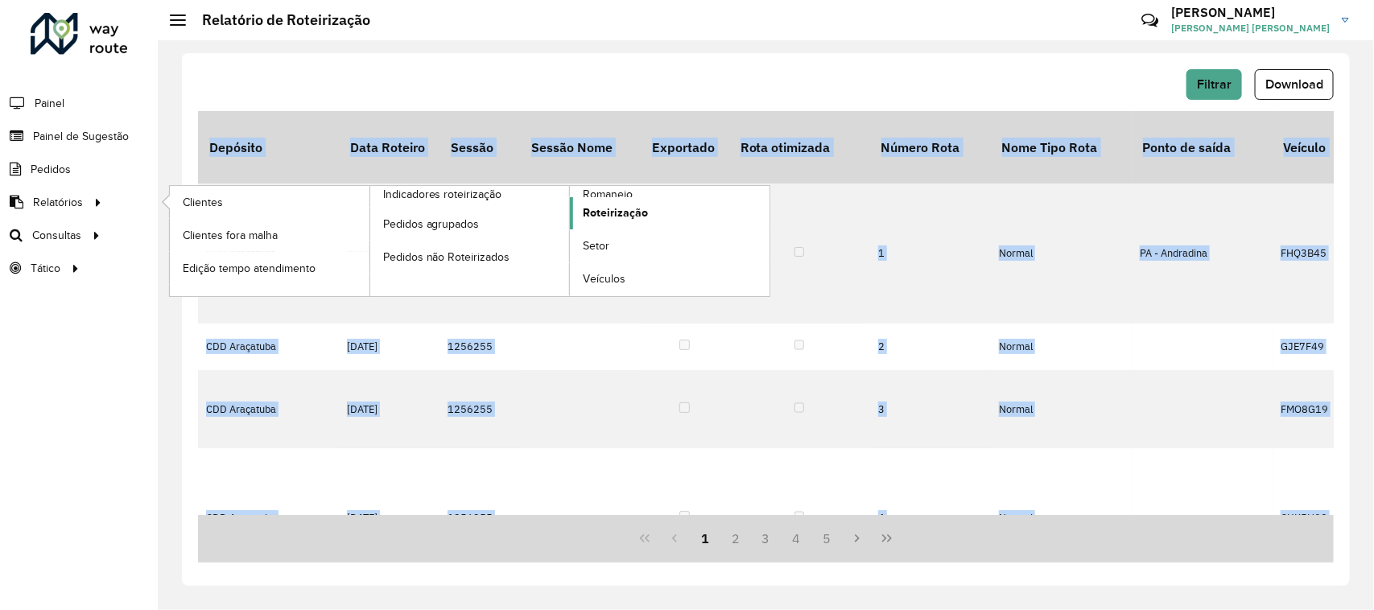
click at [600, 208] on span "Roteirização" at bounding box center [615, 212] width 65 height 17
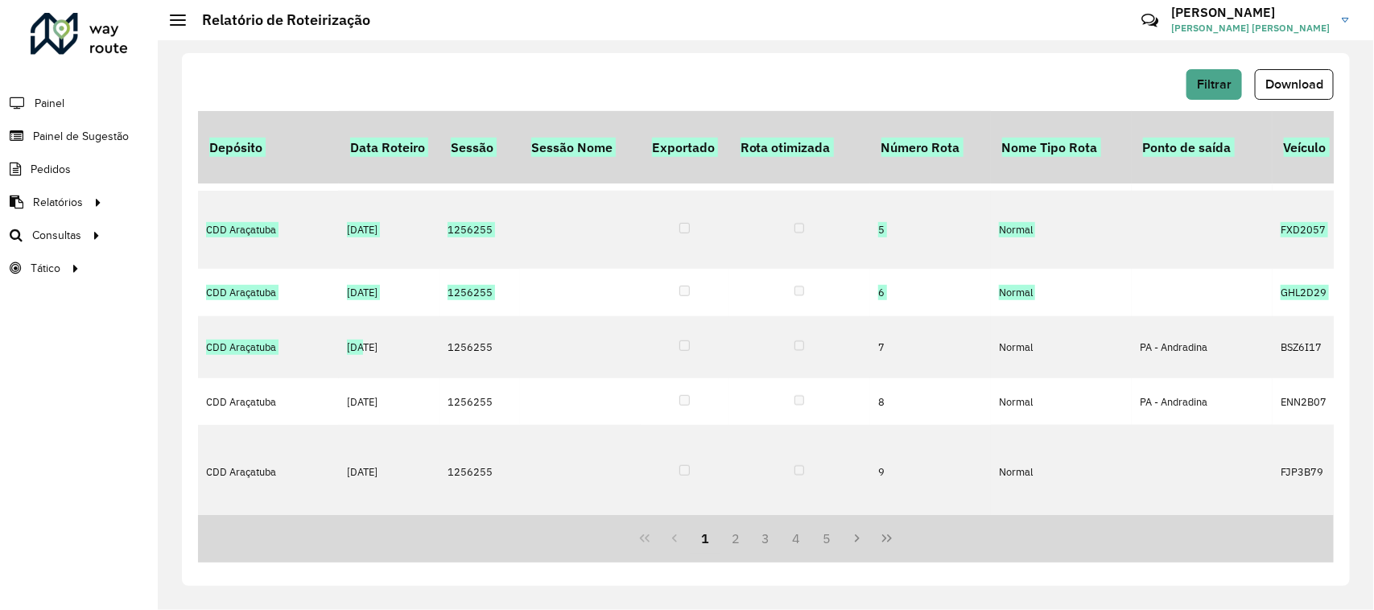
scroll to position [654, 0]
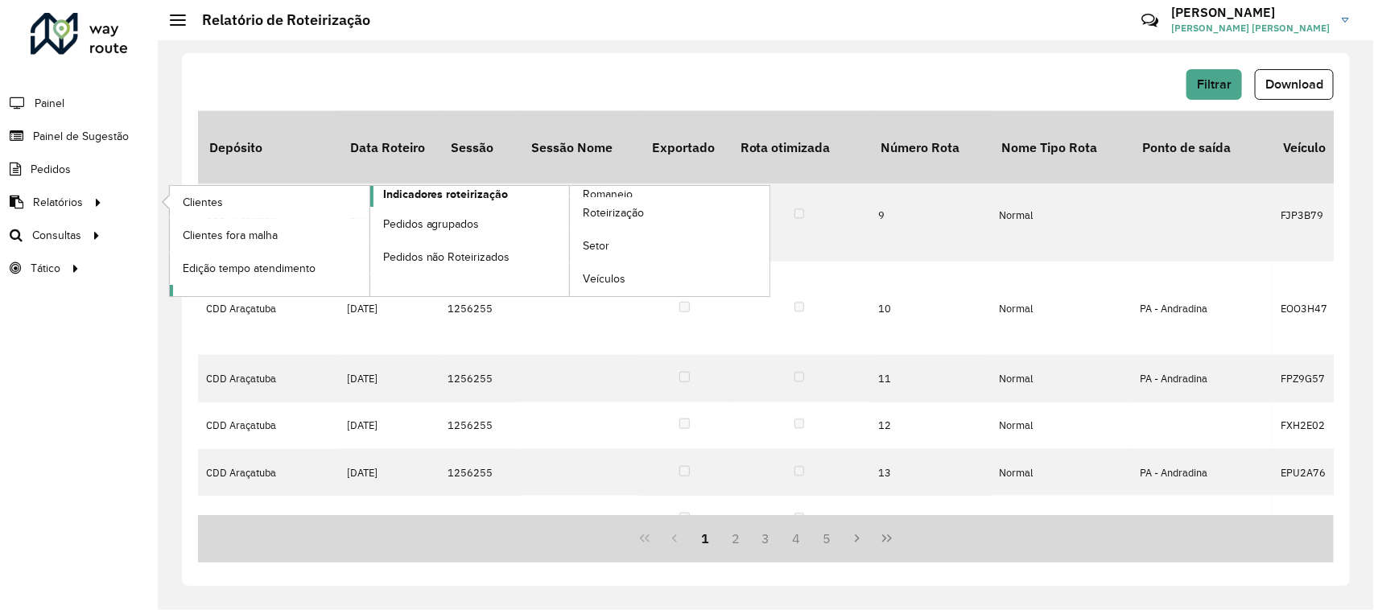
click at [475, 197] on span "Indicadores roteirização" at bounding box center [446, 194] width 126 height 17
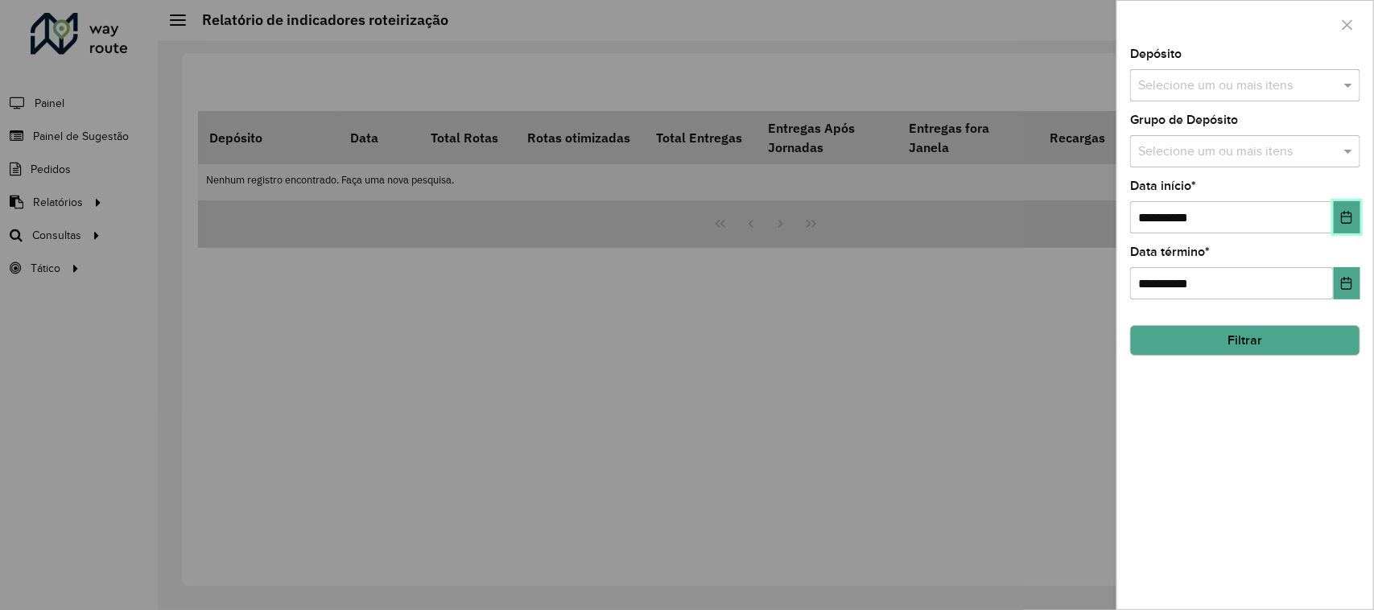
click at [1351, 221] on icon "Choose Date" at bounding box center [1346, 217] width 13 height 13
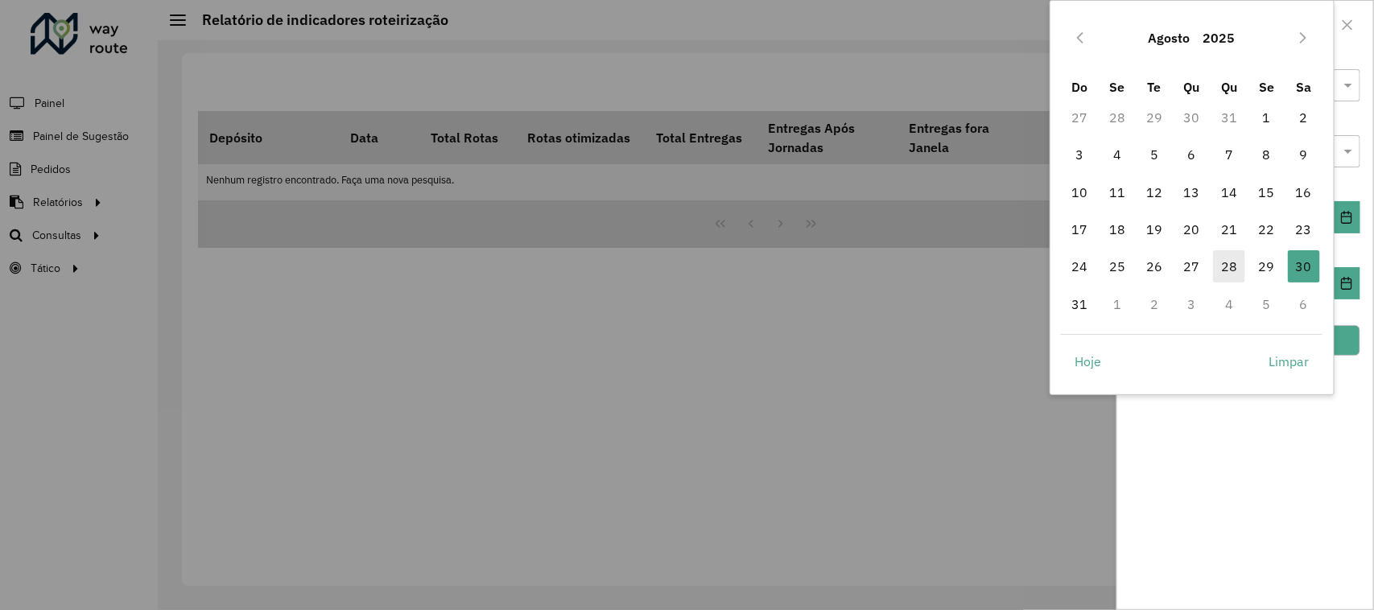
click at [1236, 266] on span "28" at bounding box center [1229, 266] width 32 height 32
type input "**********"
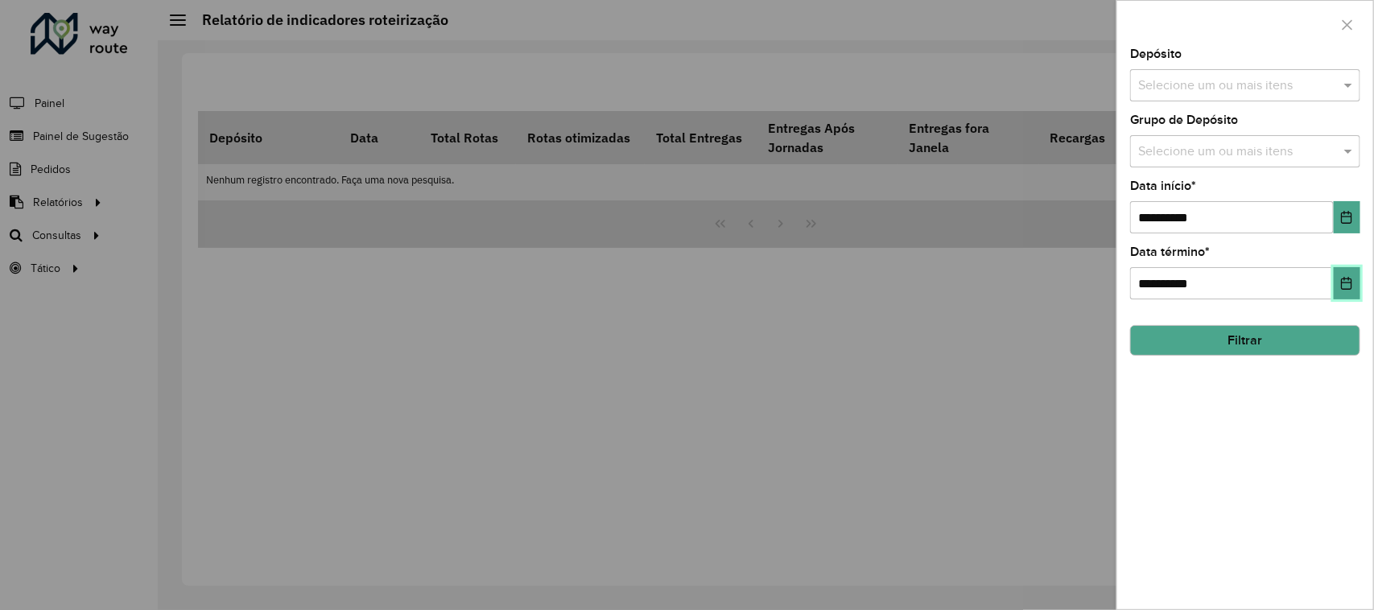
click at [1346, 283] on icon "Choose Date" at bounding box center [1346, 283] width 13 height 13
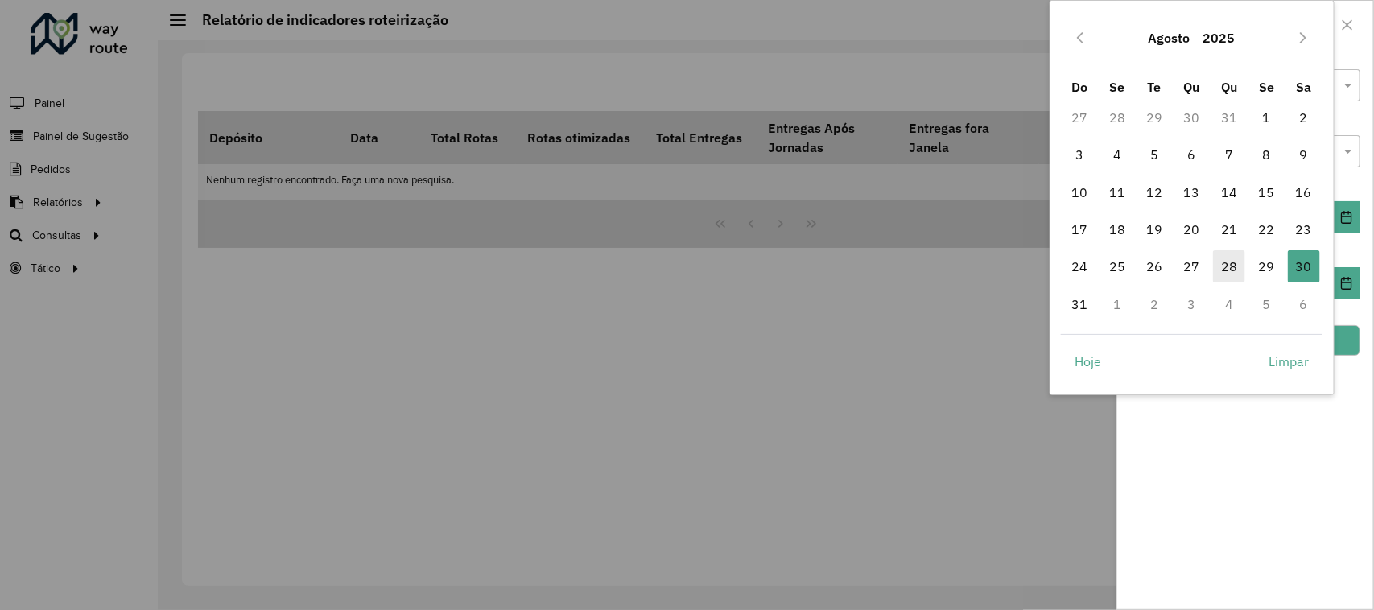
click at [1220, 268] on span "28" at bounding box center [1229, 266] width 32 height 32
type input "**********"
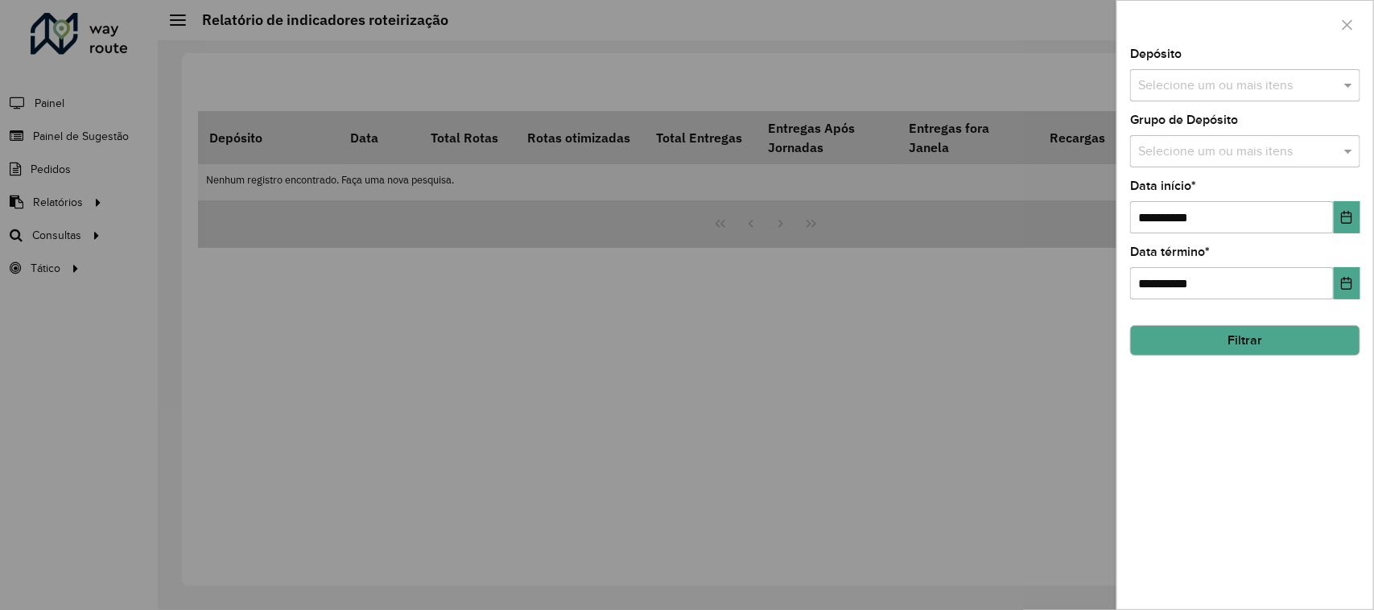
click at [1217, 91] on input "text" at bounding box center [1237, 85] width 206 height 19
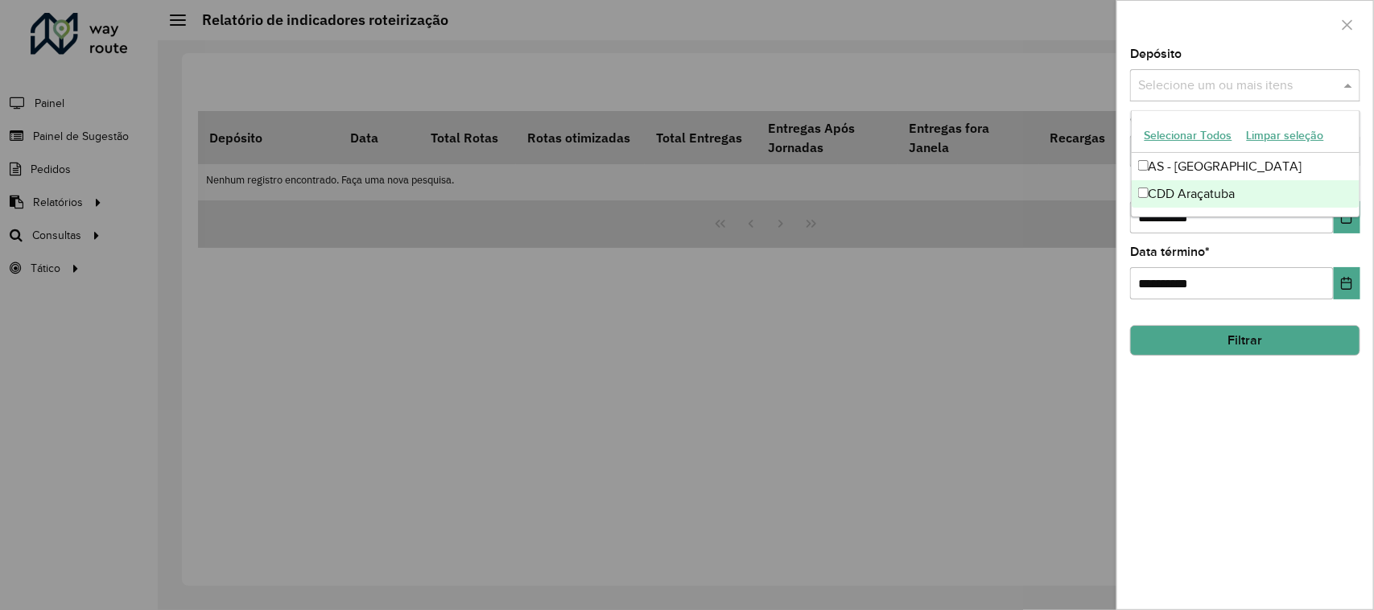
click at [1202, 197] on div "CDD Araçatuba" at bounding box center [1246, 193] width 229 height 27
click at [1268, 429] on div "**********" at bounding box center [1245, 328] width 256 height 561
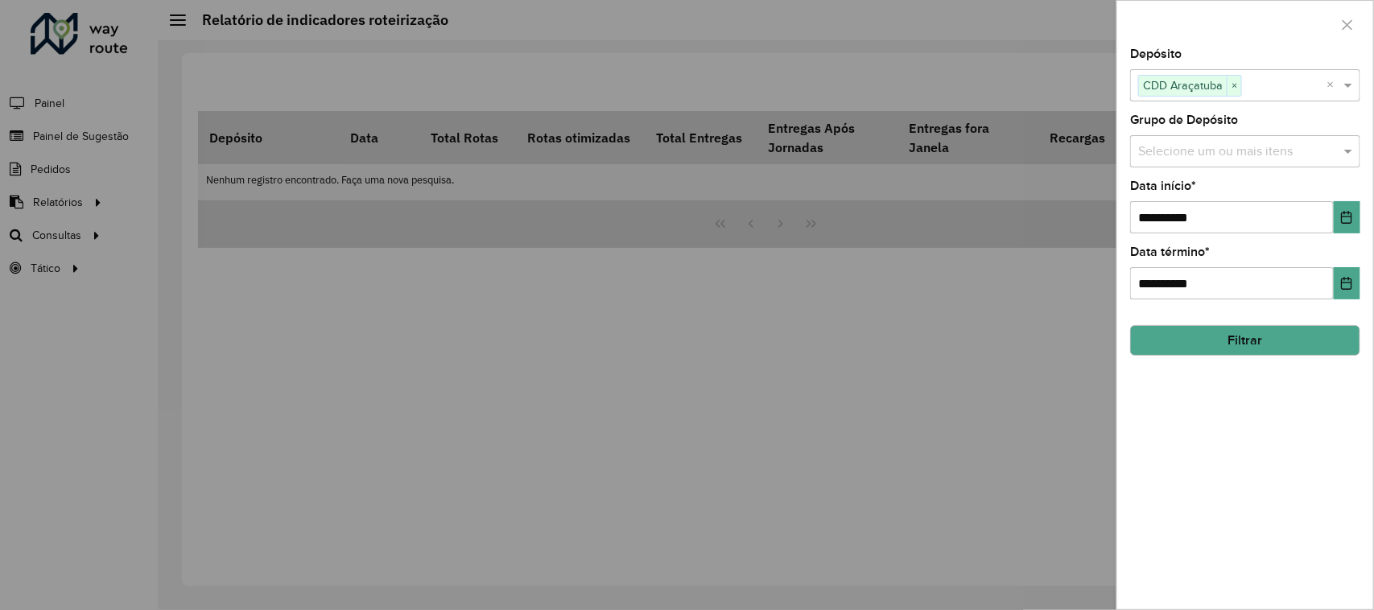
click at [1240, 155] on input "text" at bounding box center [1237, 151] width 206 height 19
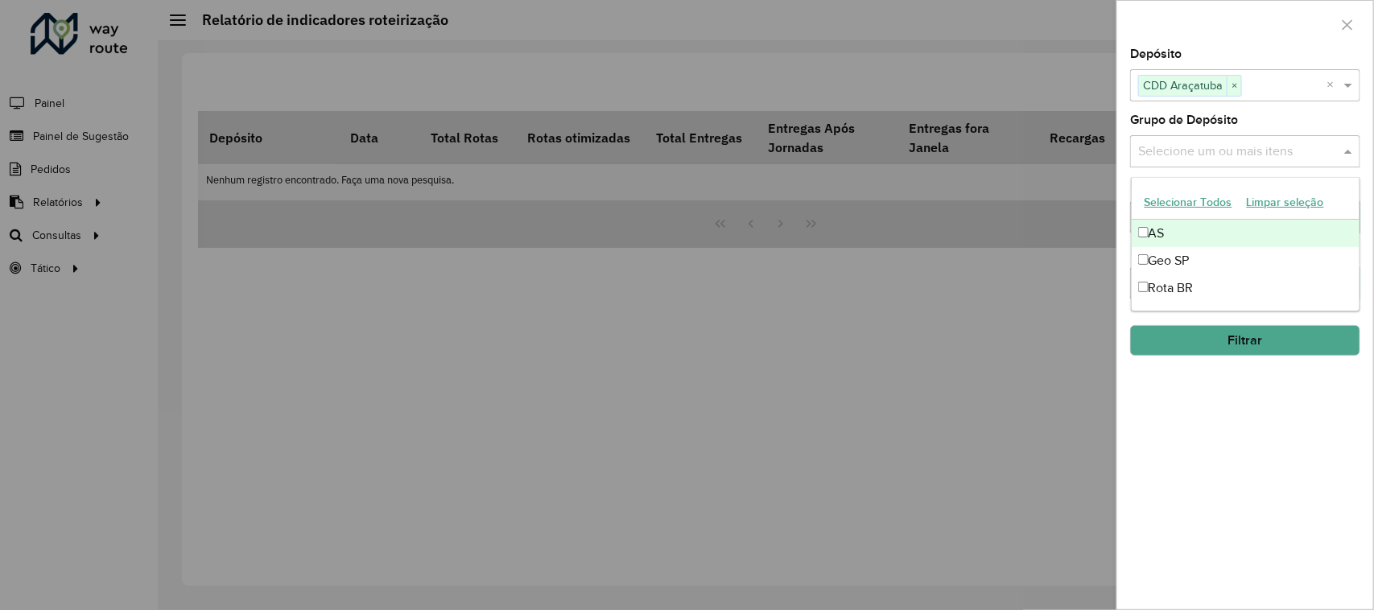
click at [1190, 204] on button "Selecionar Todos" at bounding box center [1189, 202] width 102 height 25
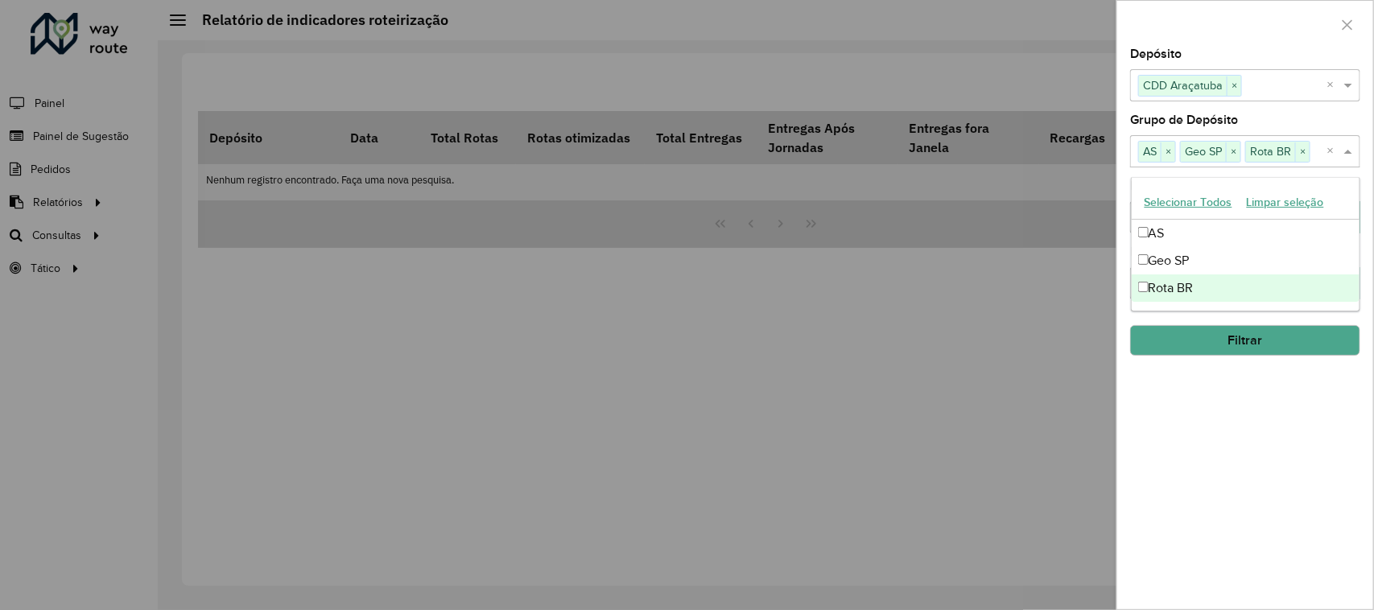
click at [1229, 460] on div "**********" at bounding box center [1245, 328] width 256 height 561
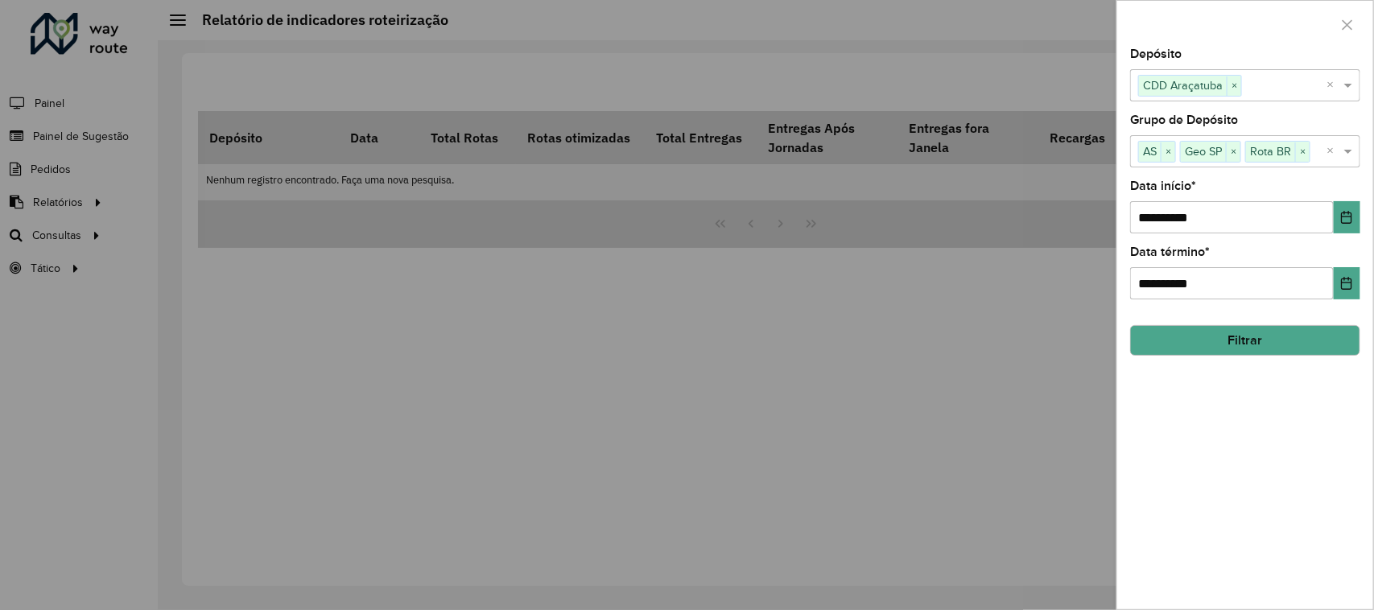
click at [1233, 345] on button "Filtrar" at bounding box center [1245, 340] width 230 height 31
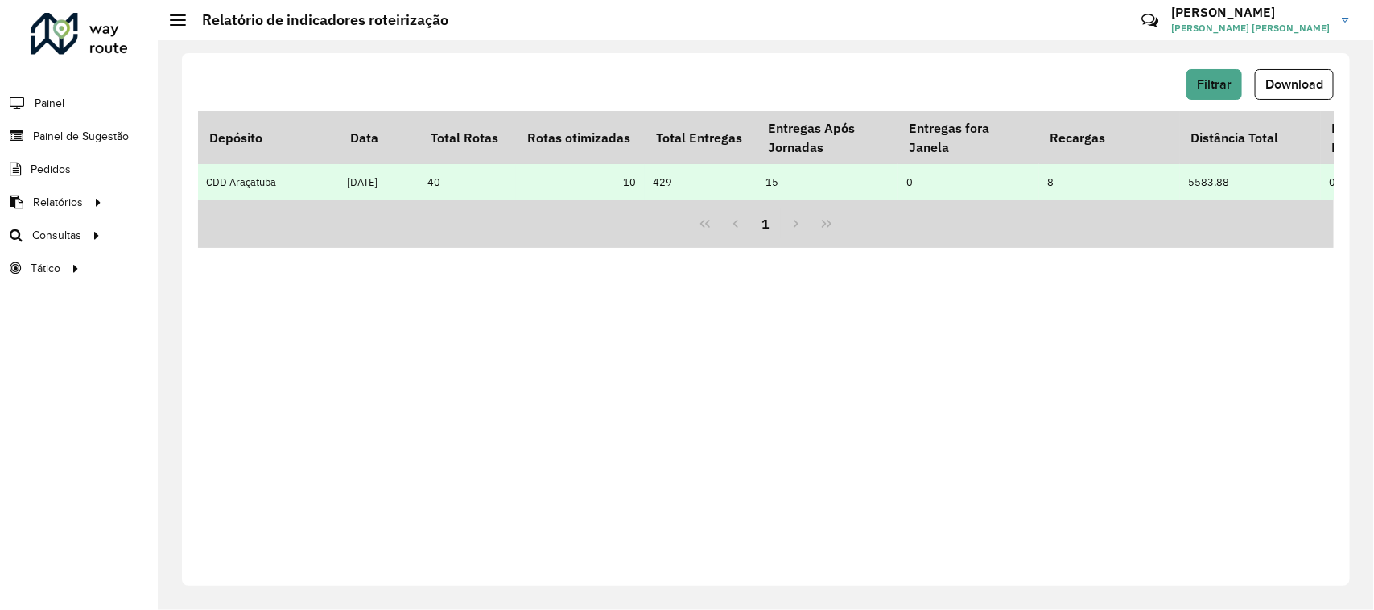
click at [441, 182] on td "40" at bounding box center [467, 182] width 97 height 36
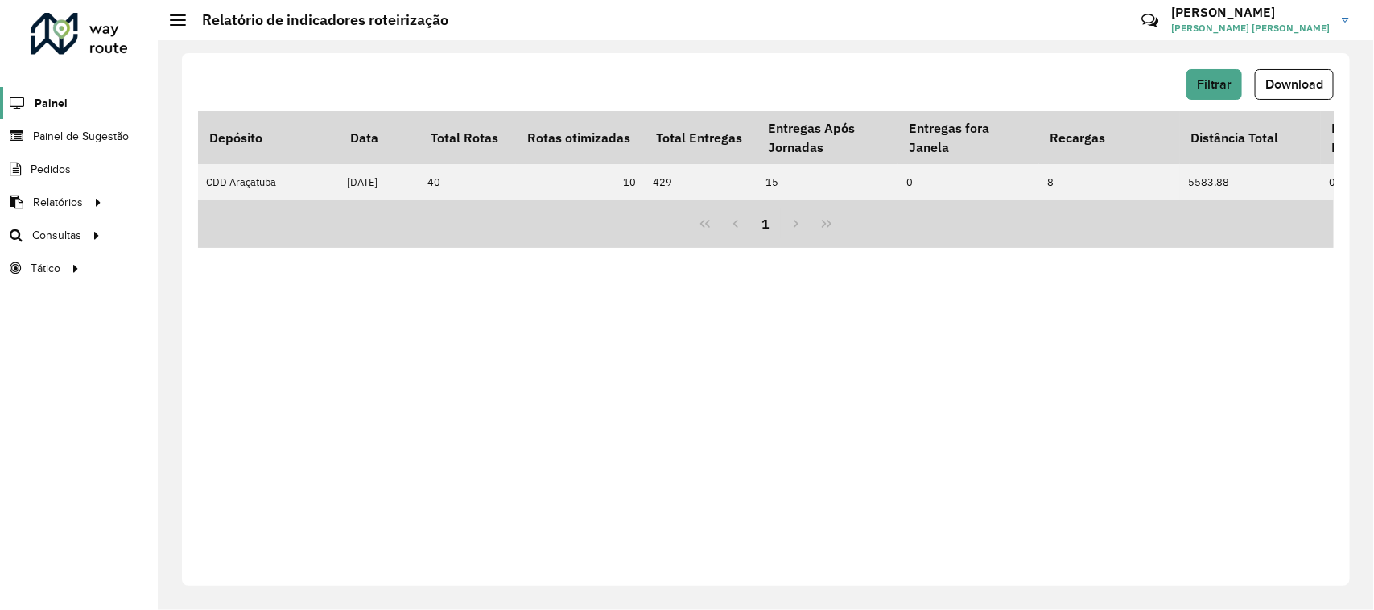
click at [50, 97] on span "Painel" at bounding box center [51, 103] width 33 height 17
click at [224, 279] on link "Setores" at bounding box center [268, 268] width 197 height 32
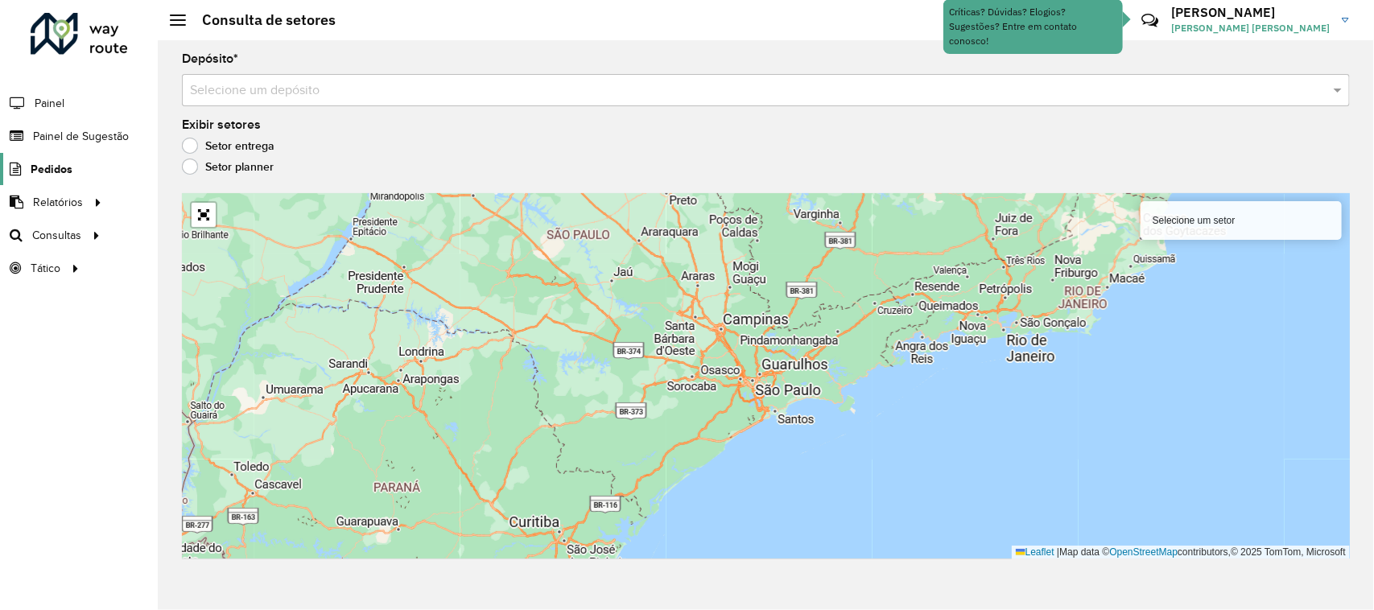
click at [59, 166] on span "Pedidos" at bounding box center [52, 169] width 42 height 17
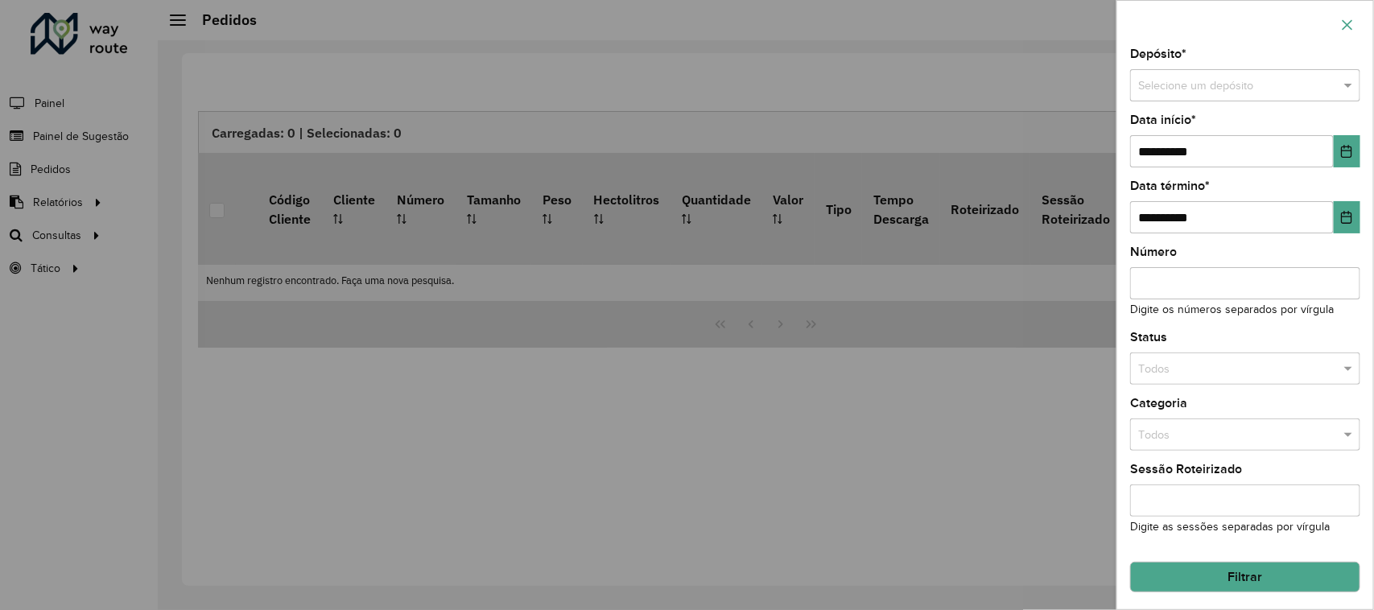
click at [1351, 29] on icon "button" at bounding box center [1348, 24] width 10 height 10
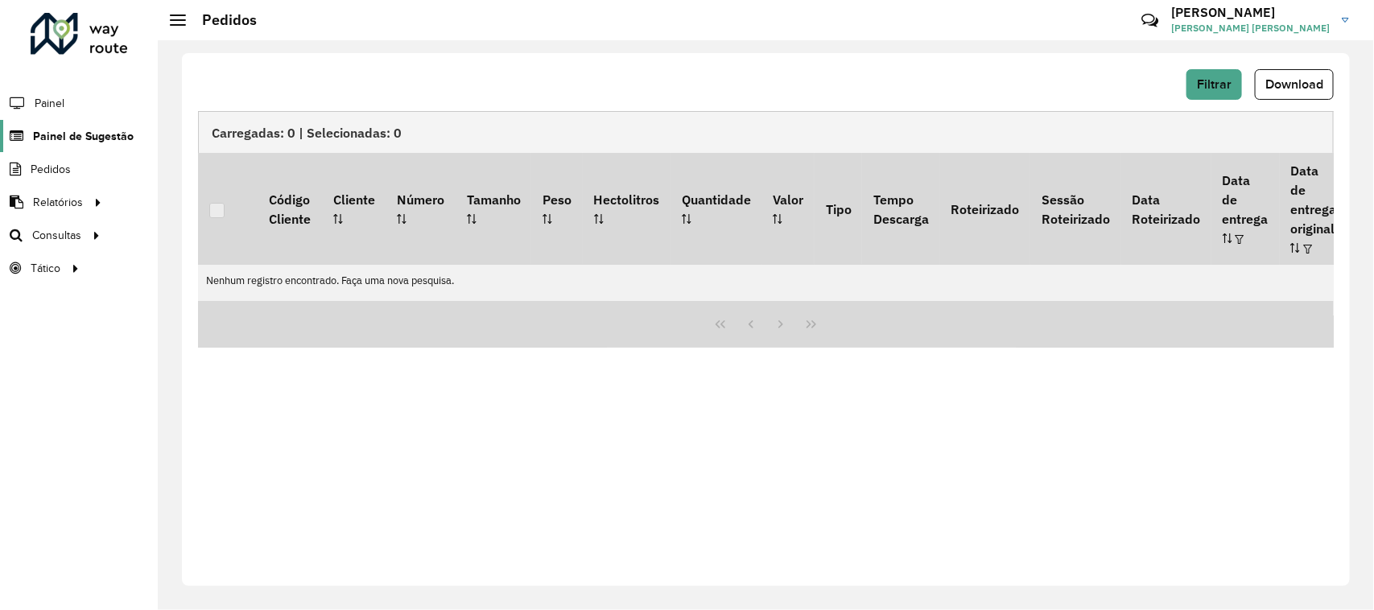
click at [86, 150] on link "Painel de Sugestão" at bounding box center [67, 136] width 134 height 32
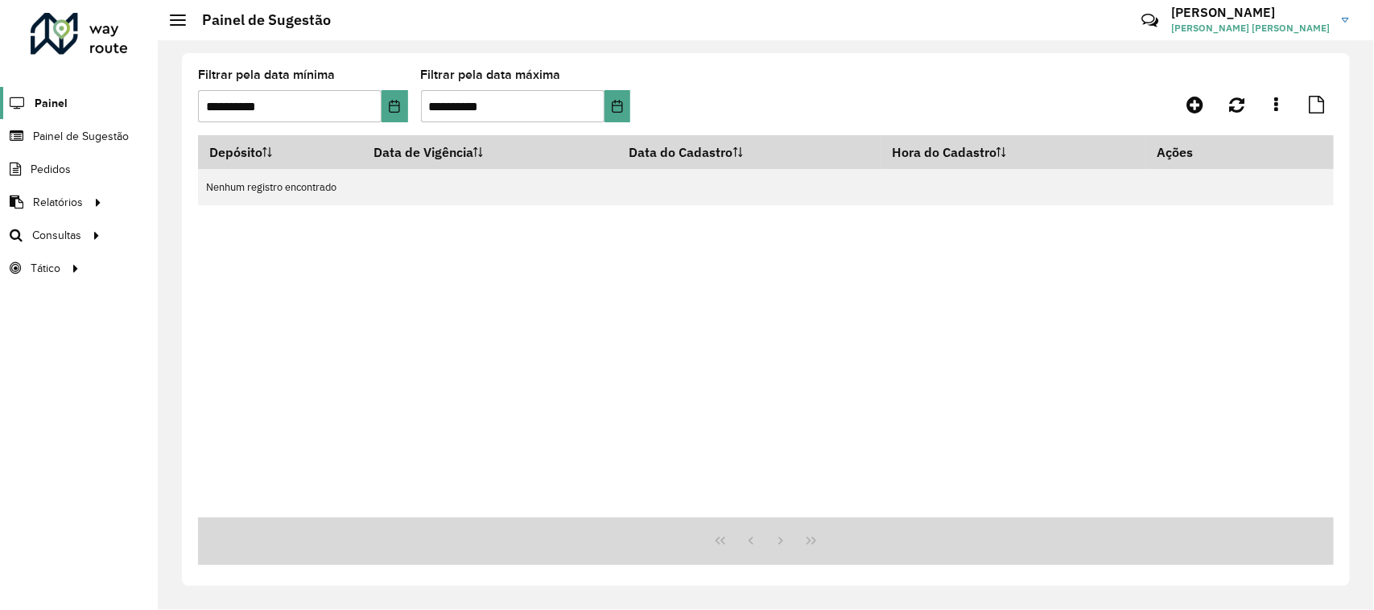
click at [58, 106] on span "Painel" at bounding box center [51, 103] width 33 height 17
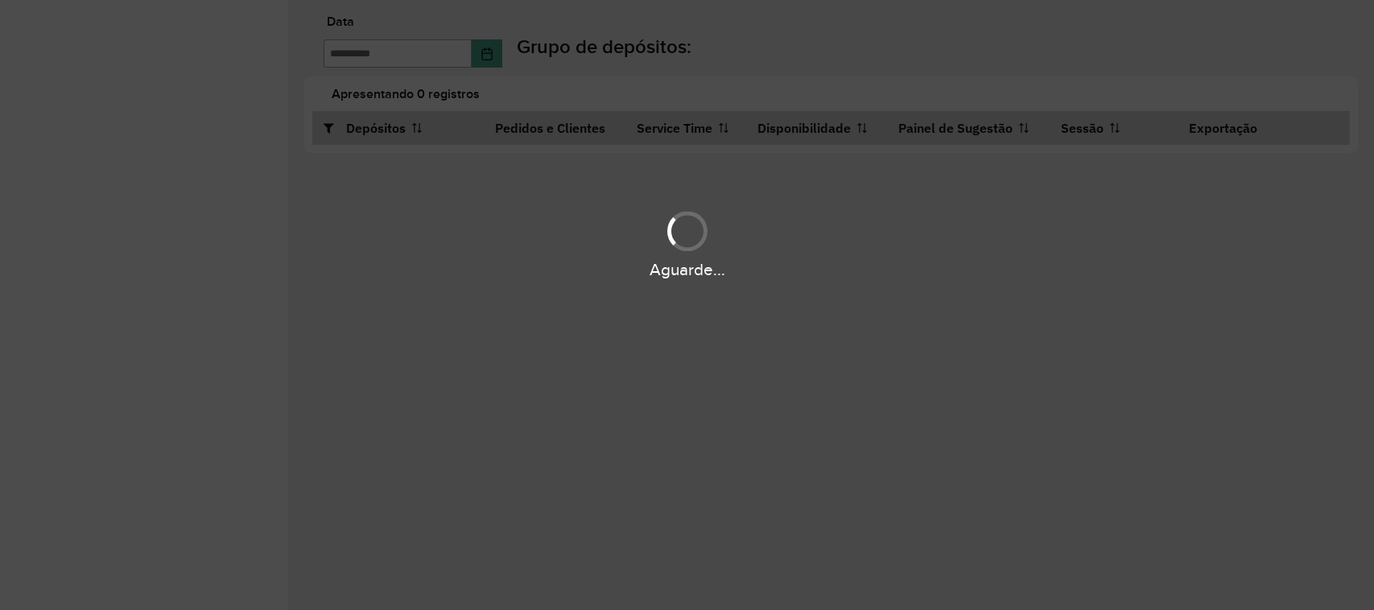
type input "**********"
